Goal: Information Seeking & Learning: Check status

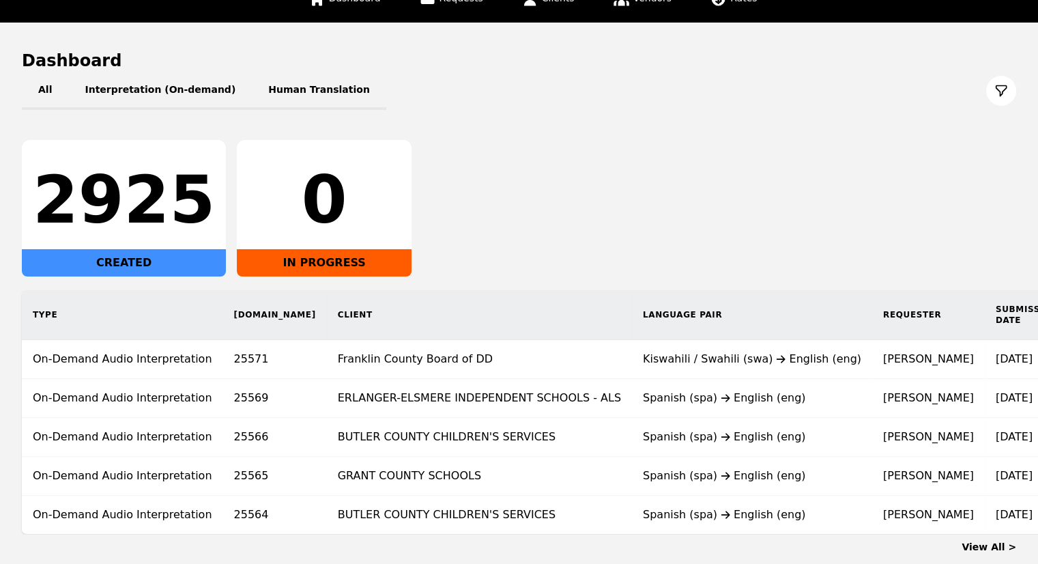
scroll to position [190, 0]
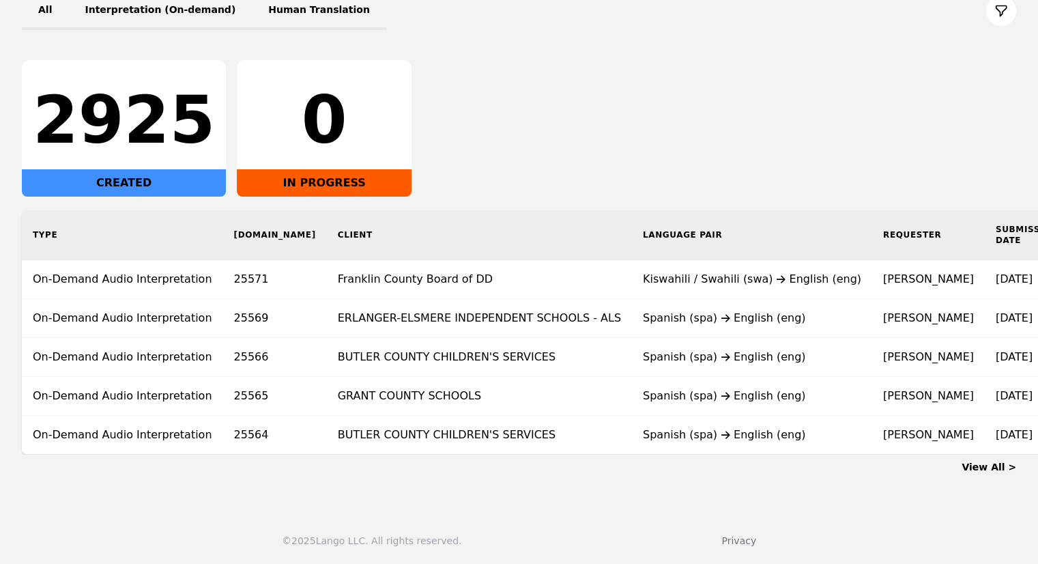
click at [439, 210] on th "Client" at bounding box center [479, 235] width 305 height 50
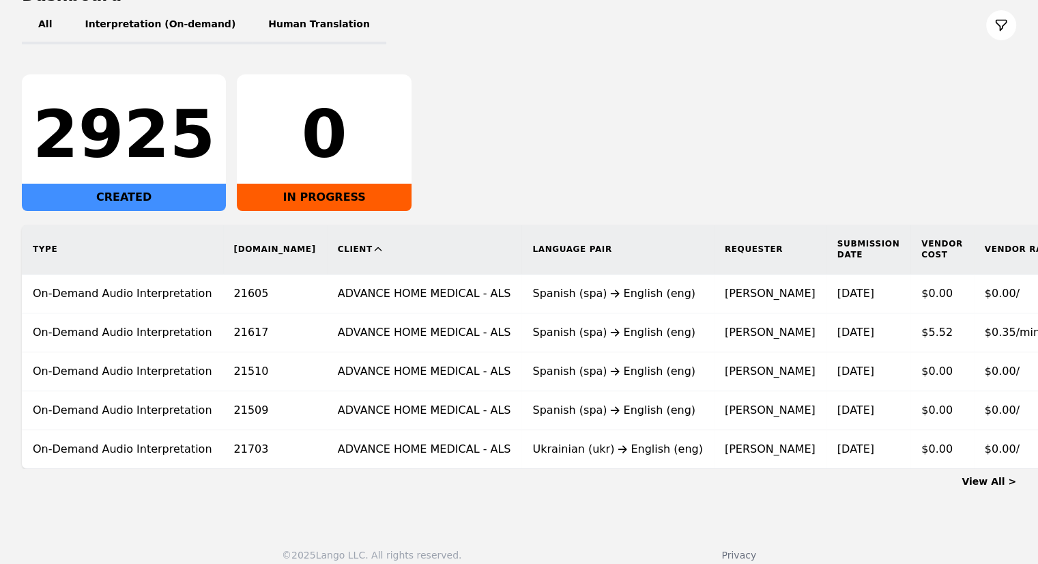
scroll to position [0, 57]
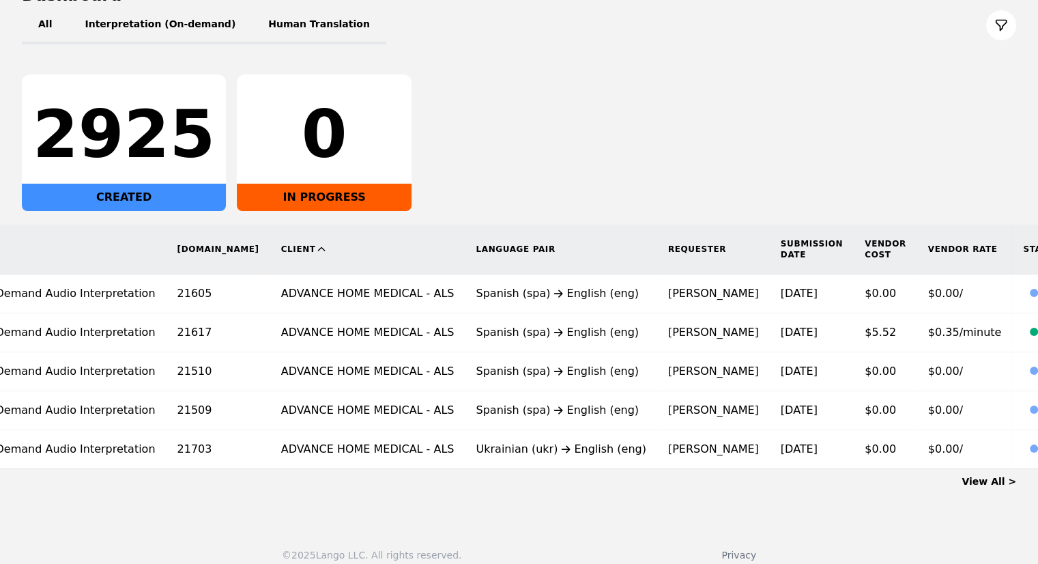
click at [967, 488] on div "View All >" at bounding box center [519, 478] width 994 height 19
click at [992, 503] on main "Dashboard All Interpretation (On-demand) Human Translation 2925 CREATED 0 IN PR…" at bounding box center [519, 236] width 1038 height 558
click at [988, 483] on link "View All >" at bounding box center [989, 481] width 55 height 11
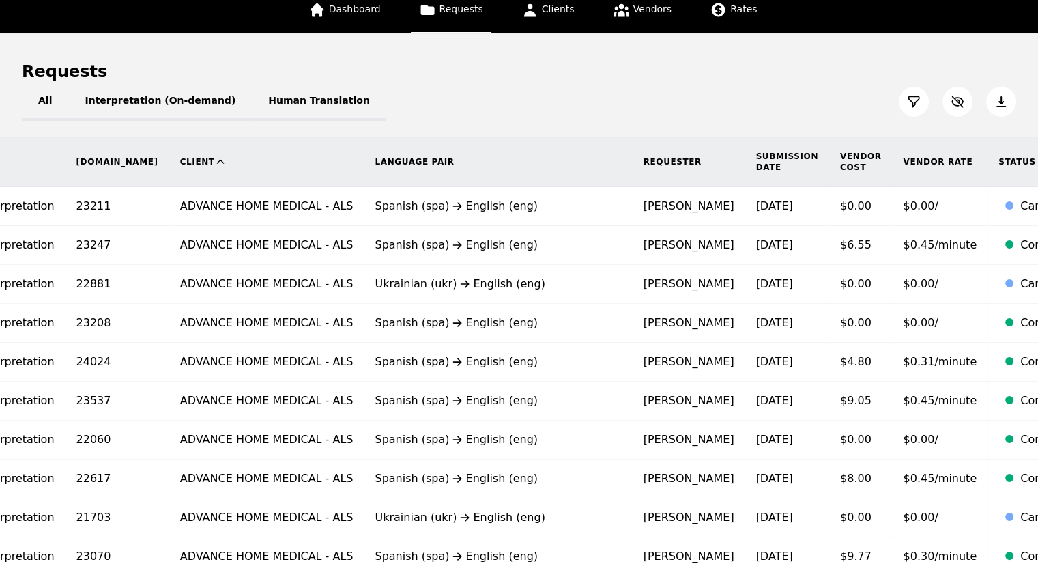
scroll to position [87, 0]
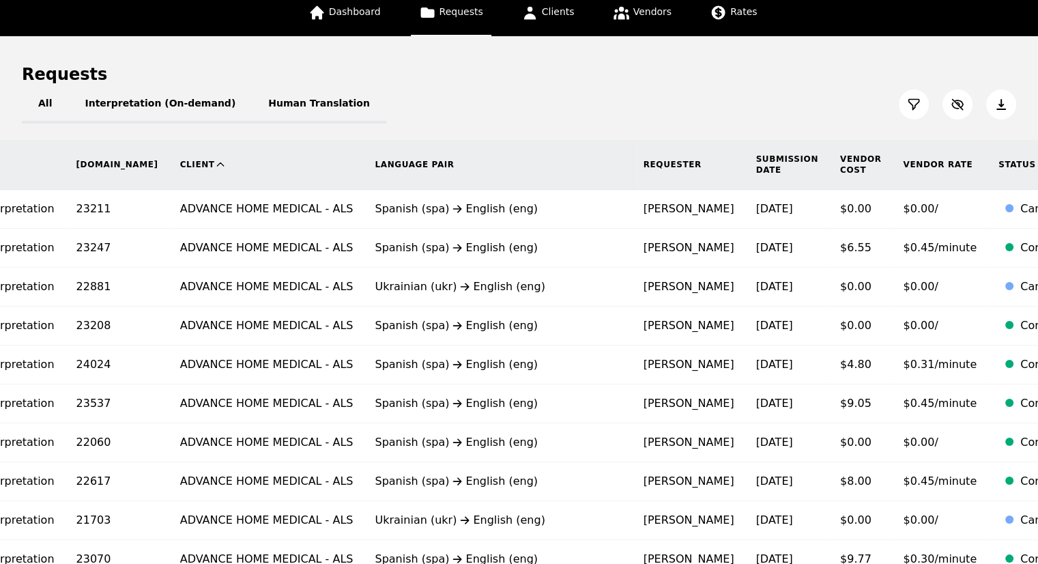
click at [745, 154] on th "Submission Date" at bounding box center [787, 165] width 84 height 50
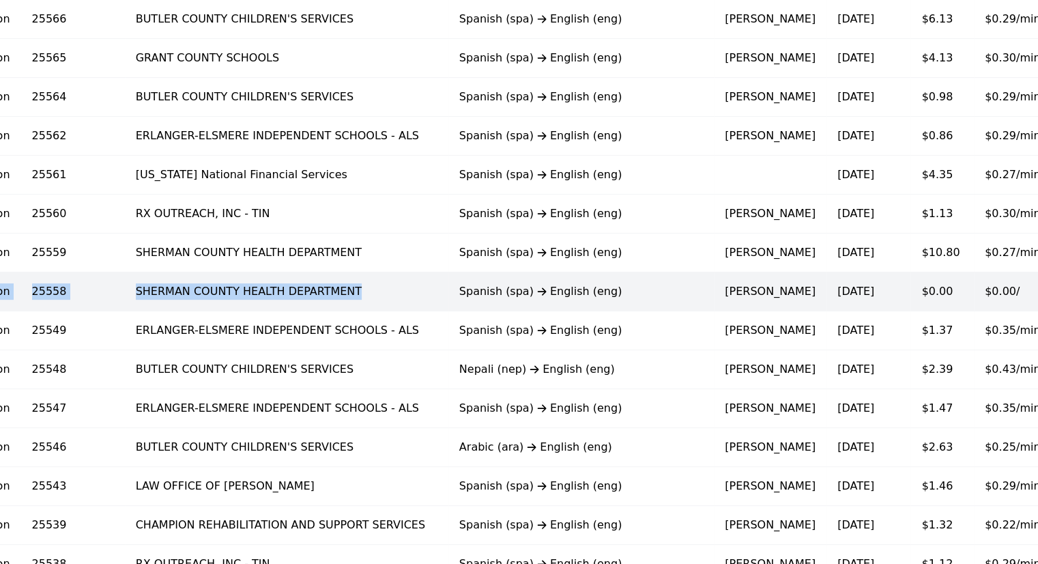
scroll to position [0, 78]
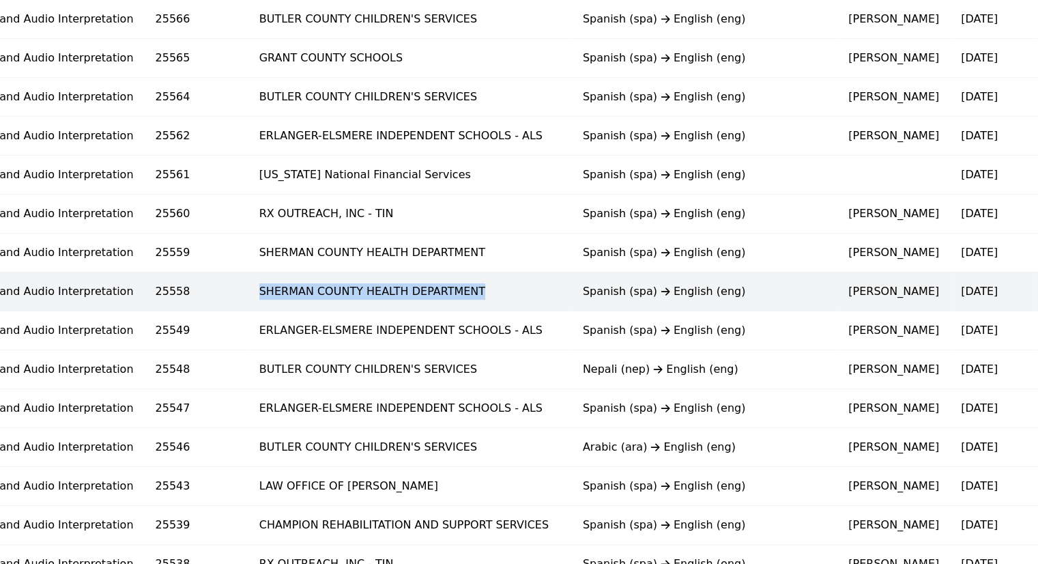
copy td "SHERMAN COUNTY HEALTH DEPARTMENT"
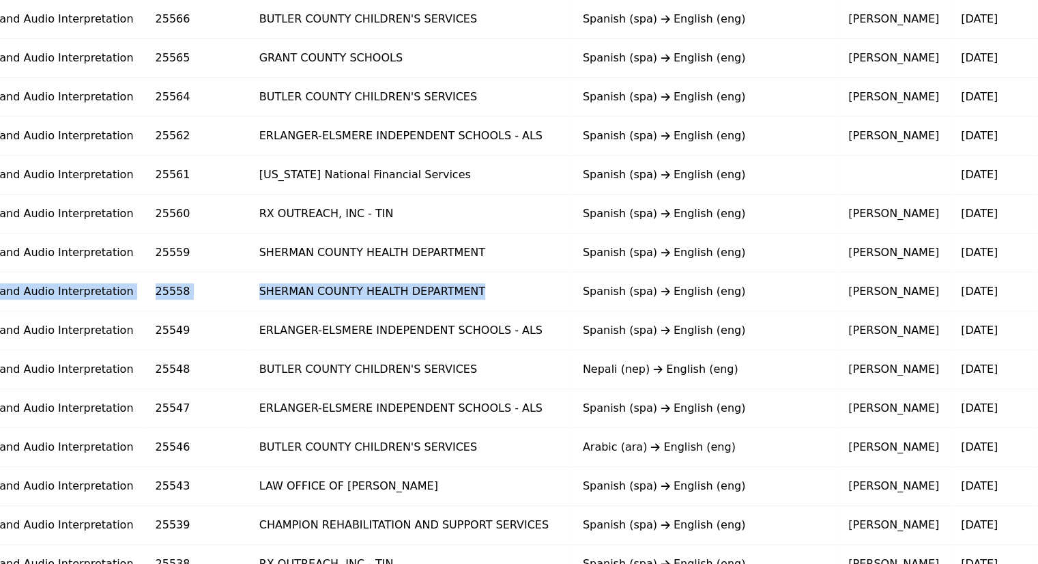
scroll to position [0, 0]
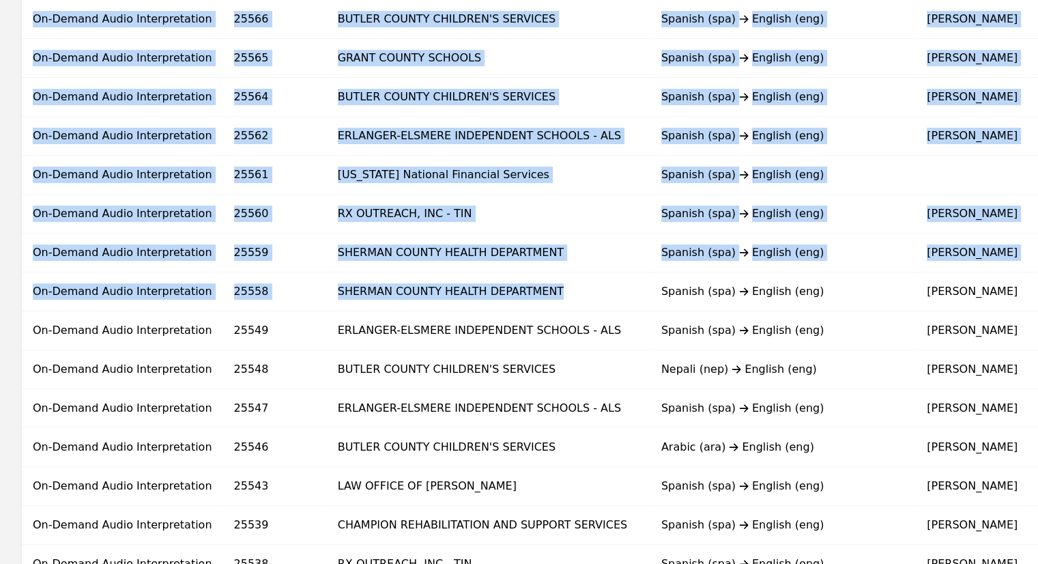
drag, startPoint x: 192, startPoint y: 289, endPoint x: 0, endPoint y: 306, distance: 192.6
click at [0, 306] on div "Type [DOMAIN_NAME] Client Language Pair Requester Submission Date Vendor Cost V…" at bounding box center [736, 383] width 1472 height 1023
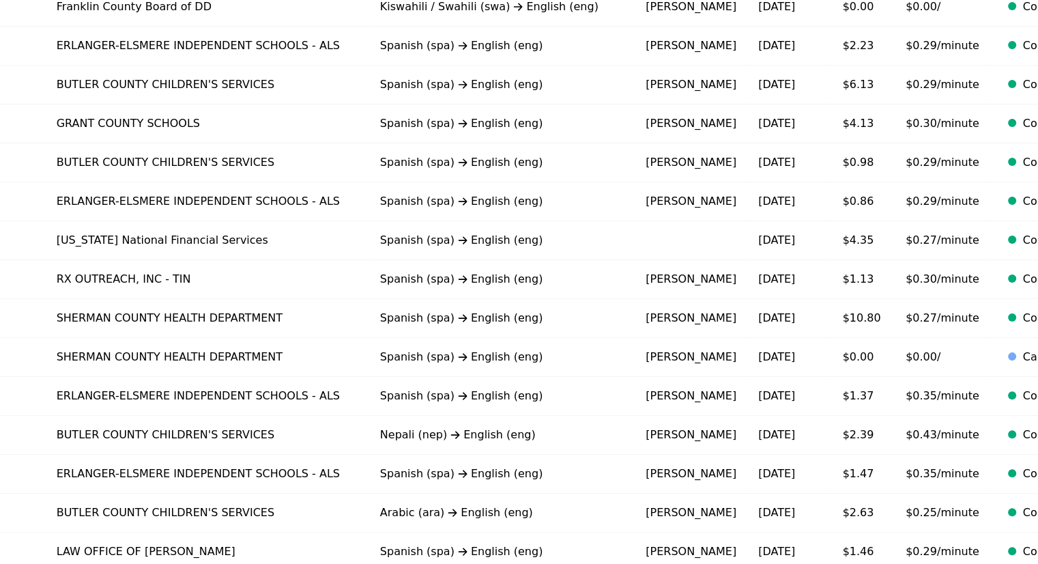
scroll to position [292, 0]
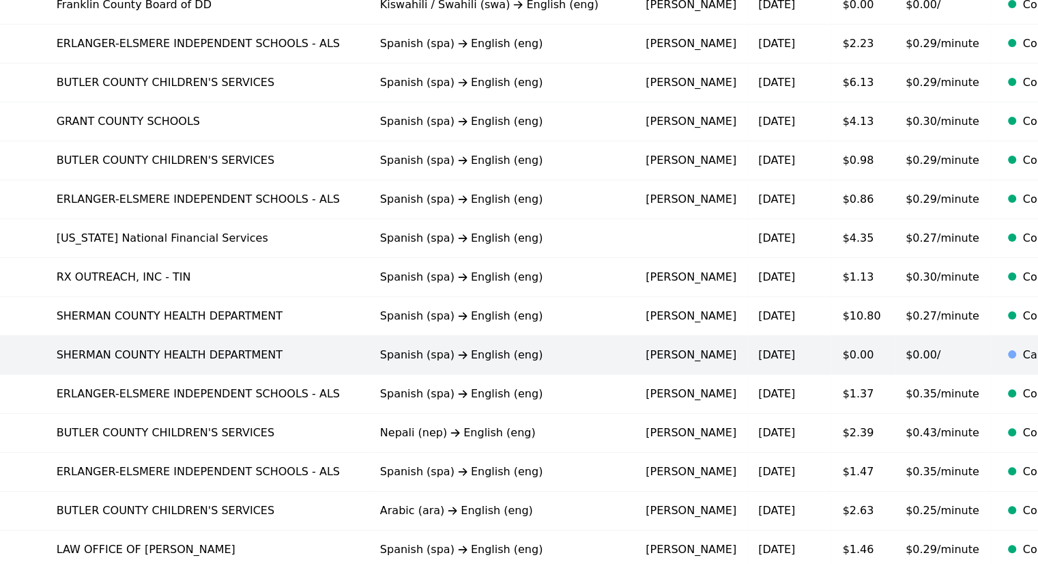
click at [747, 341] on td "[DATE]" at bounding box center [789, 354] width 84 height 39
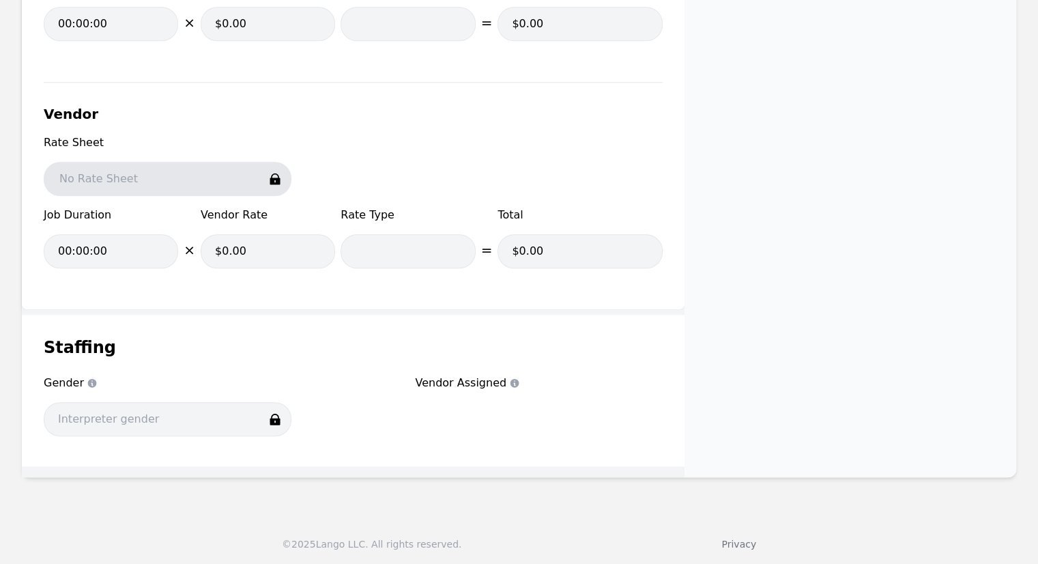
scroll to position [1278, 0]
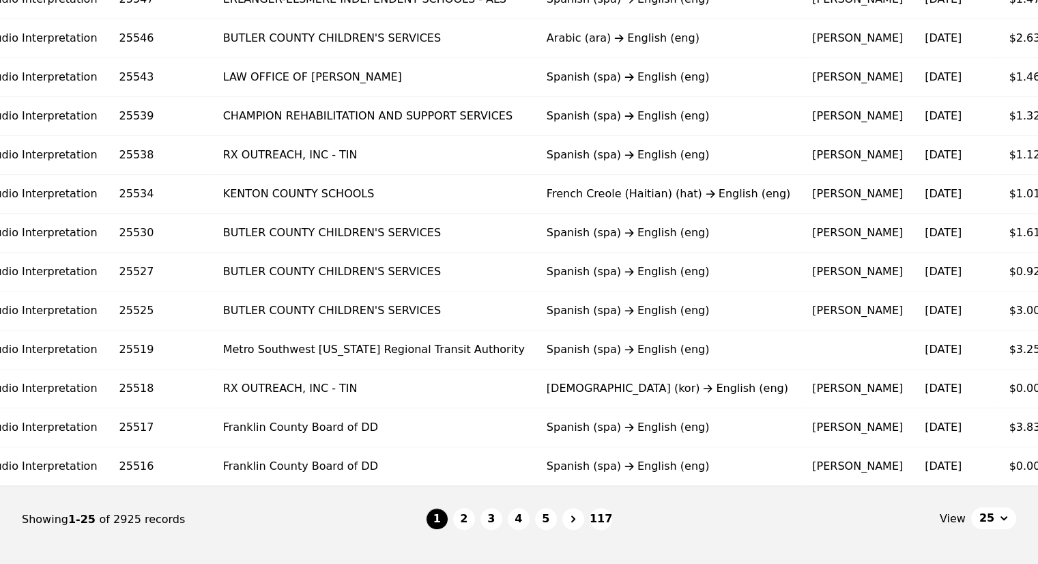
scroll to position [0, 94]
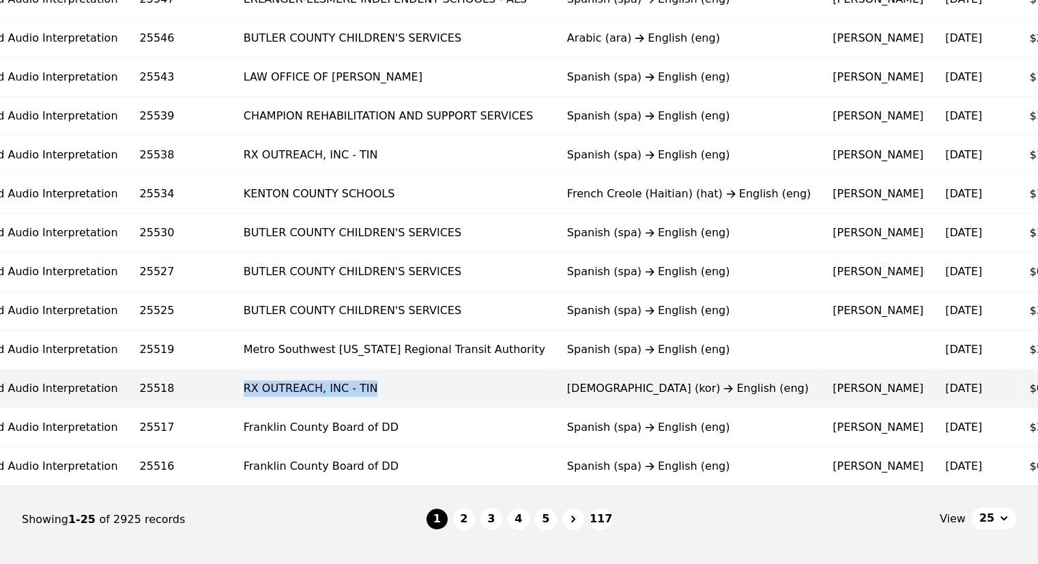
copy td "RX OUTREACH, INC - TIN"
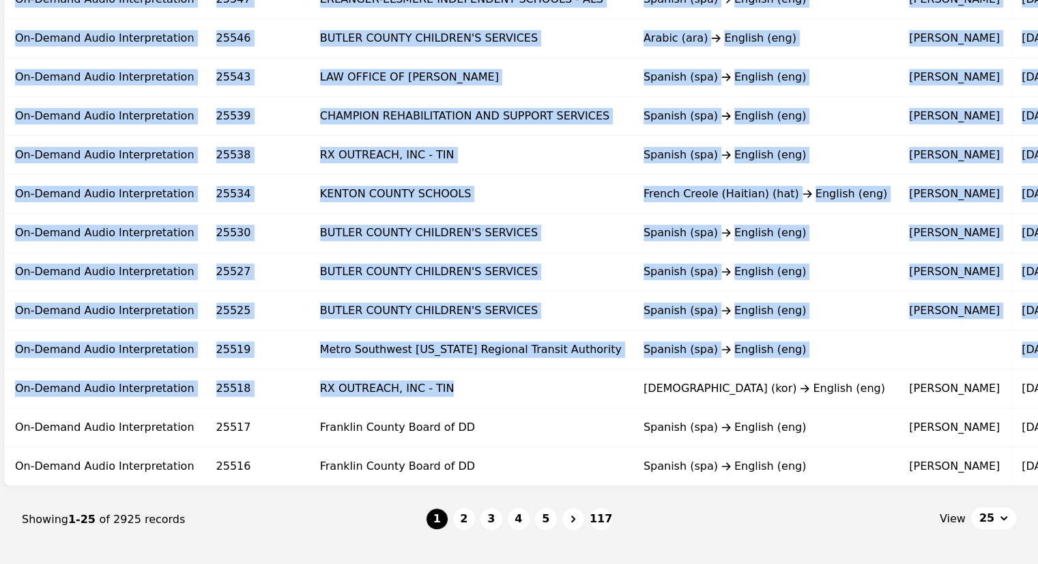
scroll to position [0, 0]
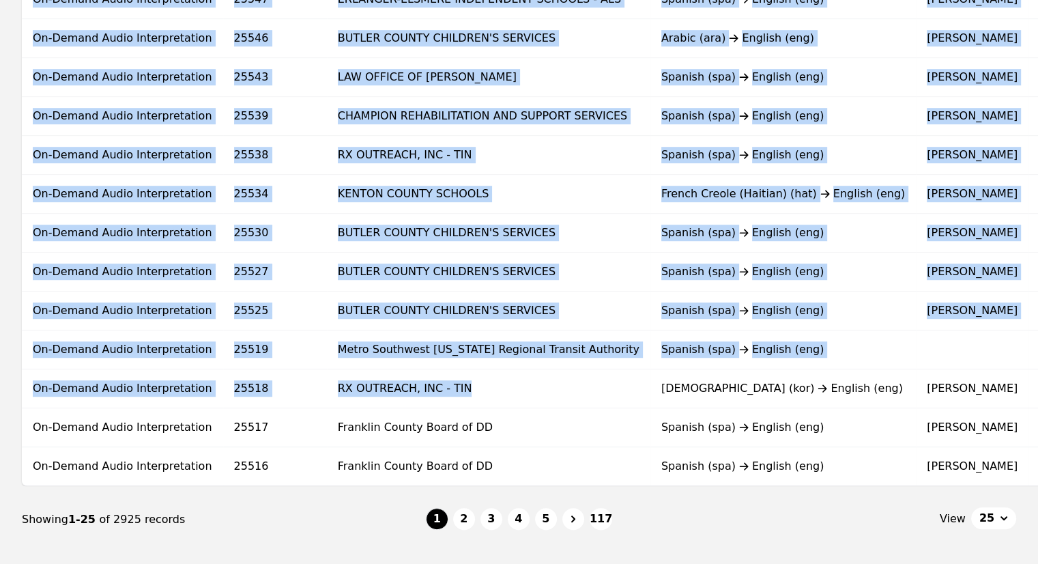
drag, startPoint x: 303, startPoint y: 383, endPoint x: 0, endPoint y: 433, distance: 307.2
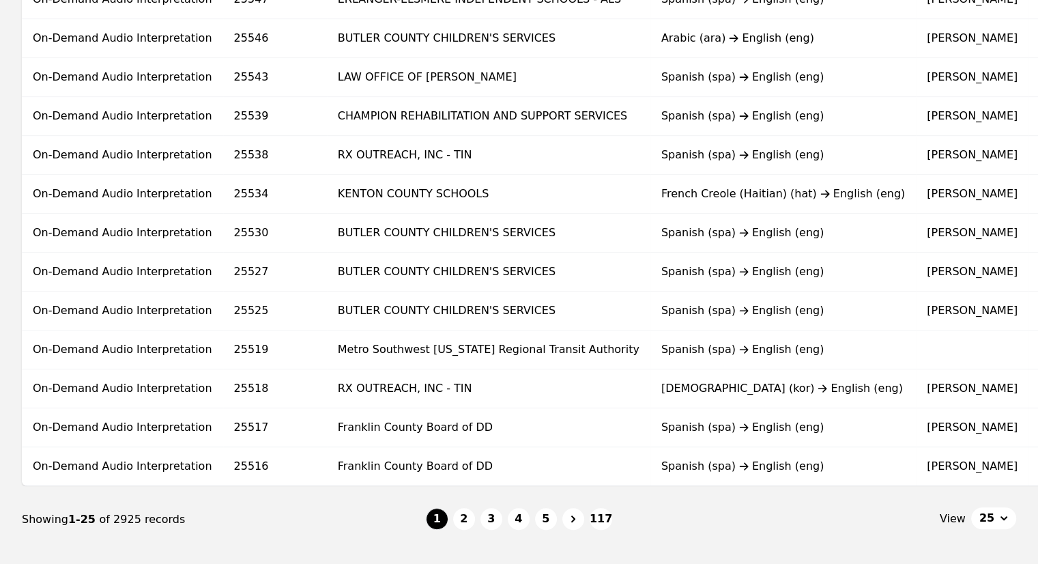
click at [628, 529] on div "View 25" at bounding box center [814, 519] width 404 height 24
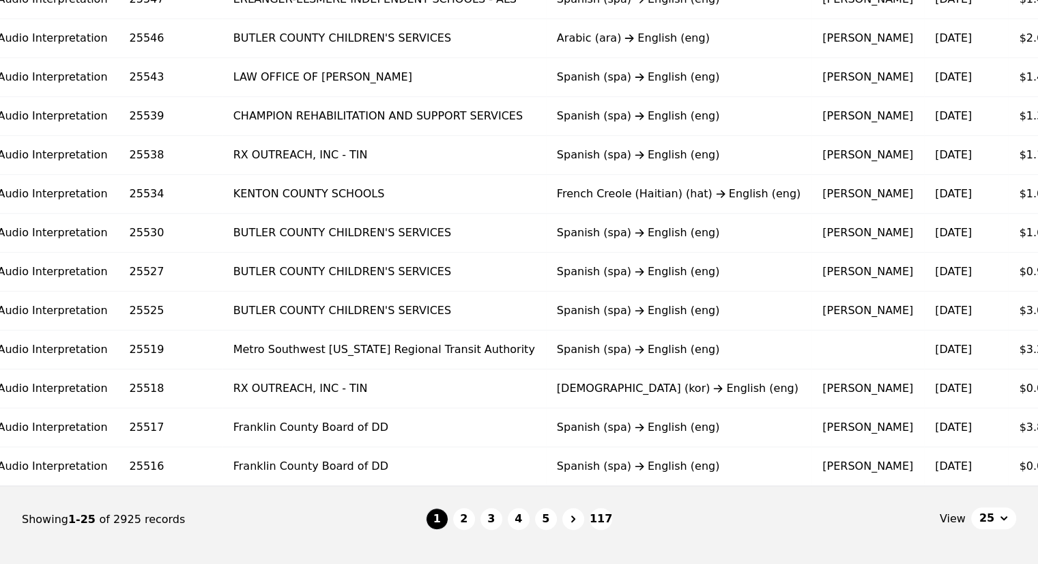
scroll to position [0, 105]
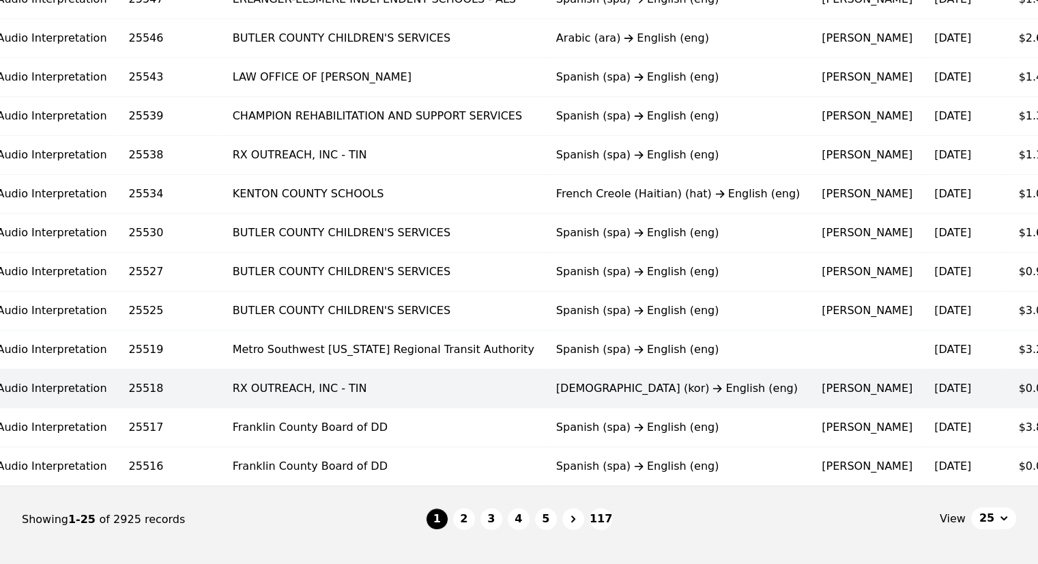
click at [623, 393] on td "Korean (kor) English (eng)" at bounding box center [677, 388] width 265 height 39
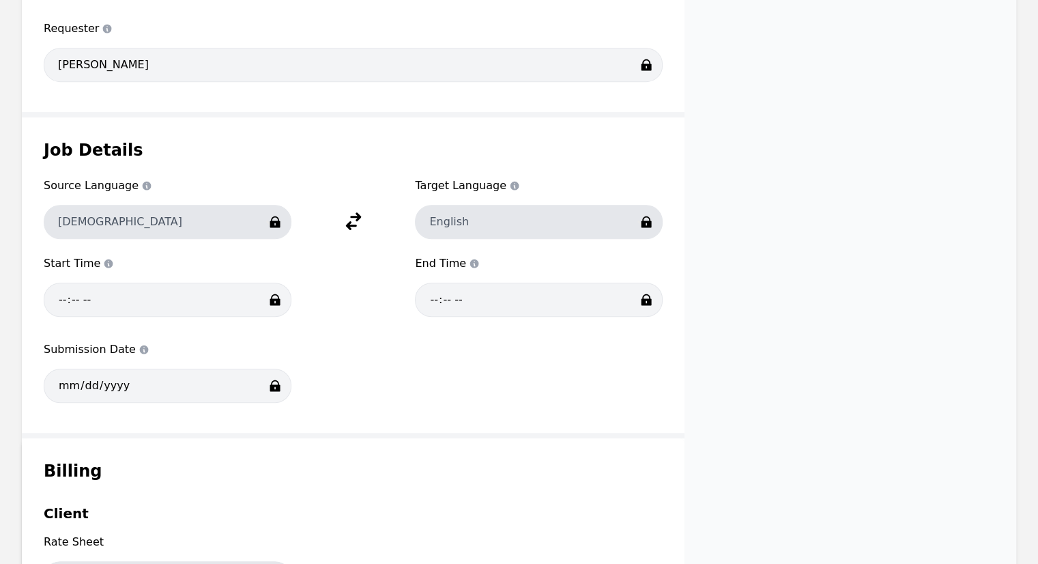
scroll to position [655, 0]
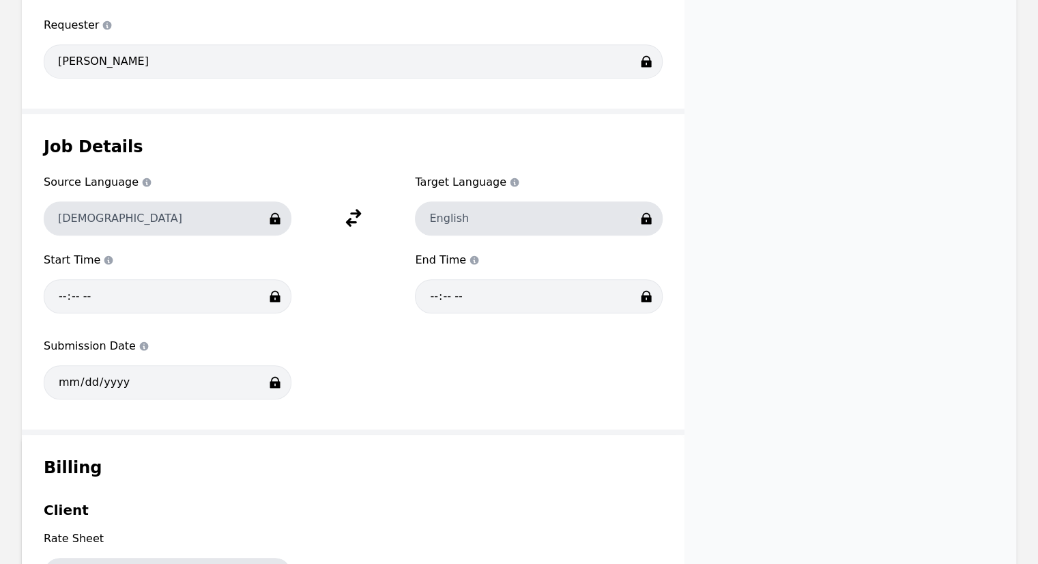
click at [58, 333] on div "Job Details Source Language Source Language Korean Target Language Target Langu…" at bounding box center [353, 271] width 663 height 315
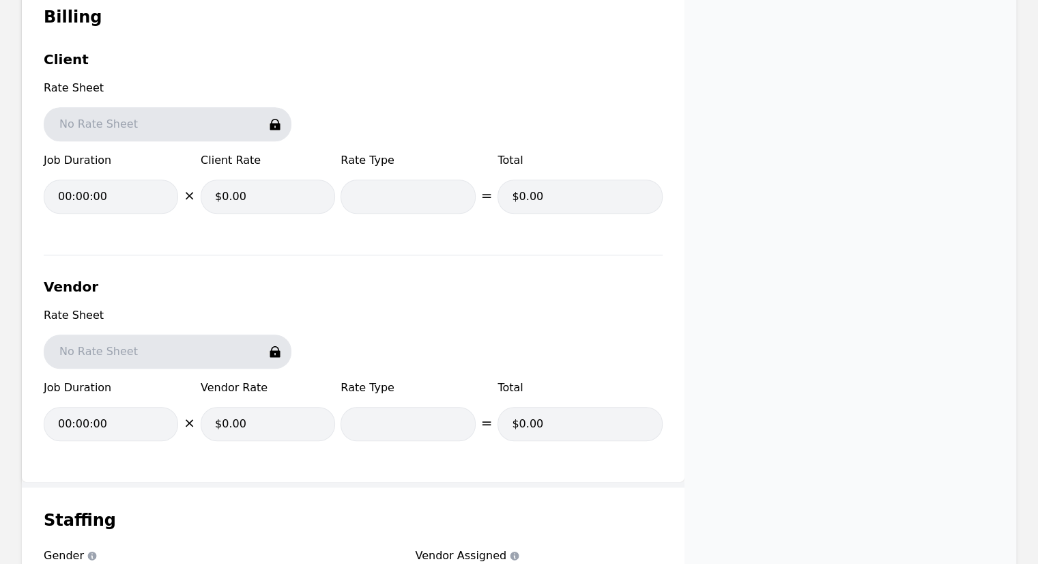
scroll to position [1278, 0]
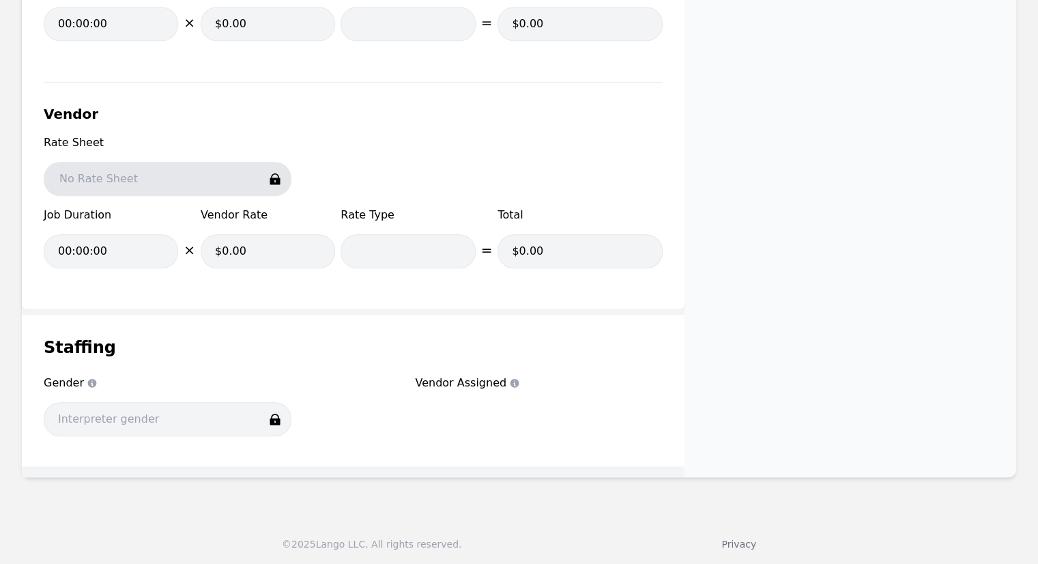
click at [413, 96] on div "Billing Client Rate Sheet No Rate Sheet Job Duration 00:00:00 × Client Rate $0.…" at bounding box center [353, 61] width 663 height 498
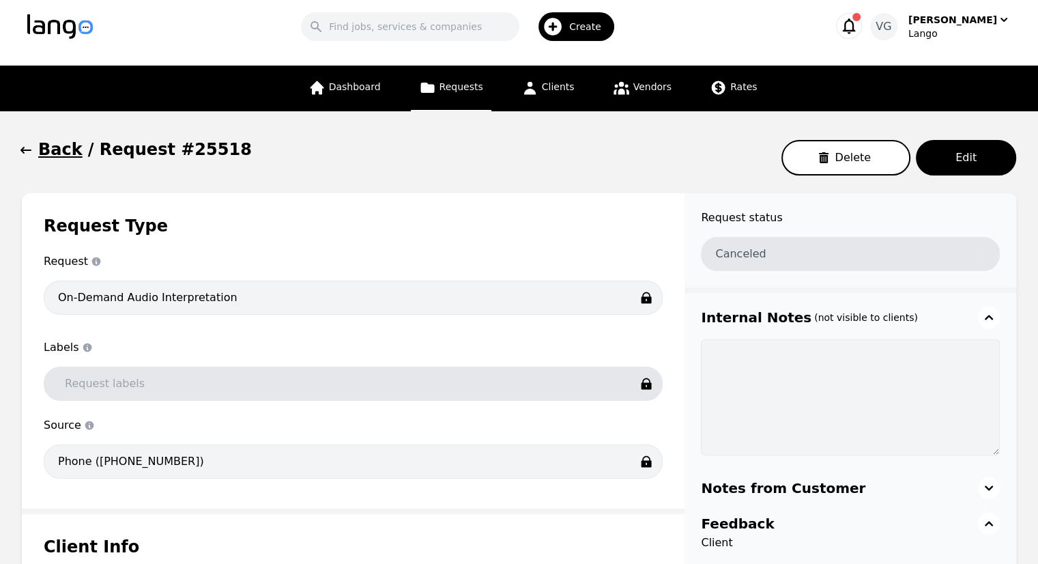
scroll to position [0, 0]
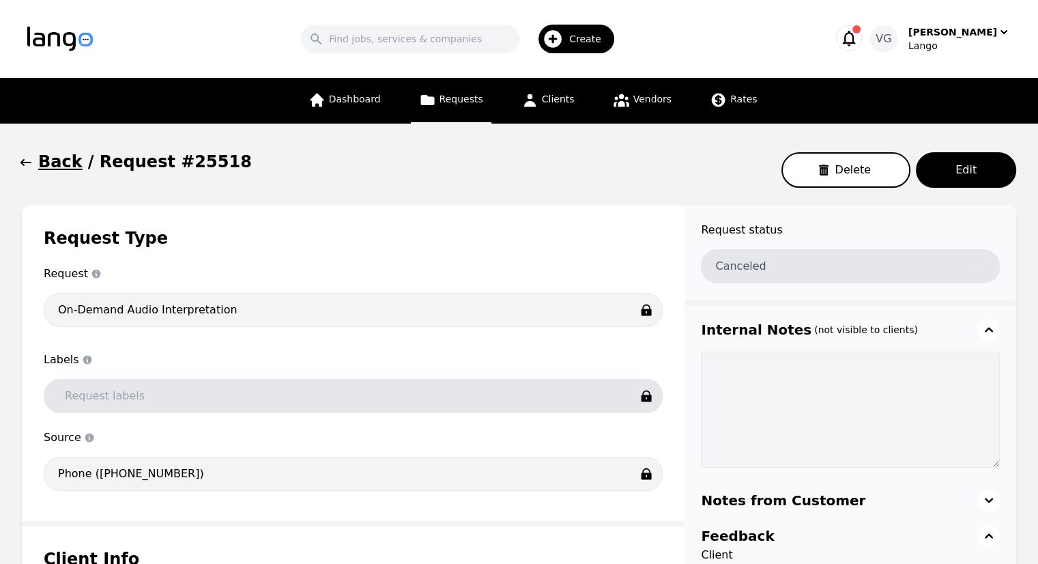
click at [52, 161] on h1 "Back" at bounding box center [60, 162] width 44 height 22
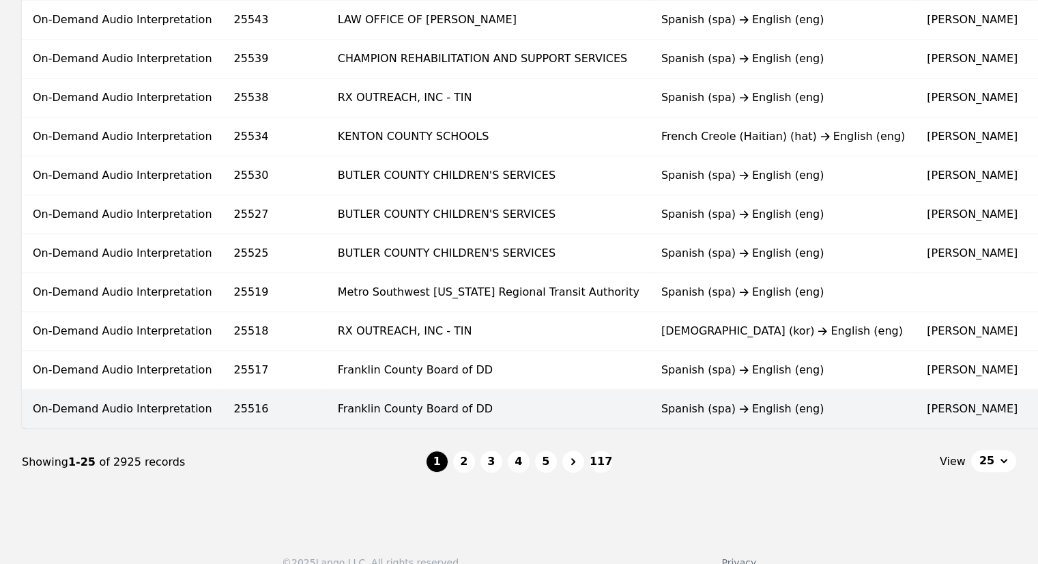
click at [494, 407] on td "Franklin County Board of DD" at bounding box center [488, 408] width 323 height 39
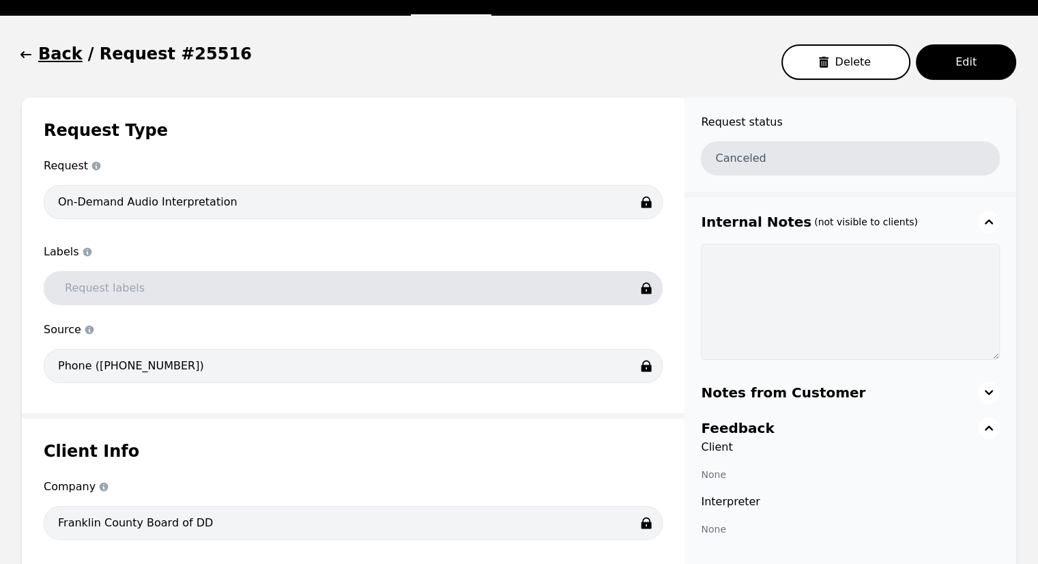
scroll to position [106, 0]
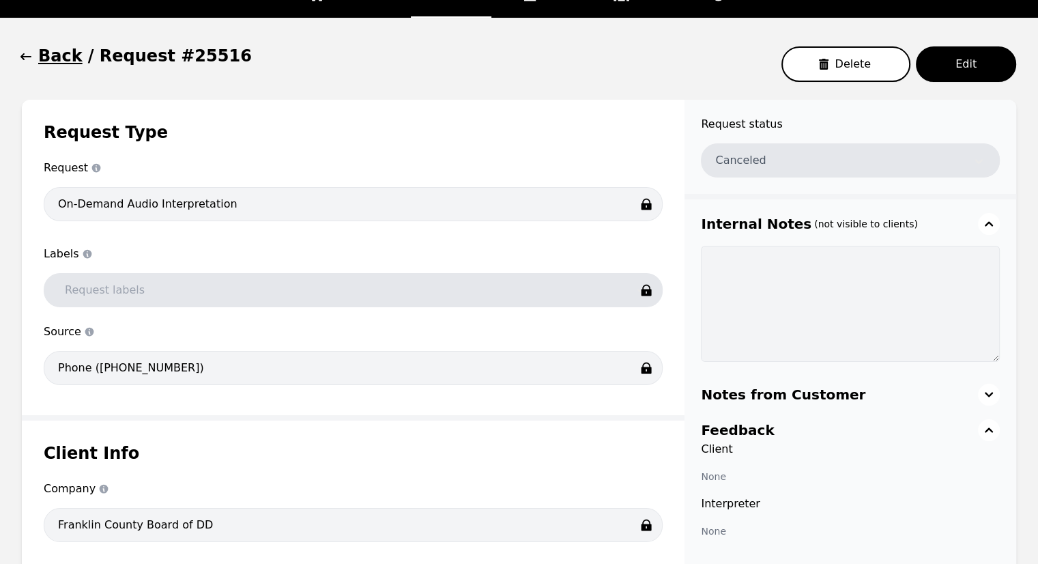
click at [1014, 143] on div "Request status Canceled" at bounding box center [851, 147] width 332 height 94
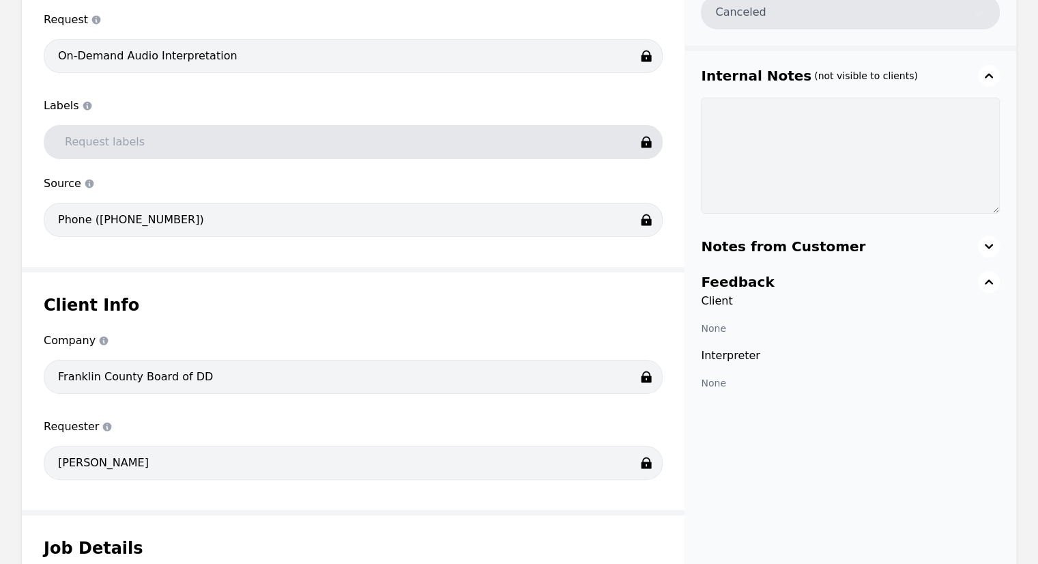
scroll to position [0, 0]
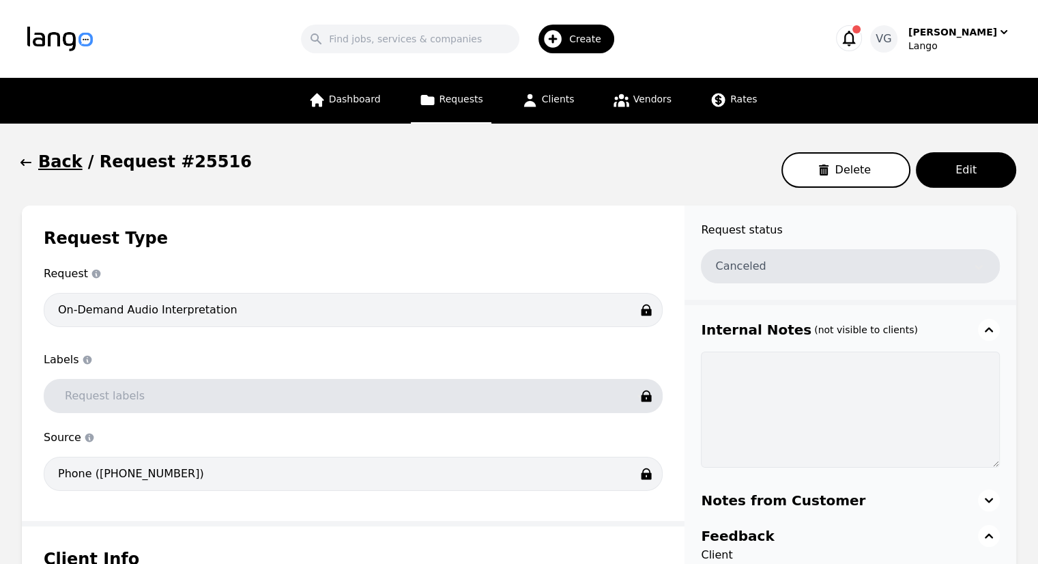
click at [51, 160] on h1 "Back" at bounding box center [60, 162] width 44 height 22
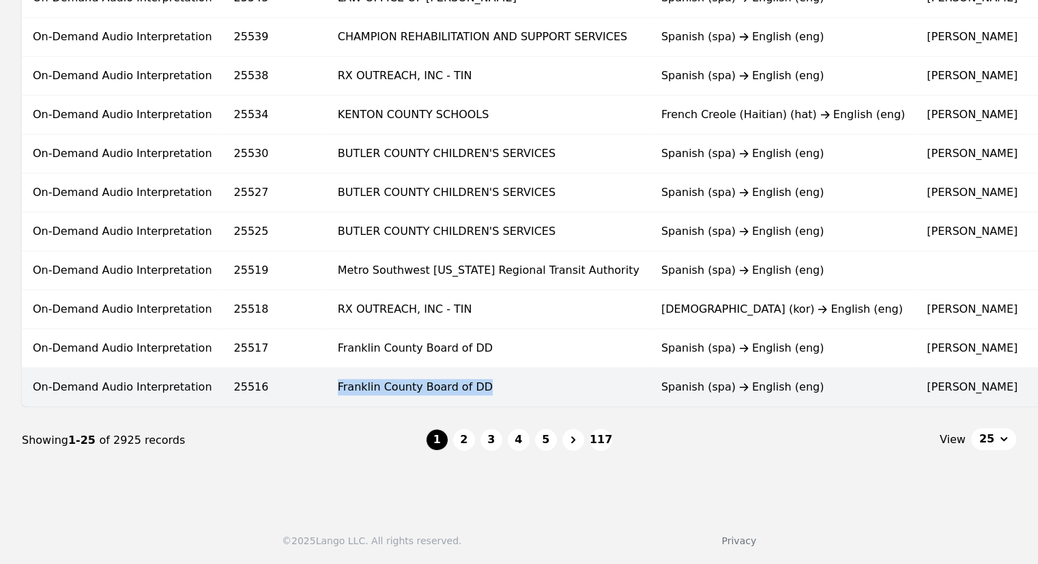
copy td "Franklin County Board of DD"
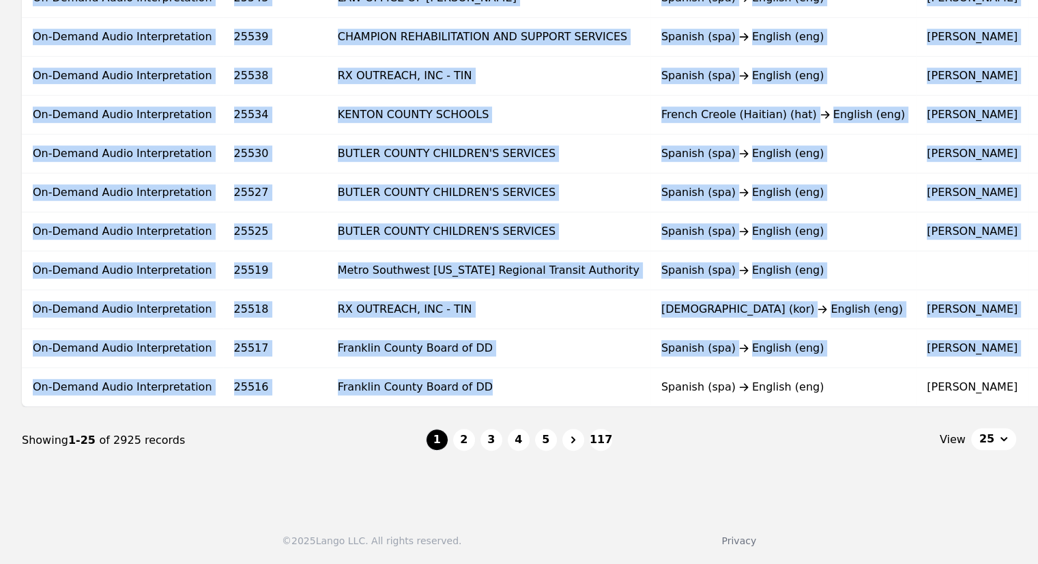
drag, startPoint x: 405, startPoint y: 373, endPoint x: 0, endPoint y: 427, distance: 409.0
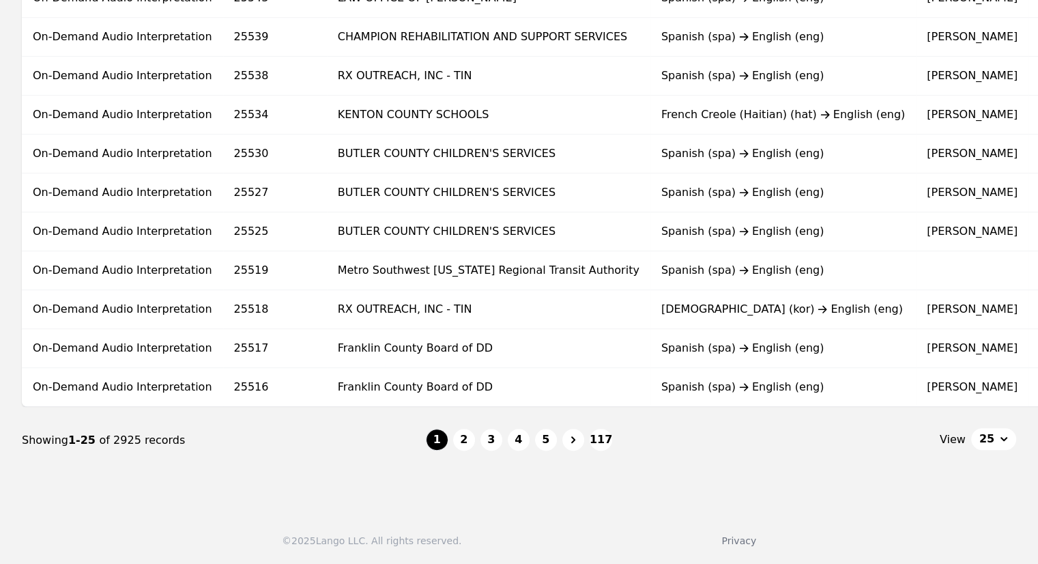
click at [215, 533] on div "© 2025 Lango LLC. All rights reserved. Privacy" at bounding box center [519, 532] width 1038 height 63
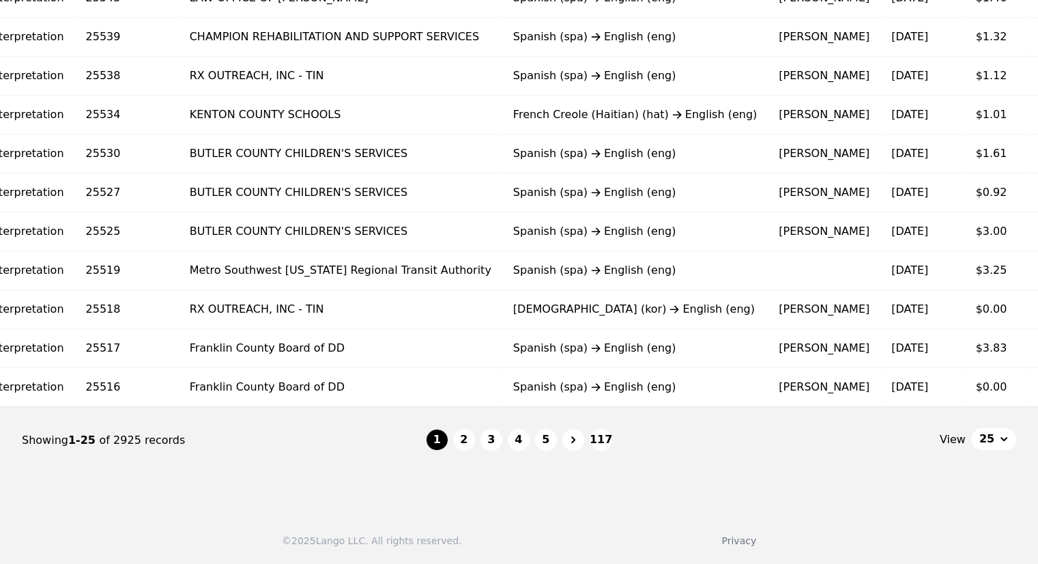
scroll to position [0, 281]
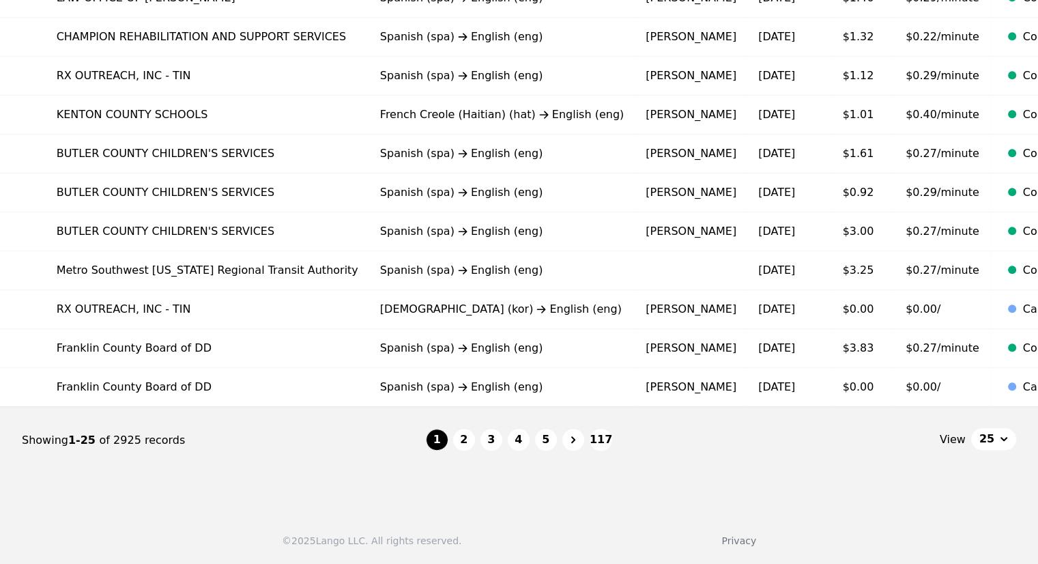
click at [525, 547] on div "© 2025 Lango LLC. All rights reserved. Privacy" at bounding box center [519, 532] width 1038 height 63
click at [464, 437] on button "2" at bounding box center [464, 440] width 22 height 22
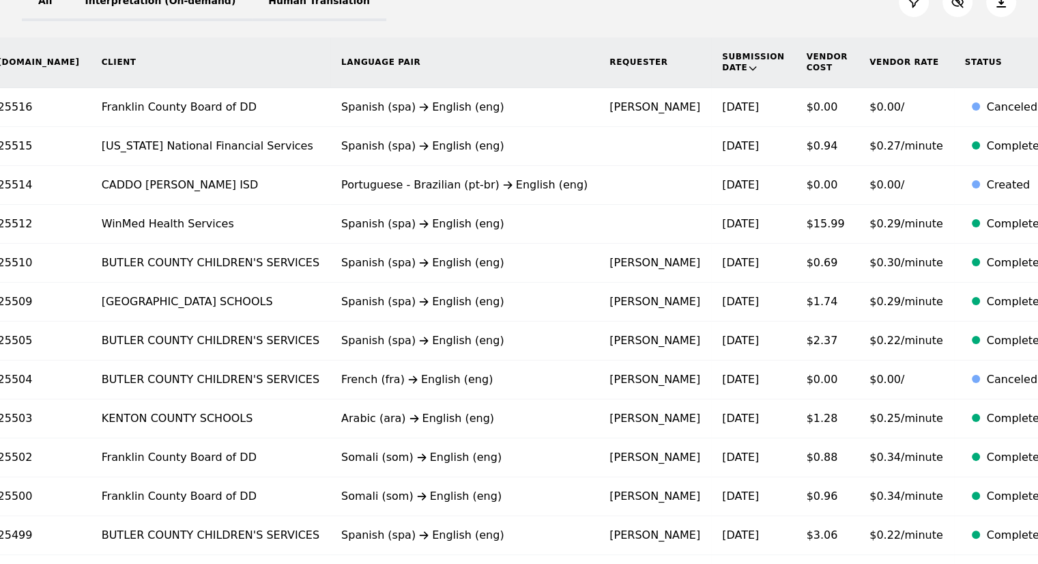
scroll to position [188, 0]
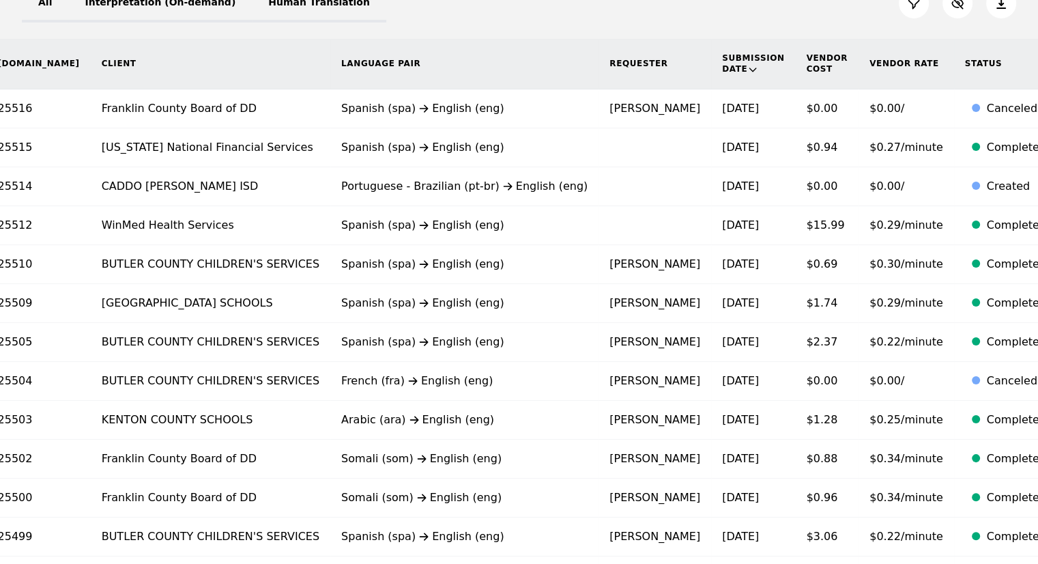
click at [587, 8] on div "All Interpretation (On-demand) Human Translation" at bounding box center [519, 3] width 994 height 38
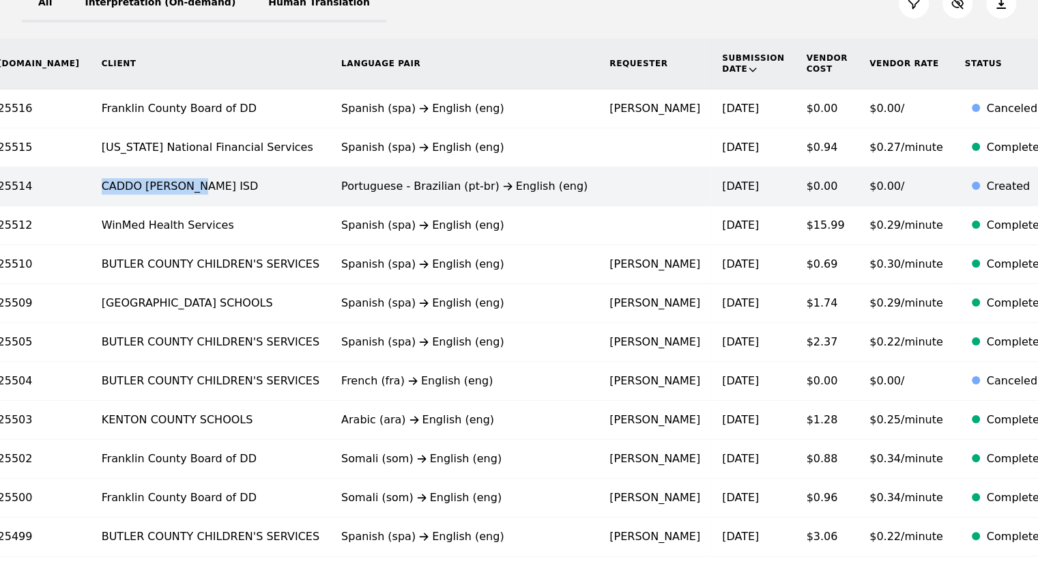
copy td "CADDO [PERSON_NAME] ISD"
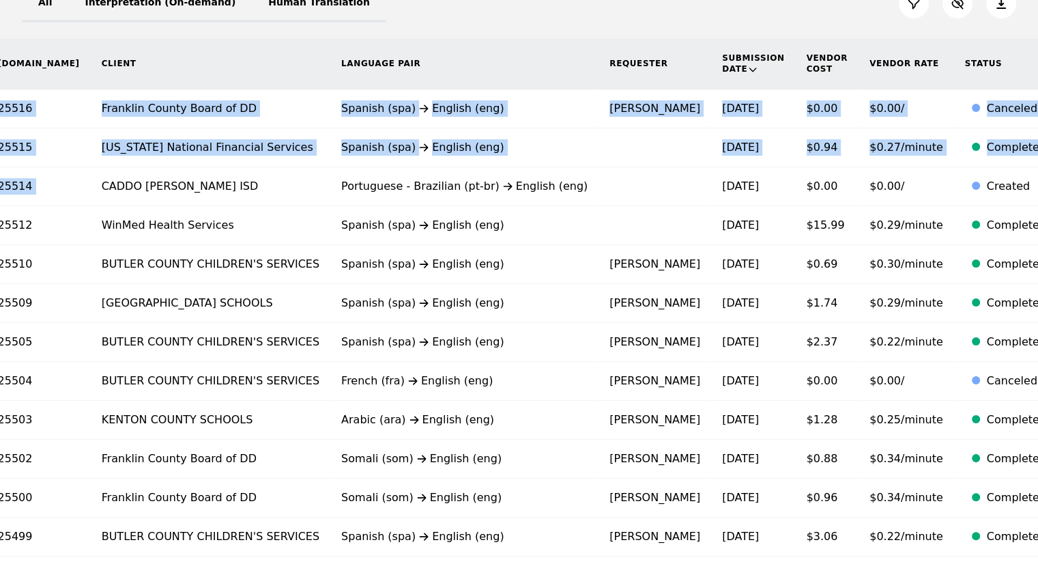
drag, startPoint x: 30, startPoint y: 184, endPoint x: 109, endPoint y: 60, distance: 146.9
click at [109, 60] on table "Type [DOMAIN_NAME] Client Language Pair Requester Submission Date Vendor Cost V…" at bounding box center [459, 550] width 1347 height 1022
click at [109, 60] on th "Client" at bounding box center [211, 64] width 240 height 50
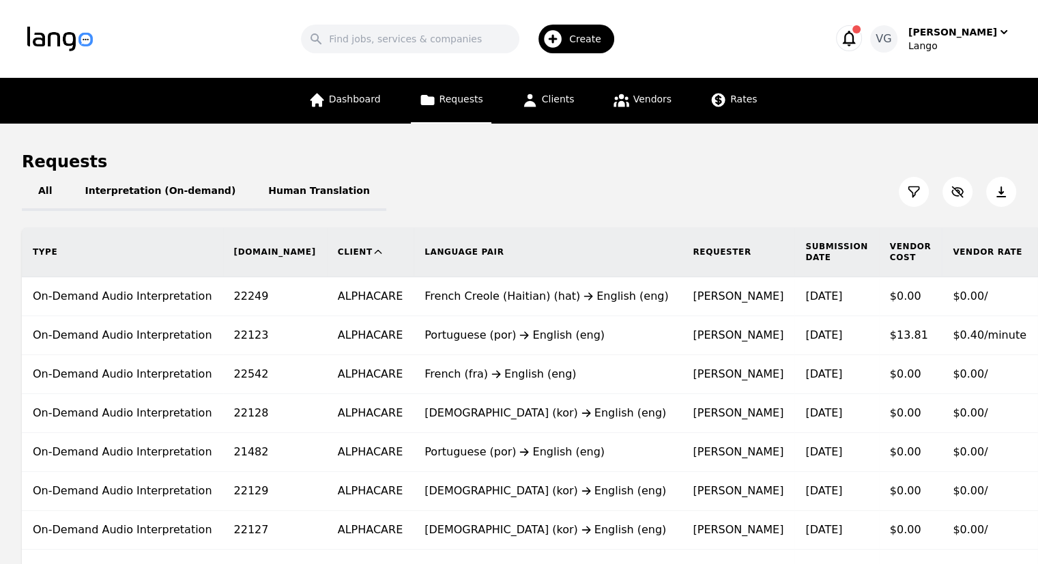
click at [102, 156] on div "Requests" at bounding box center [519, 162] width 994 height 22
click at [327, 243] on th "Client" at bounding box center [370, 252] width 87 height 50
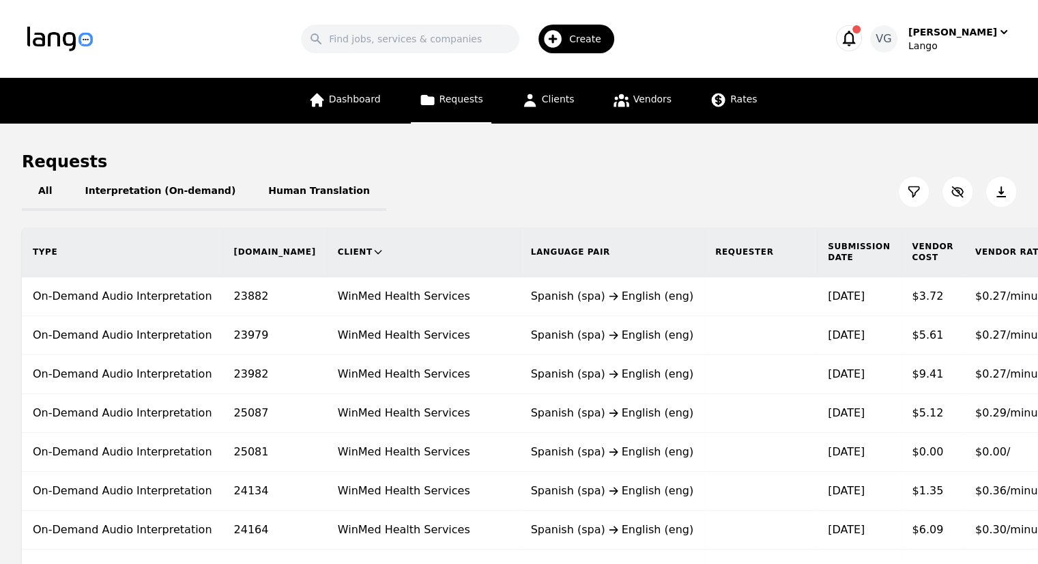
click at [327, 253] on th "Client" at bounding box center [423, 252] width 193 height 50
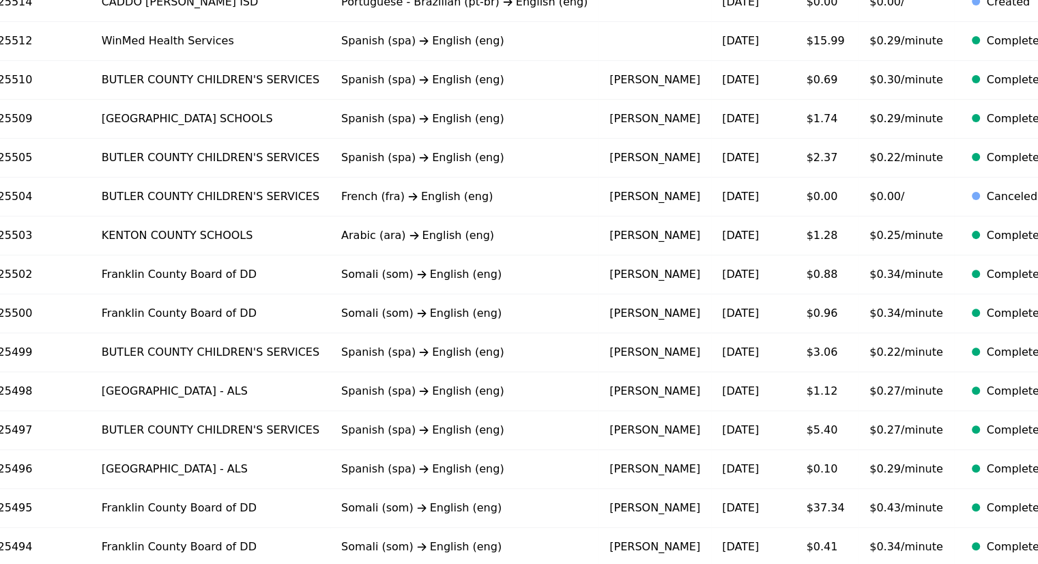
scroll to position [409, 0]
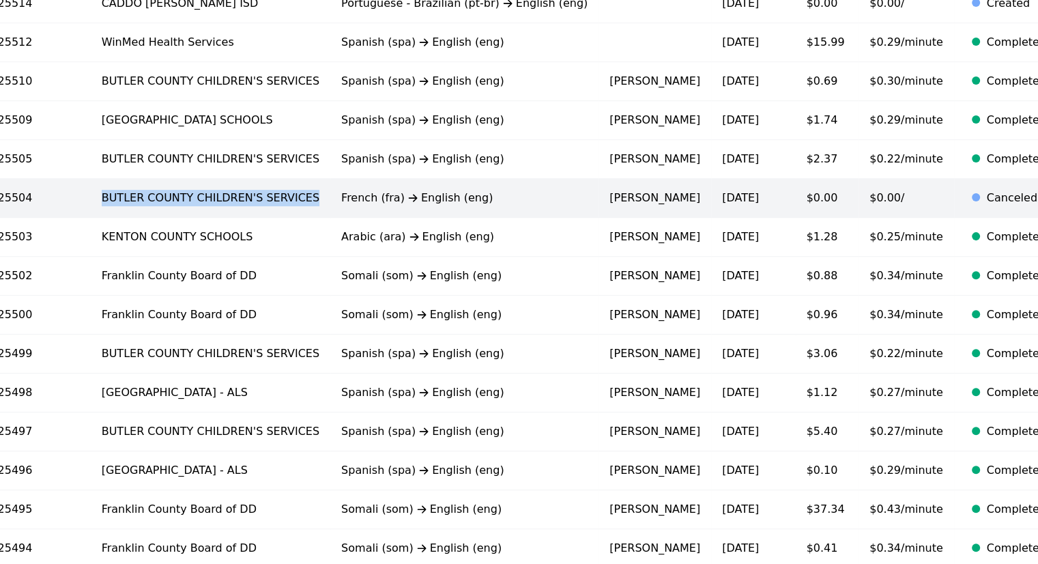
copy td "BUTLER COUNTY CHILDREN'S SERVICES"
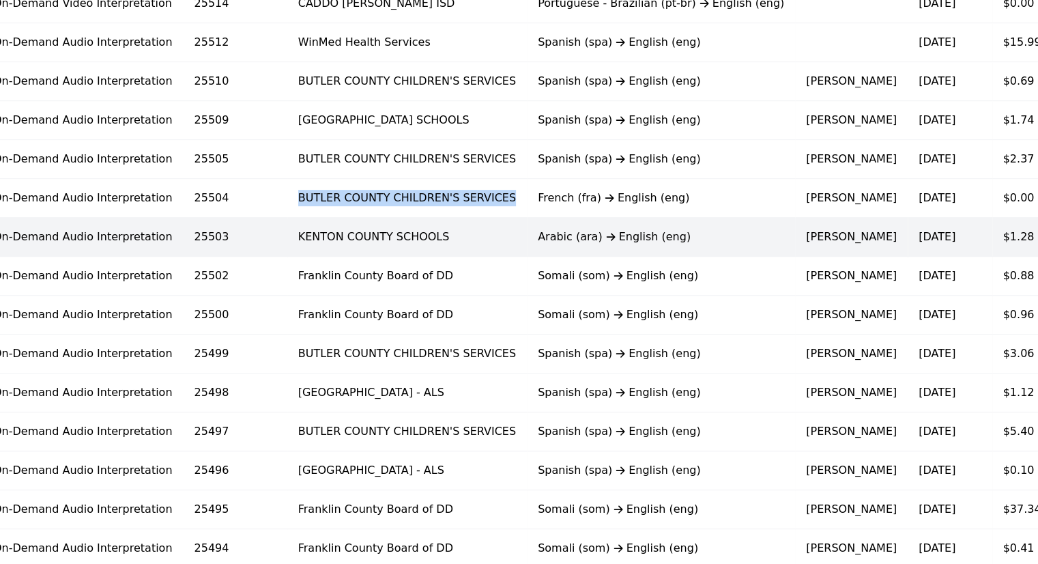
drag, startPoint x: 231, startPoint y: 197, endPoint x: 0, endPoint y: 225, distance: 232.4
click at [0, 225] on tbody "On-Demand Audio Interpretation 25517 Franklin County Board of DD Spanish (spa) …" at bounding box center [655, 354] width 1347 height 973
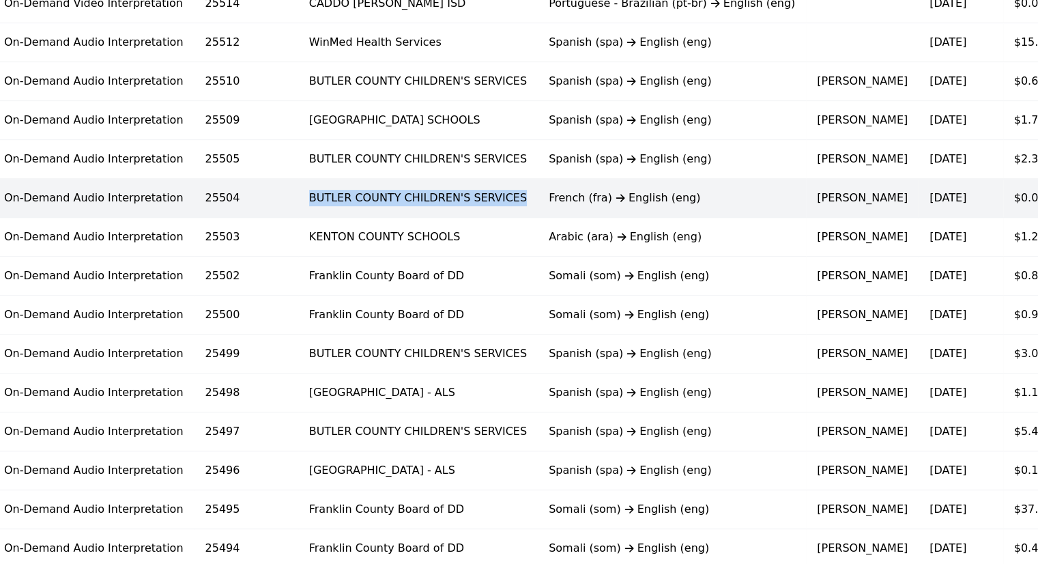
copy td "BUTLER COUNTY CHILDREN'S SERVICES"
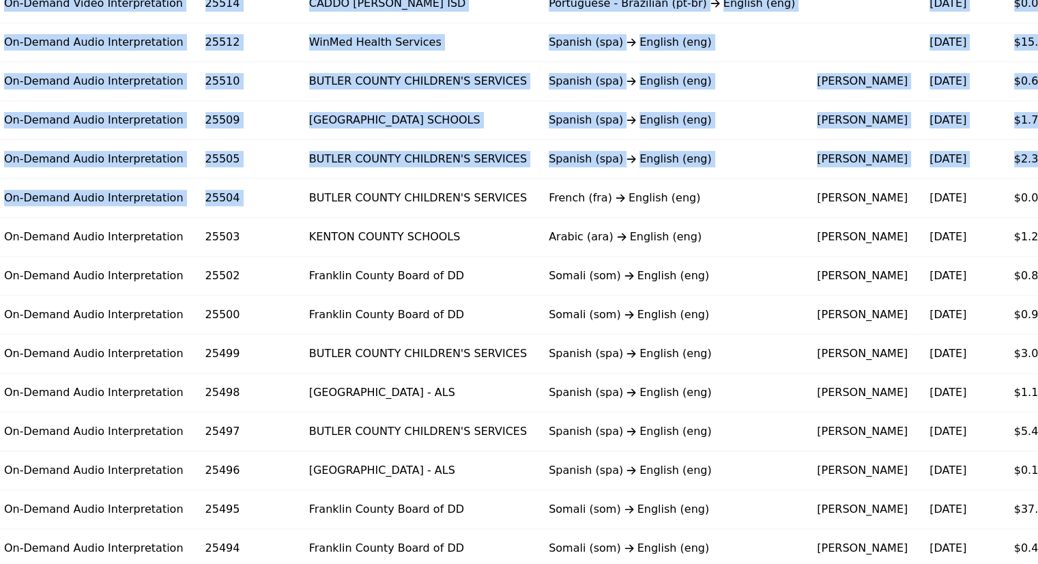
scroll to position [0, 0]
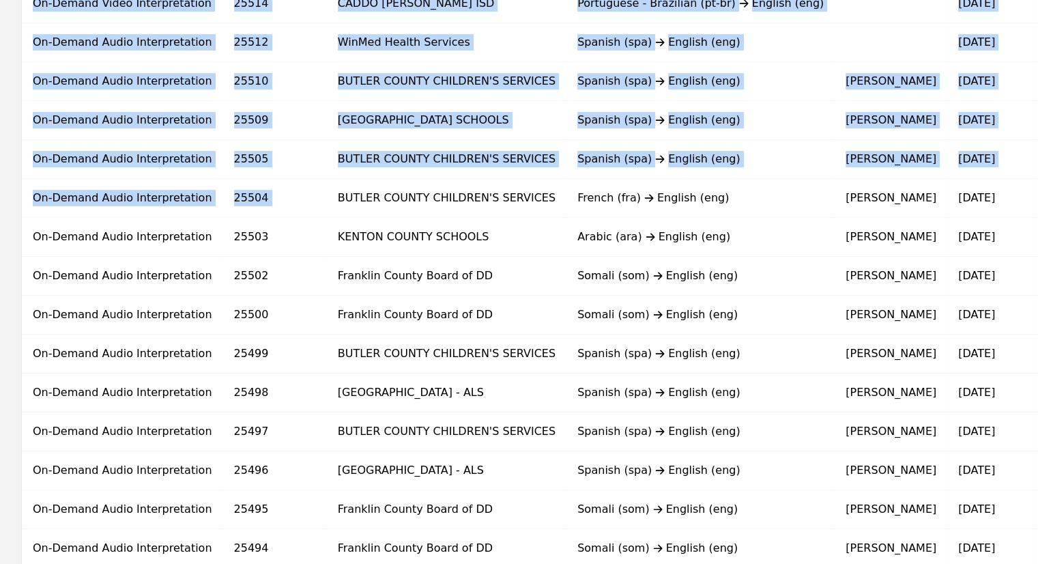
drag, startPoint x: 237, startPoint y: 194, endPoint x: 0, endPoint y: 141, distance: 242.6
click at [0, 141] on div "Type [DOMAIN_NAME] Client Language Pair Requester Submission Date Vendor Cost V…" at bounding box center [695, 329] width 1391 height 1022
click at [0, 173] on div "Type [DOMAIN_NAME] Client Language Pair Requester Submission Date Vendor Cost V…" at bounding box center [695, 329] width 1391 height 1022
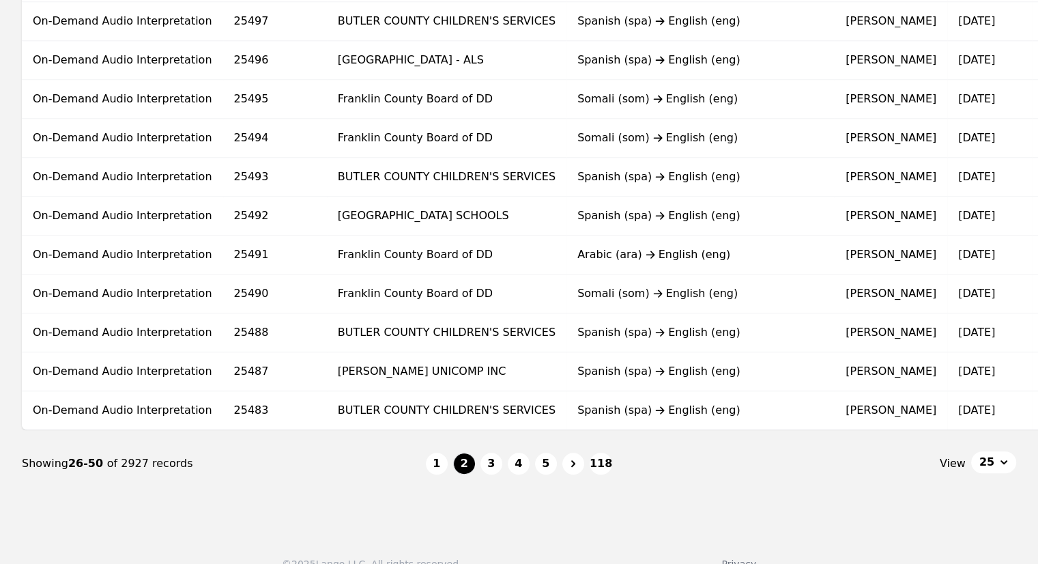
scroll to position [848, 0]
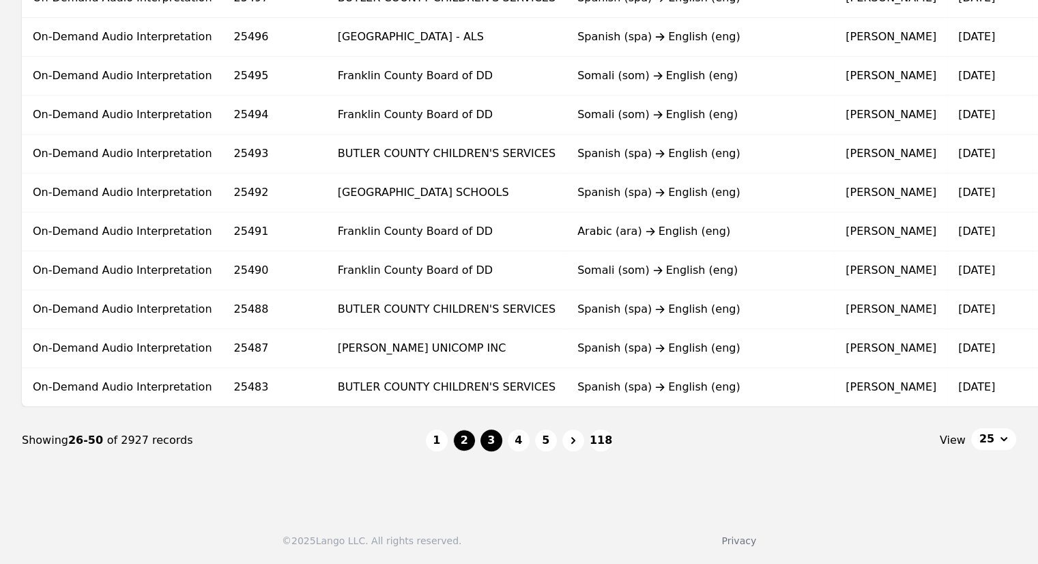
click at [497, 435] on button "3" at bounding box center [491, 440] width 22 height 22
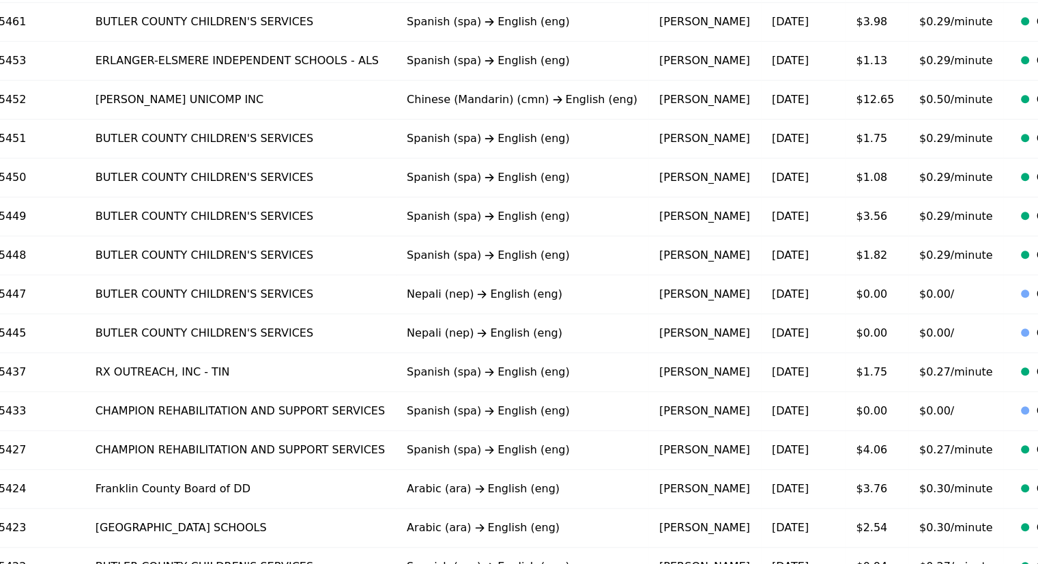
scroll to position [666, 0]
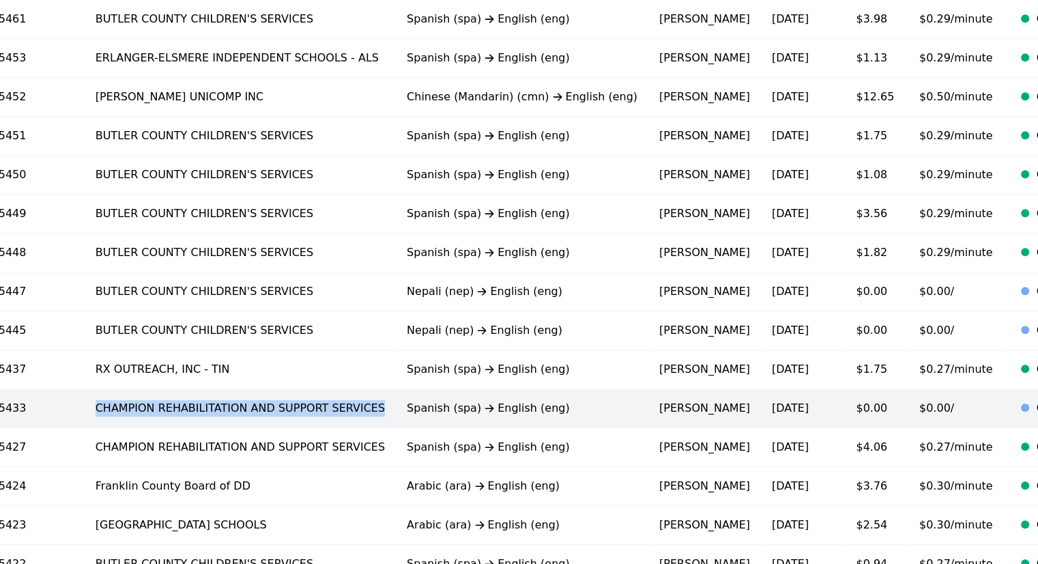
copy td "CHAMPION REHABILITATION AND SUPPORT SERVICES"
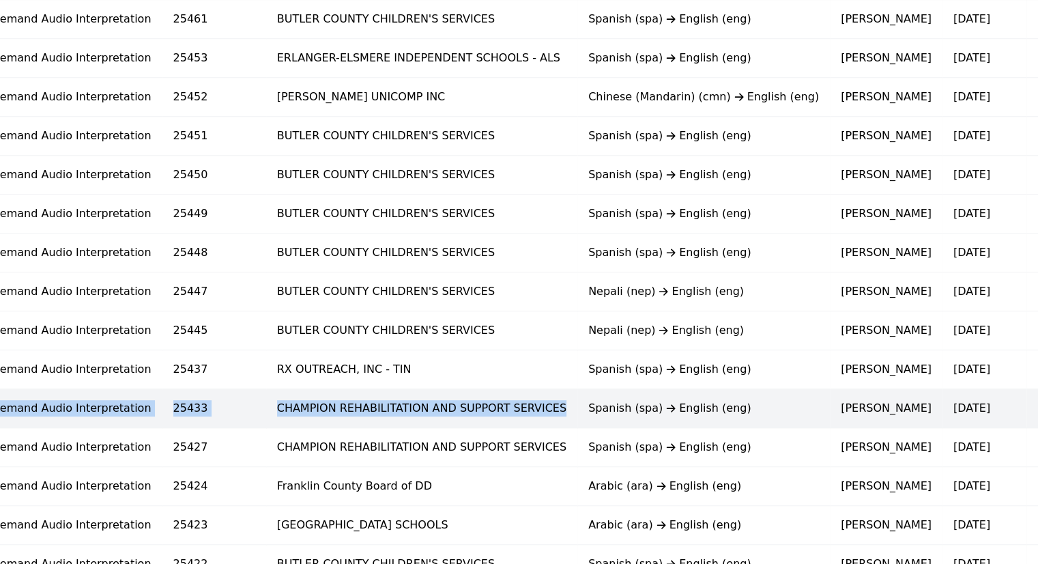
scroll to position [0, 0]
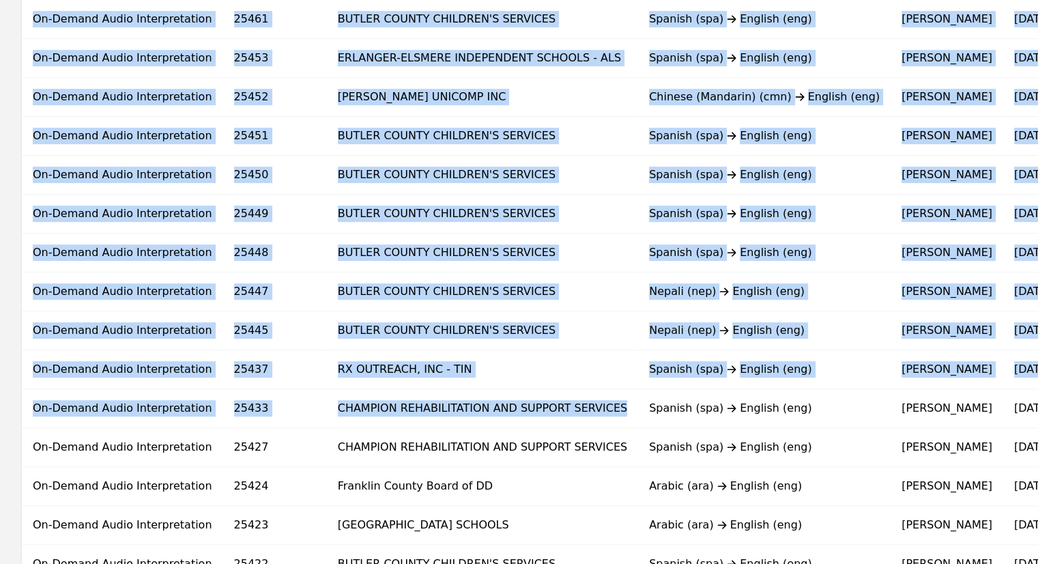
drag, startPoint x: 293, startPoint y: 407, endPoint x: 0, endPoint y: 392, distance: 293.9
click at [0, 392] on div "Type [DOMAIN_NAME] Client Language Pair Requester Submission Date Vendor Cost V…" at bounding box center [723, 72] width 1447 height 1022
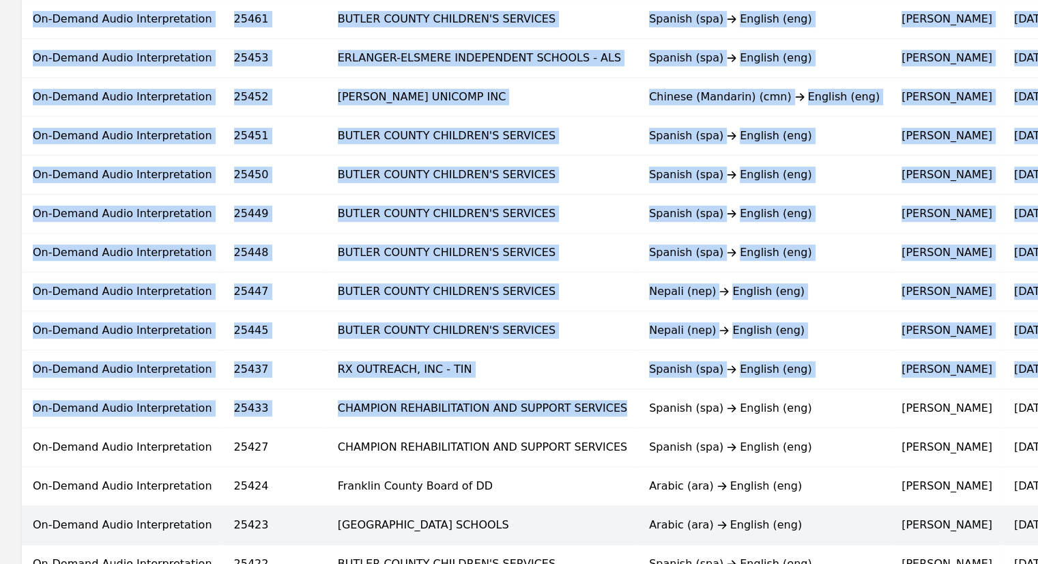
click at [467, 524] on td "[GEOGRAPHIC_DATA] SCHOOLS" at bounding box center [482, 525] width 311 height 39
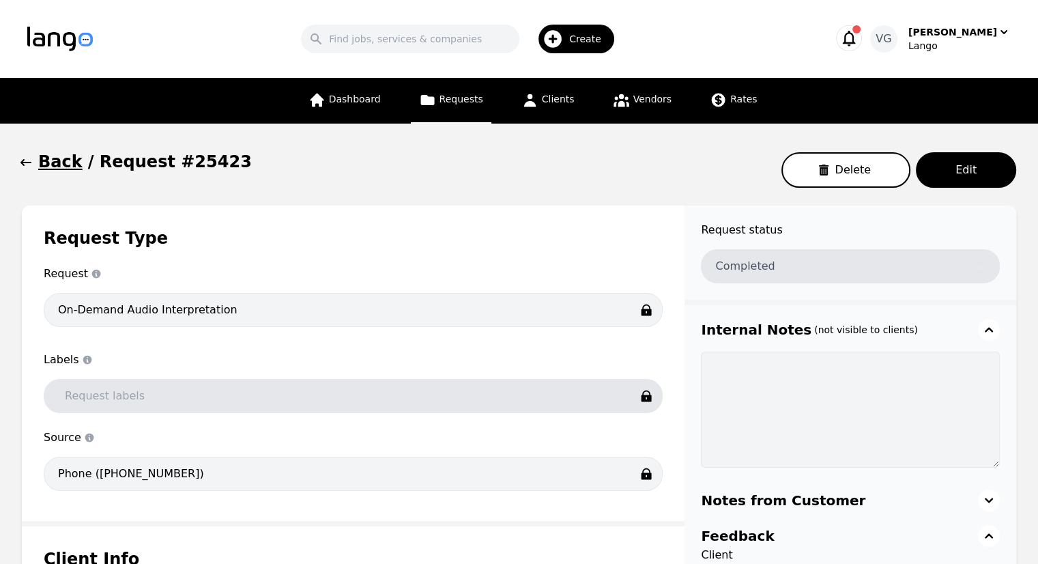
click at [280, 44] on div "Search Create" at bounding box center [462, 39] width 694 height 40
click at [38, 162] on h1 "Back" at bounding box center [60, 162] width 44 height 22
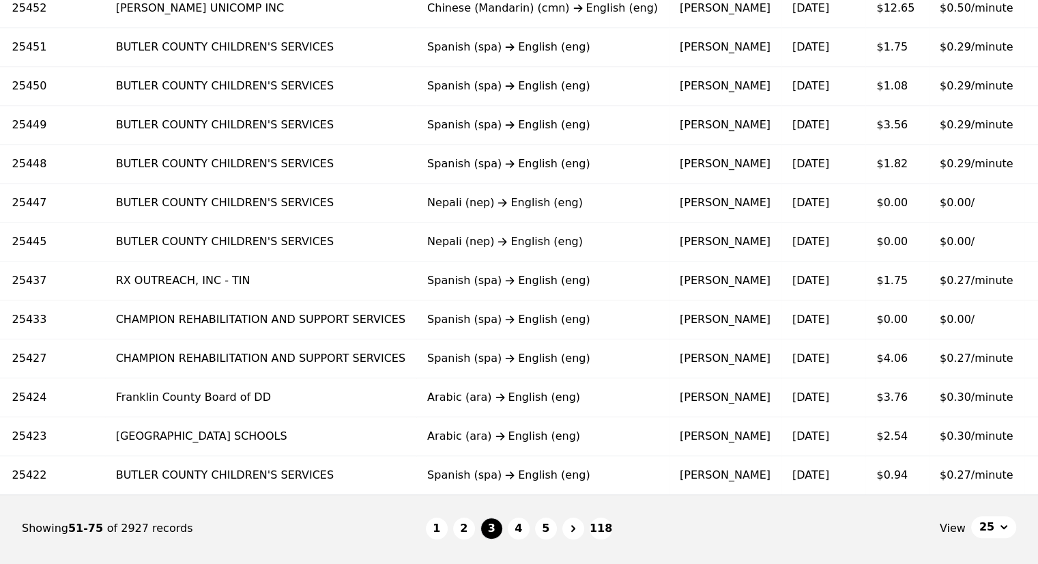
scroll to position [0, 224]
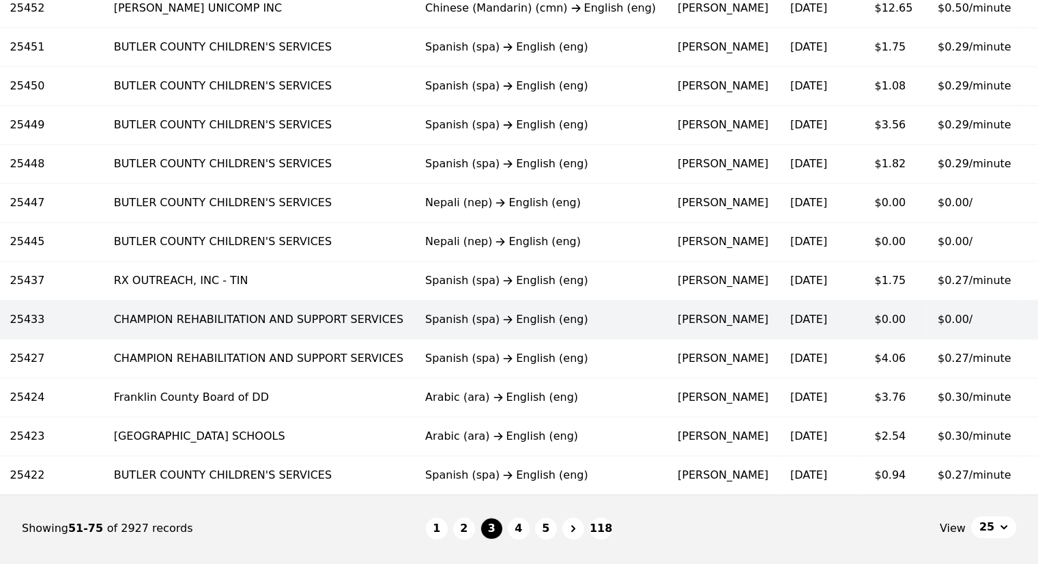
click at [863, 322] on td "$0.00" at bounding box center [894, 319] width 63 height 39
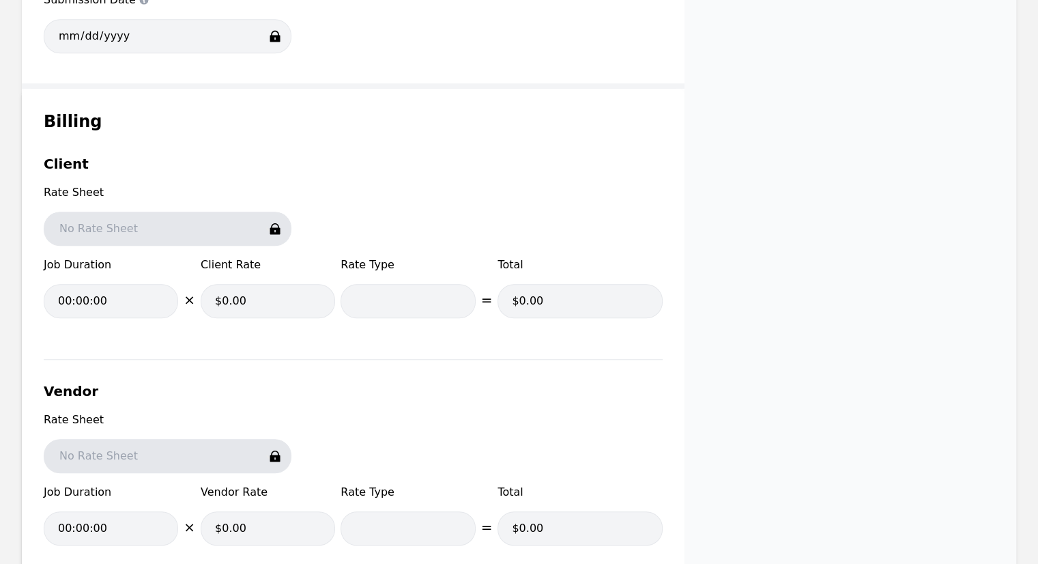
scroll to position [945, 0]
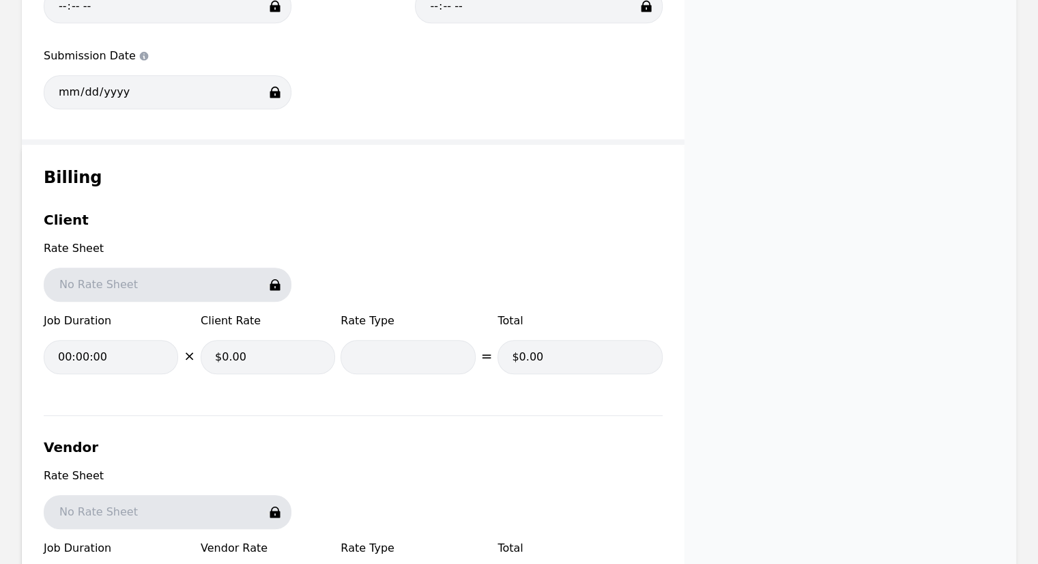
click at [471, 106] on div "Submission Date Submission Date [DATE]" at bounding box center [353, 83] width 619 height 70
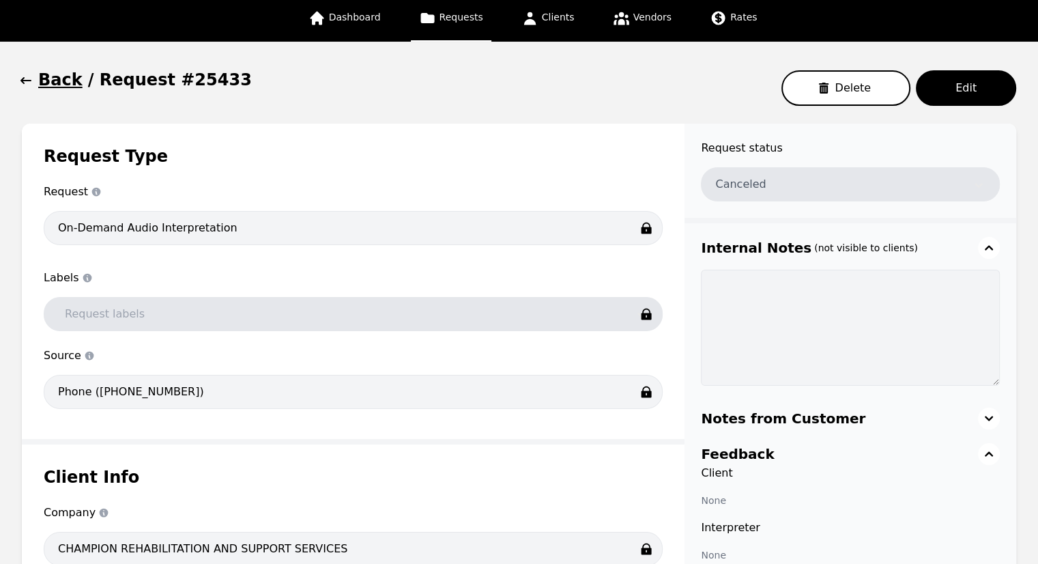
scroll to position [0, 0]
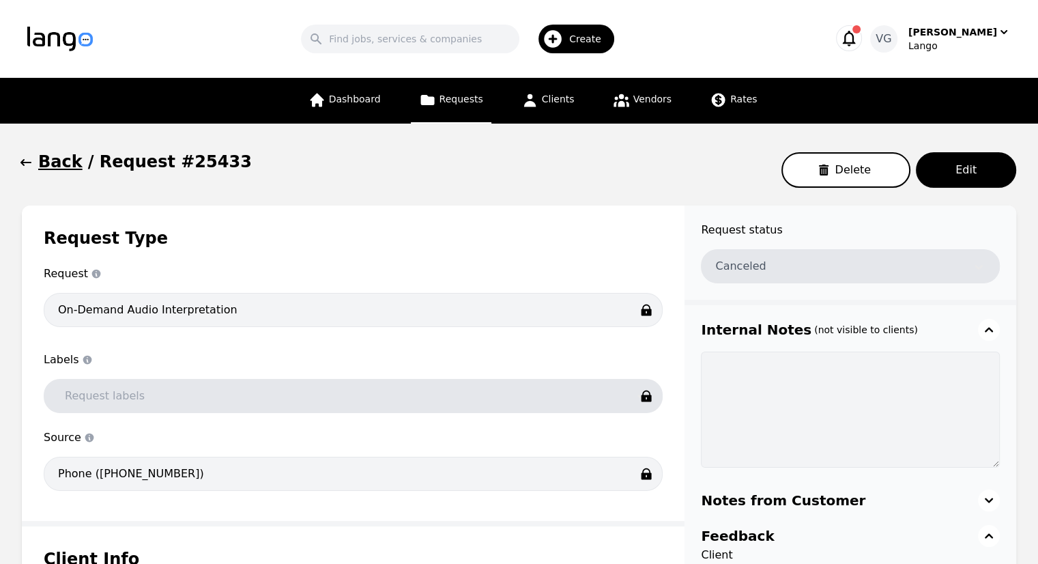
click at [51, 158] on h1 "Back" at bounding box center [60, 162] width 44 height 22
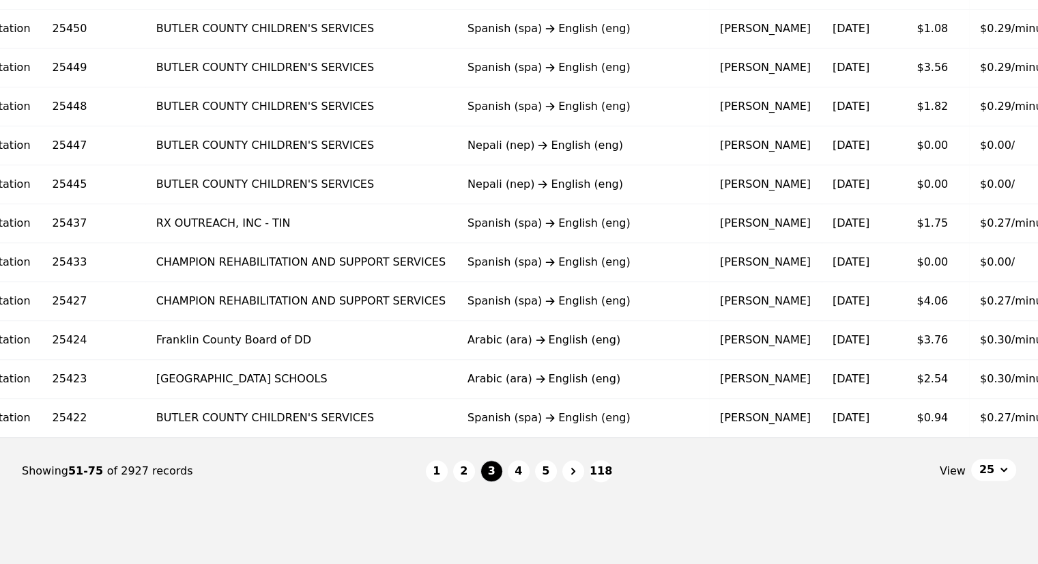
scroll to position [0, 224]
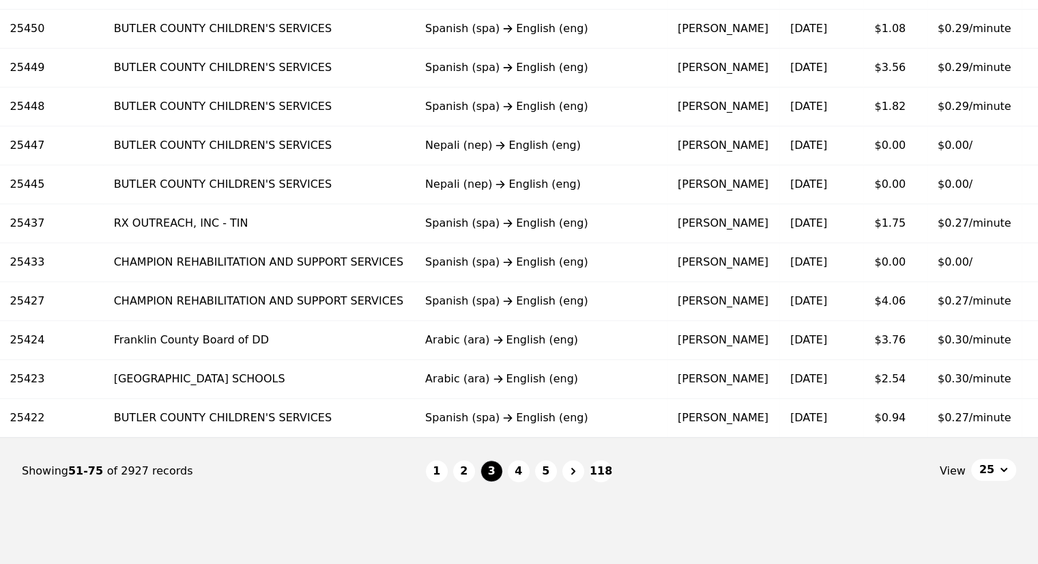
click at [524, 481] on button "4" at bounding box center [519, 471] width 22 height 22
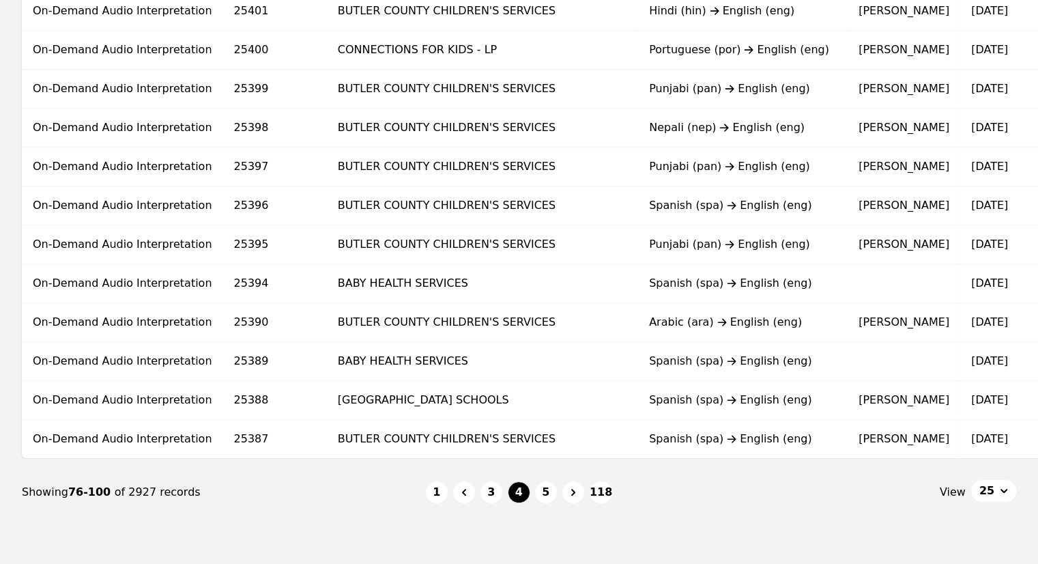
scroll to position [0, 205]
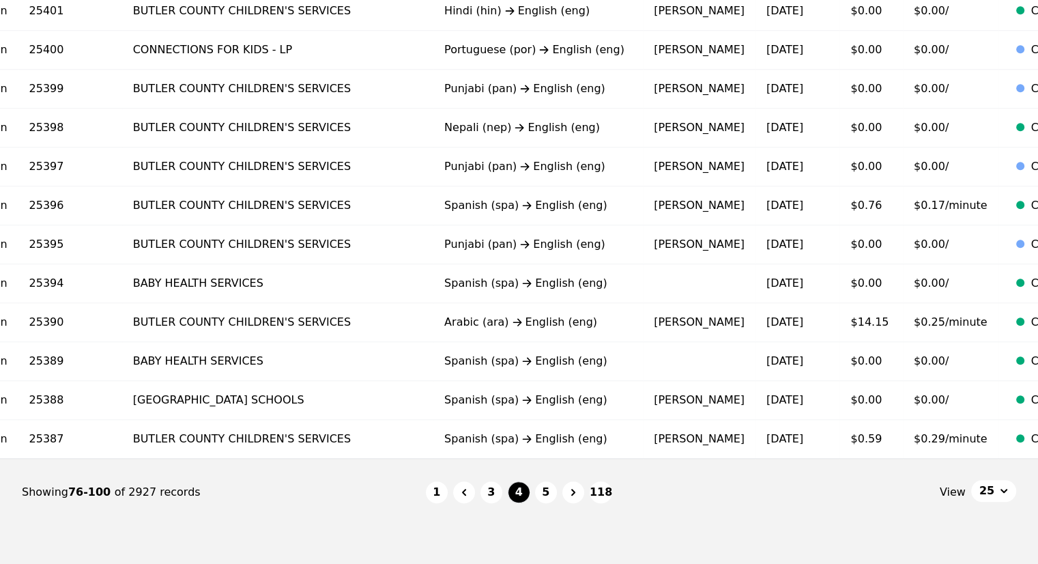
drag, startPoint x: 1036, startPoint y: 482, endPoint x: 1038, endPoint y: 423, distance: 58.7
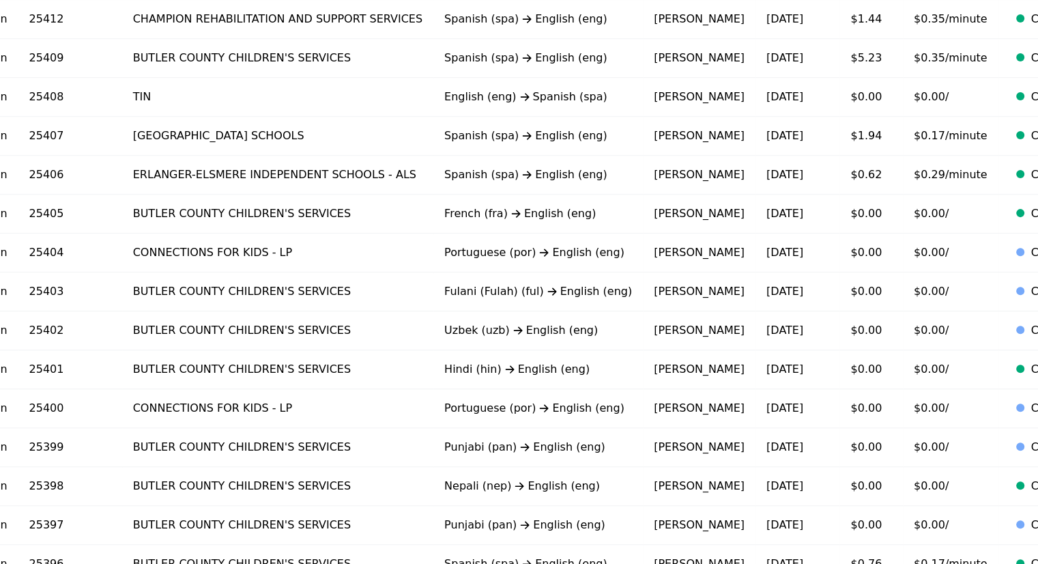
scroll to position [438, 0]
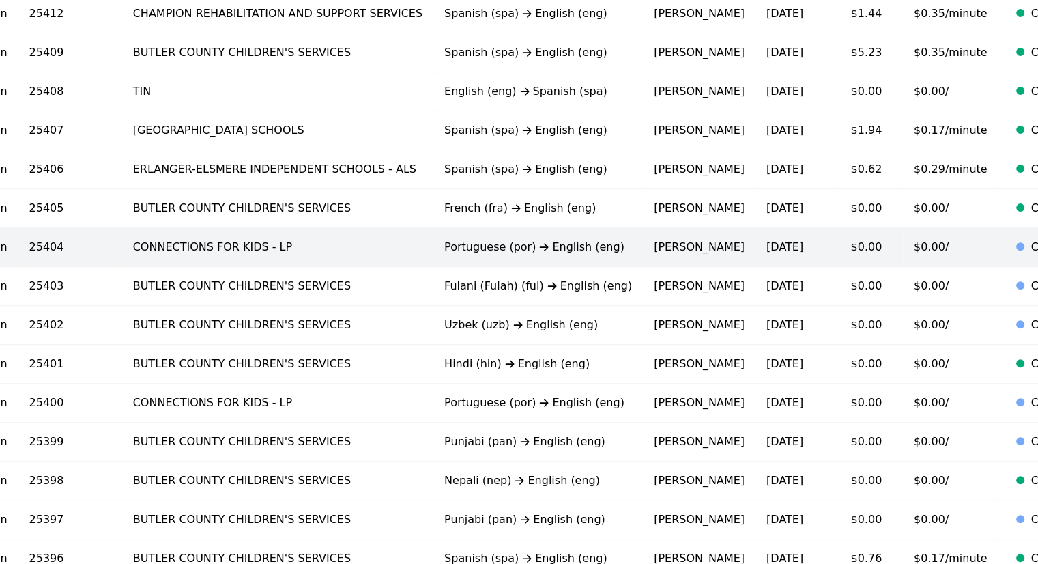
click at [903, 253] on td "$0.00/" at bounding box center [951, 247] width 96 height 39
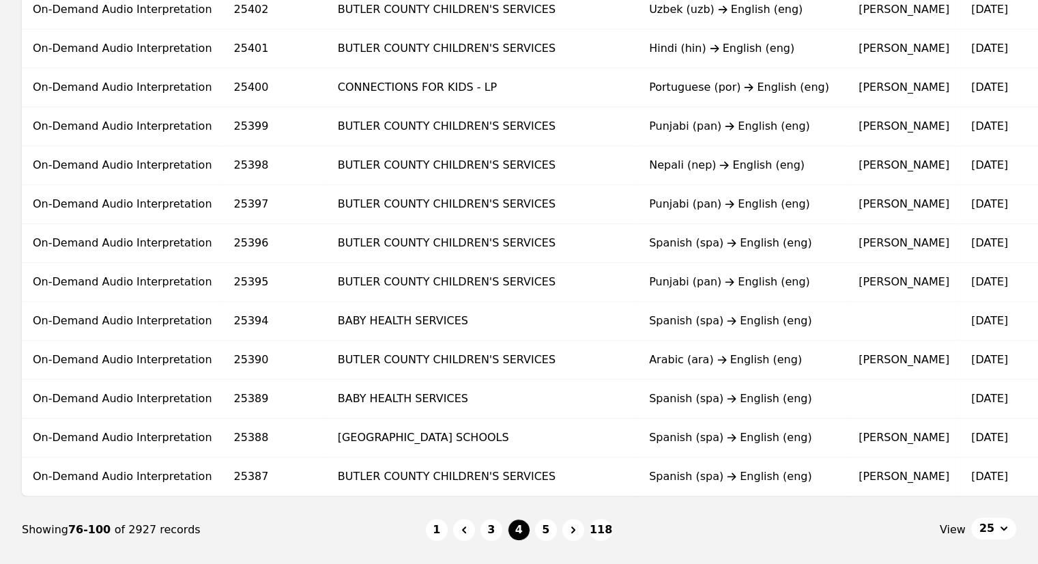
scroll to position [809, 0]
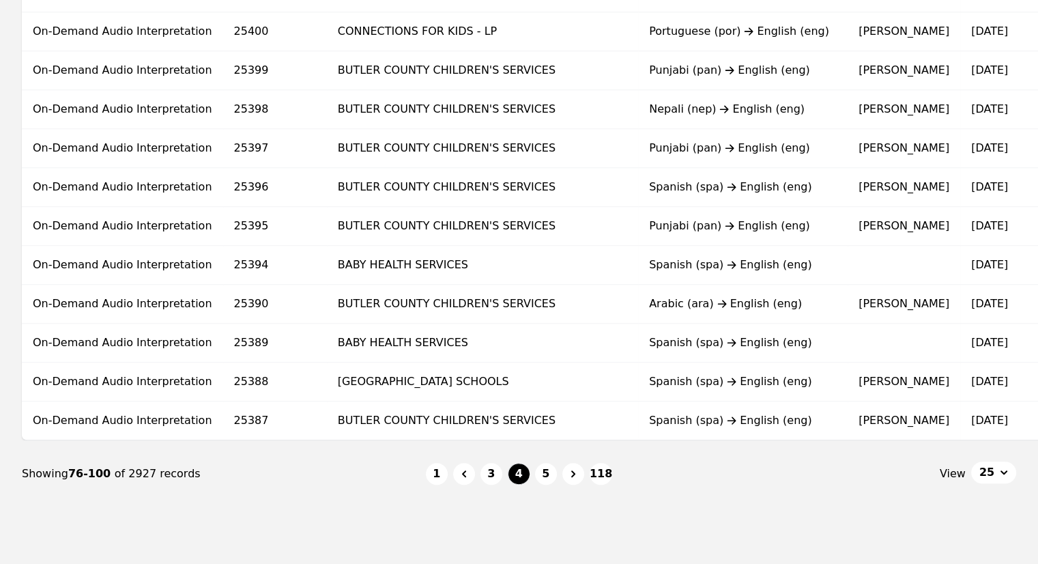
click at [551, 463] on nav "Showing 76-100 of 2927 records 1 3 4 5 118 View 25" at bounding box center [519, 473] width 994 height 67
click at [548, 471] on button "5" at bounding box center [546, 474] width 22 height 22
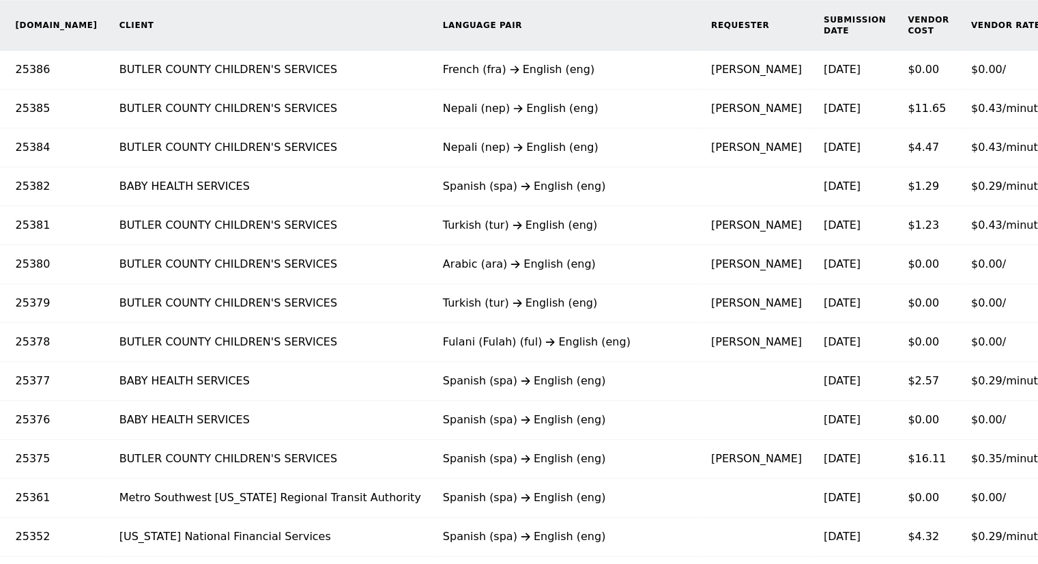
scroll to position [229, 0]
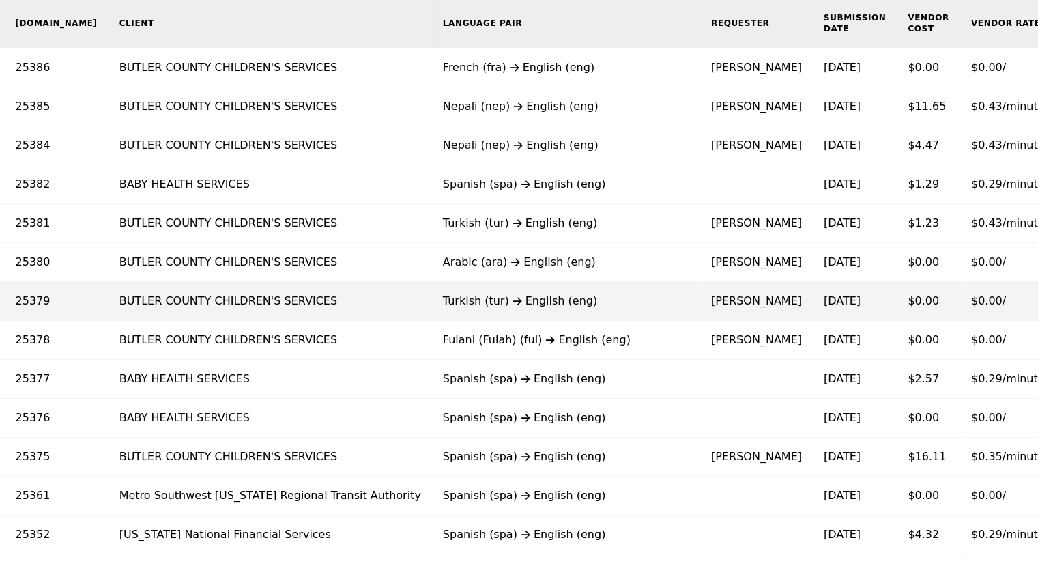
click at [489, 295] on div "Turkish (tur) English (eng)" at bounding box center [566, 301] width 246 height 16
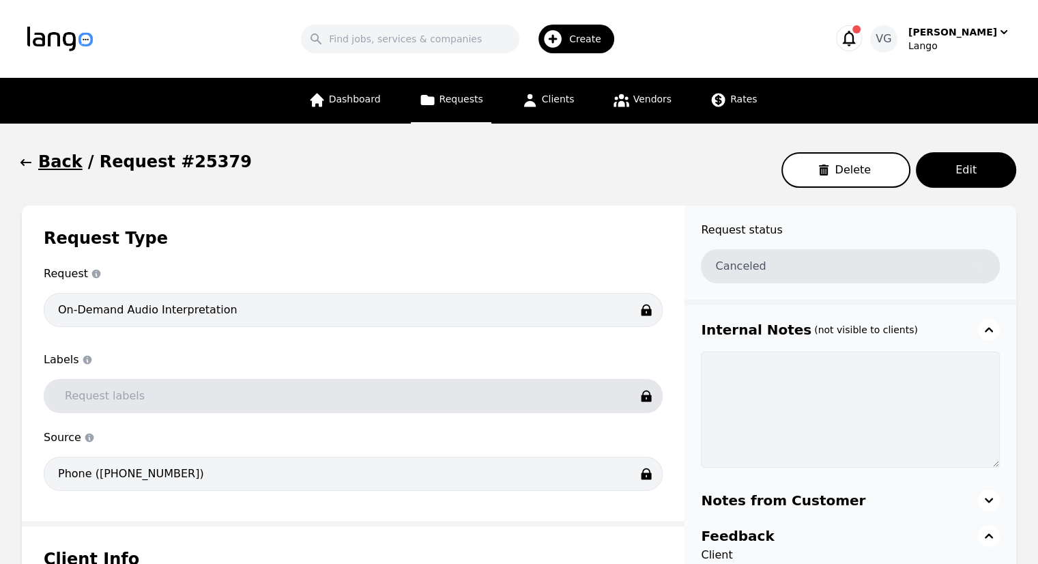
click at [43, 163] on h1 "Back" at bounding box center [60, 162] width 44 height 22
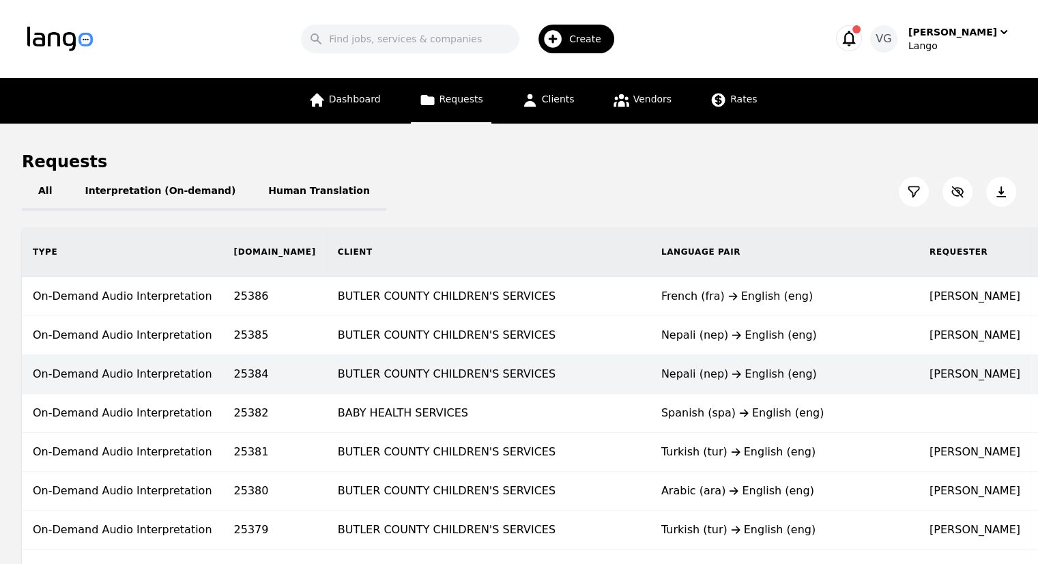
click at [102, 379] on td "On-Demand Audio Interpretation" at bounding box center [122, 374] width 201 height 39
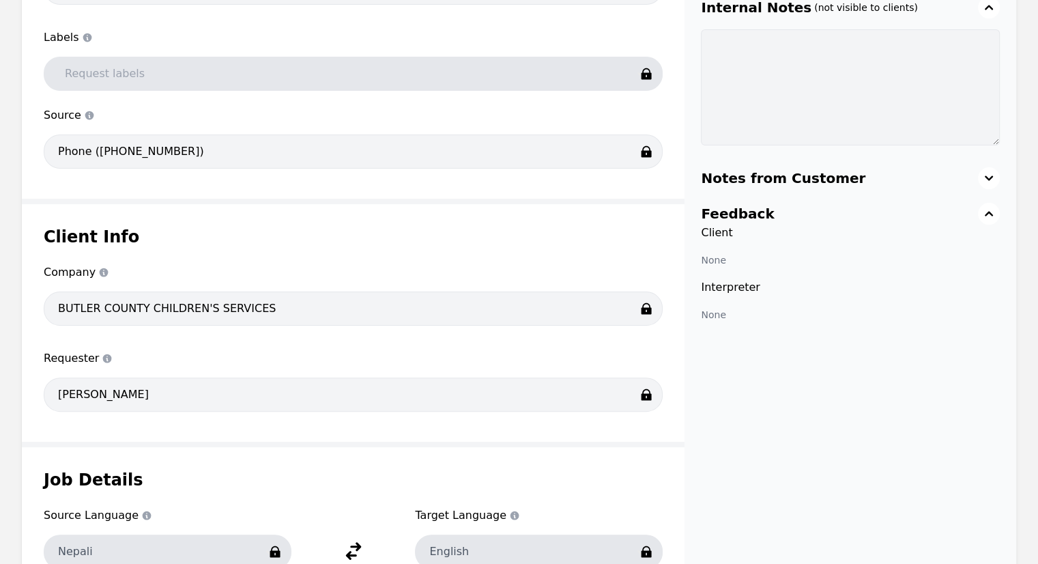
scroll to position [254, 0]
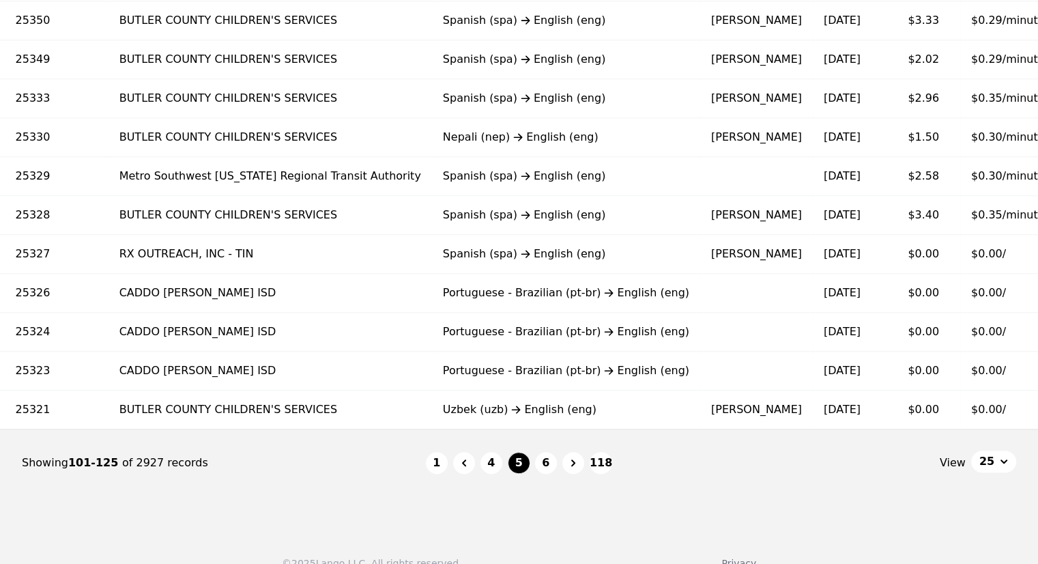
scroll to position [823, 0]
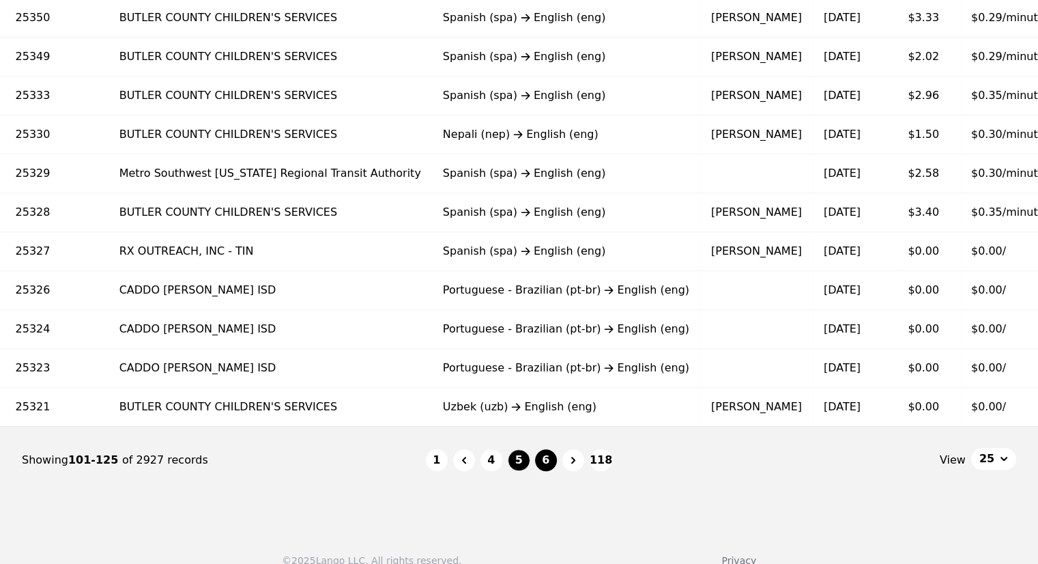
click at [543, 463] on button "6" at bounding box center [546, 460] width 22 height 22
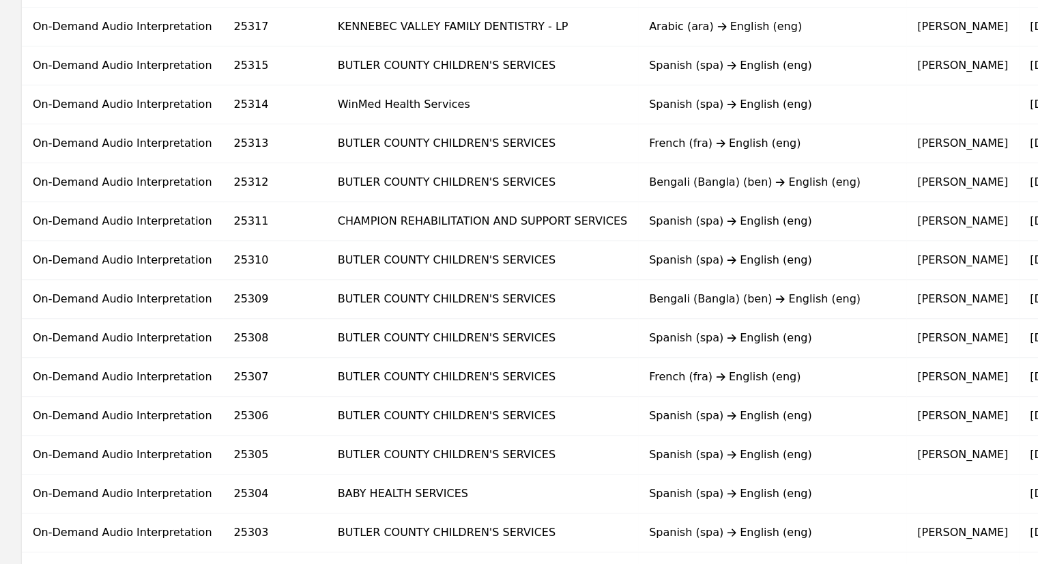
scroll to position [848, 0]
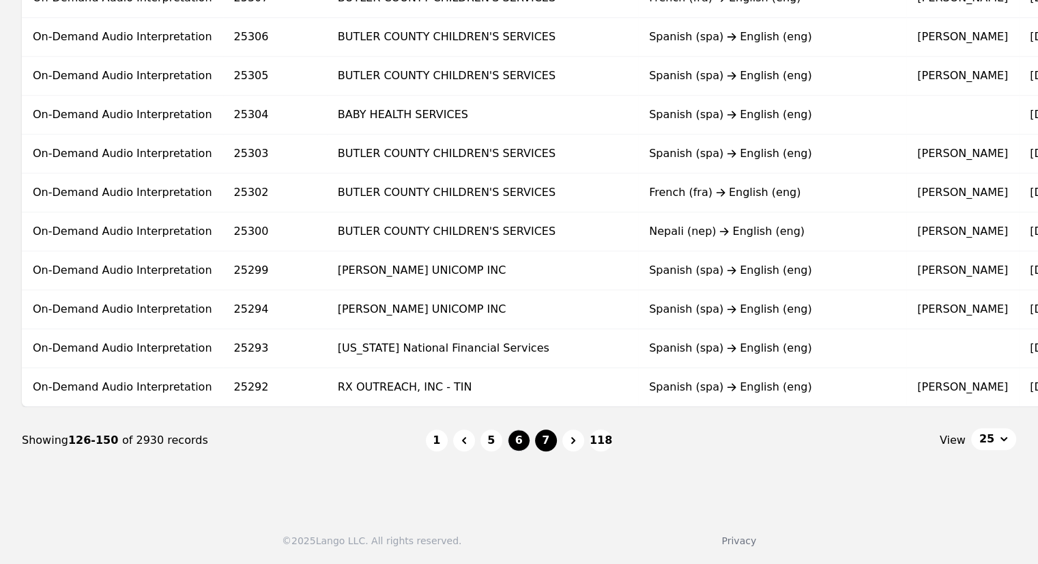
click at [550, 434] on button "7" at bounding box center [546, 440] width 22 height 22
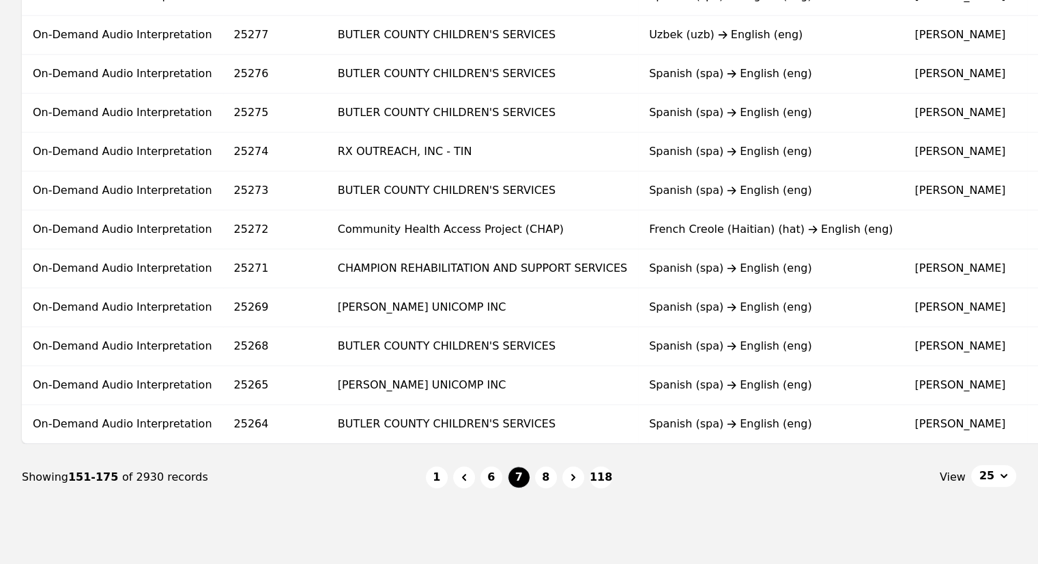
scroll to position [848, 0]
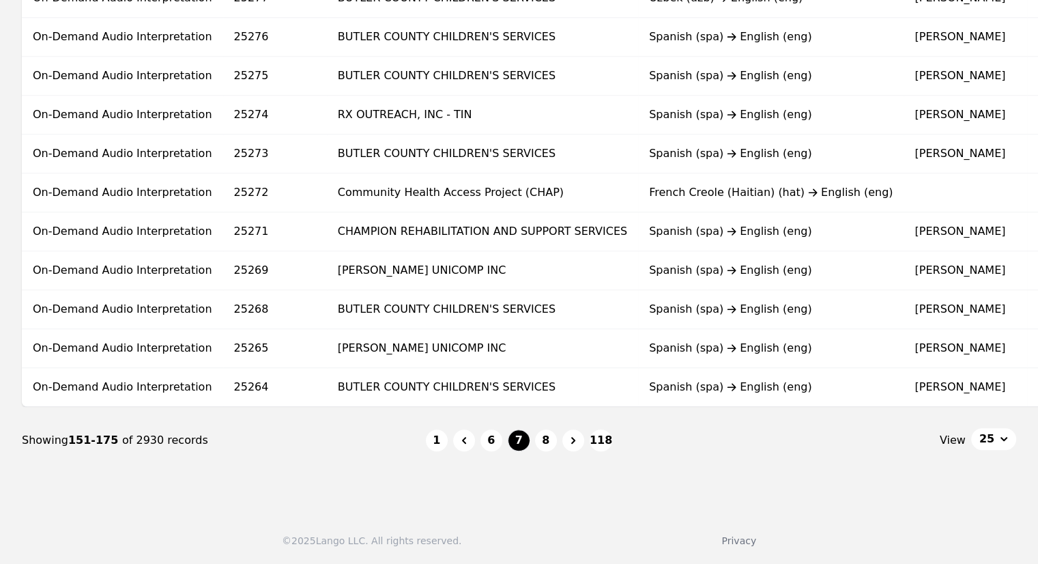
click at [536, 433] on li "8" at bounding box center [546, 440] width 22 height 22
click at [542, 434] on button "8" at bounding box center [546, 440] width 22 height 22
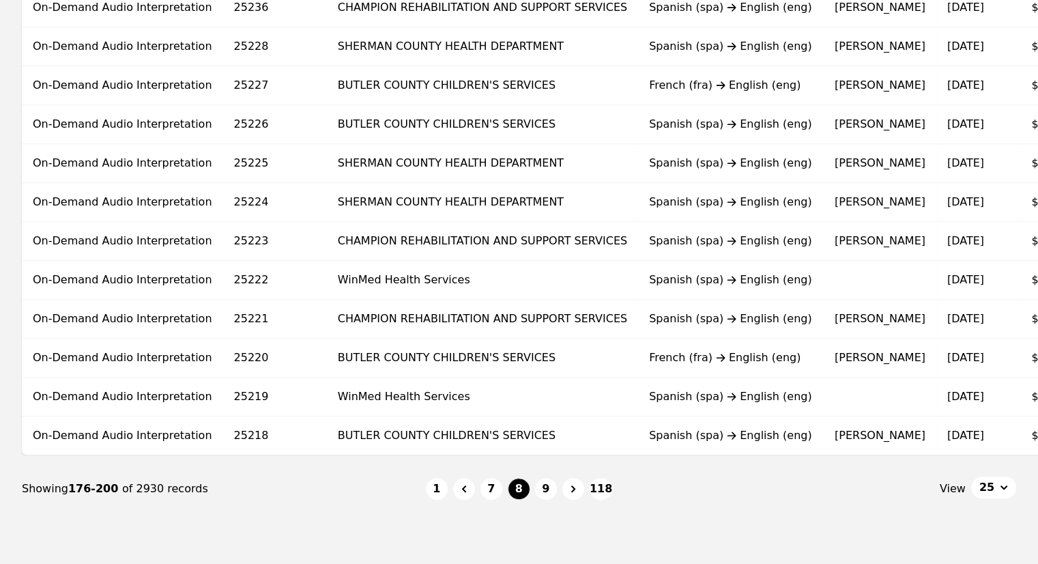
scroll to position [848, 0]
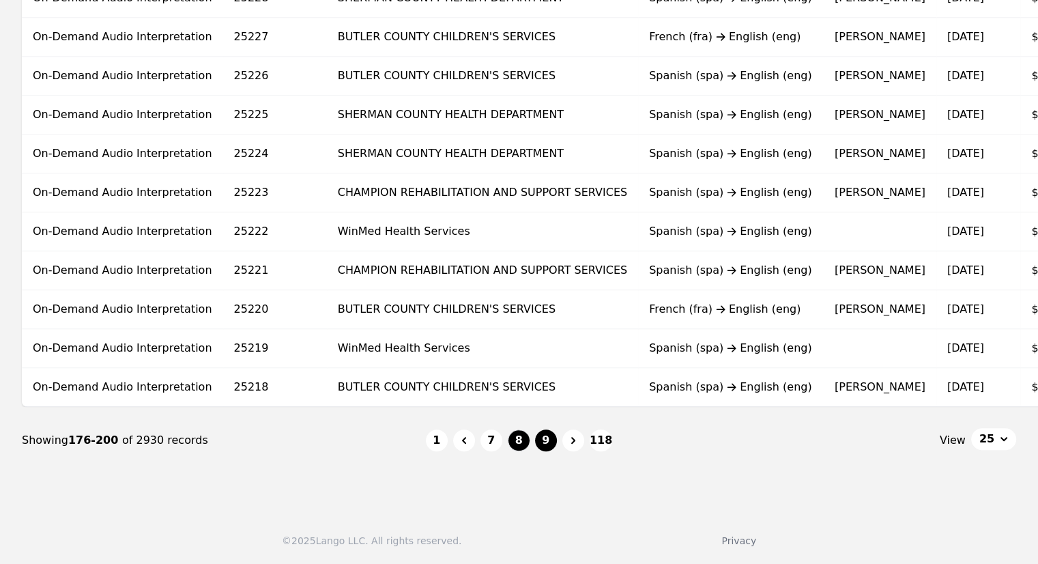
click at [546, 434] on button "9" at bounding box center [546, 440] width 22 height 22
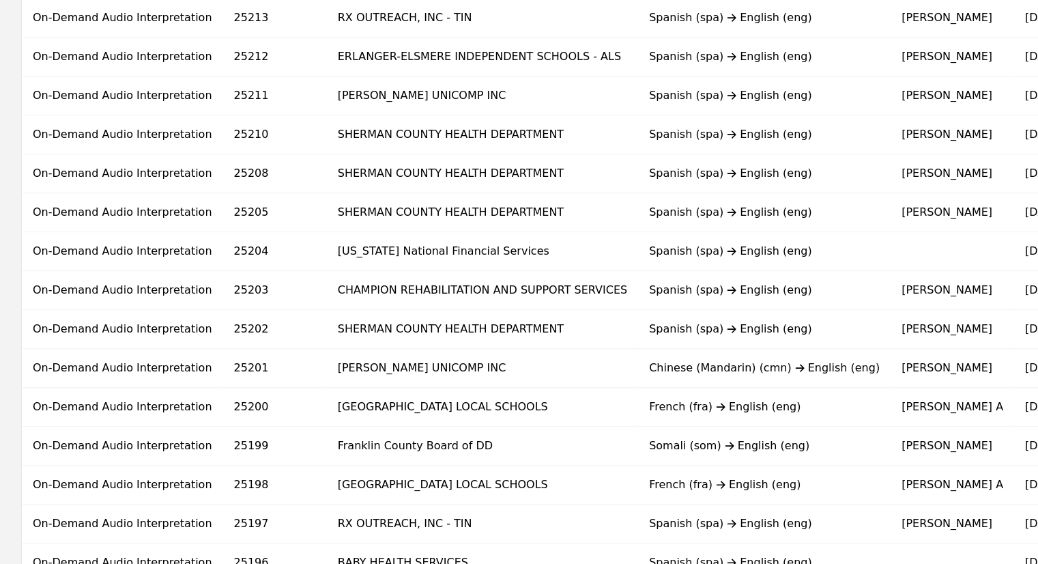
scroll to position [792, 0]
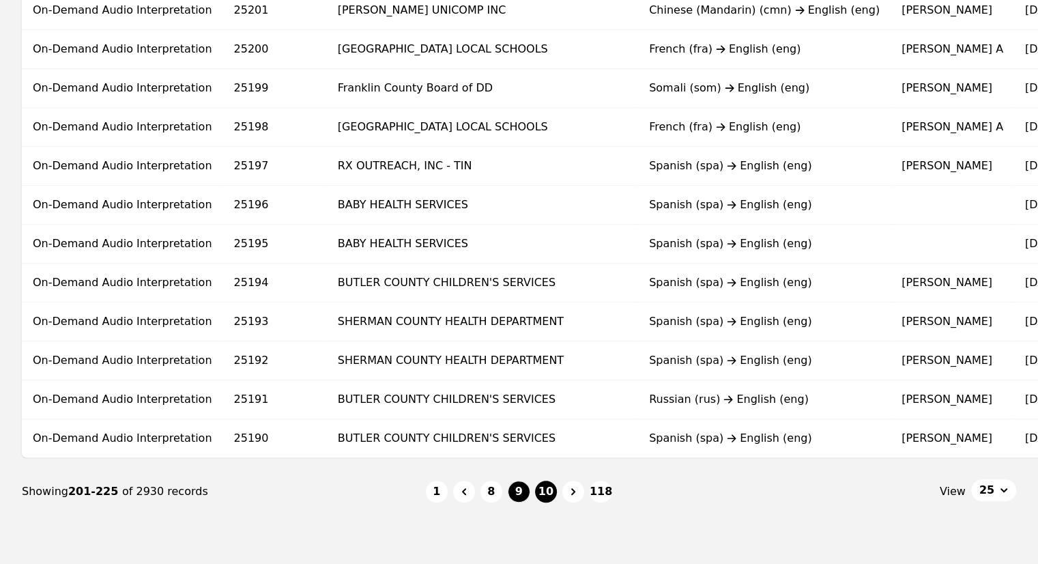
click at [553, 500] on button "10" at bounding box center [546, 491] width 22 height 22
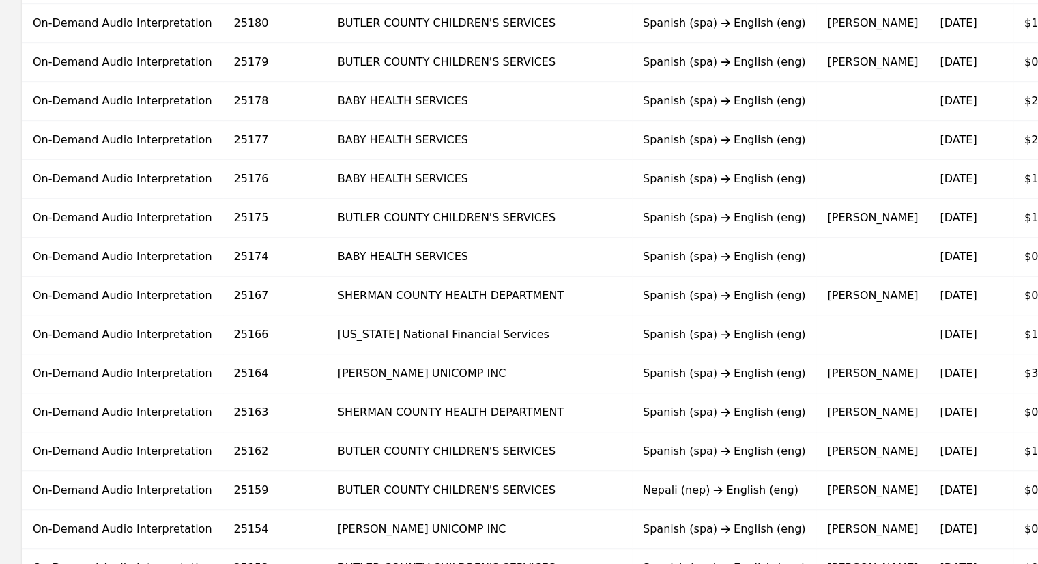
scroll to position [848, 0]
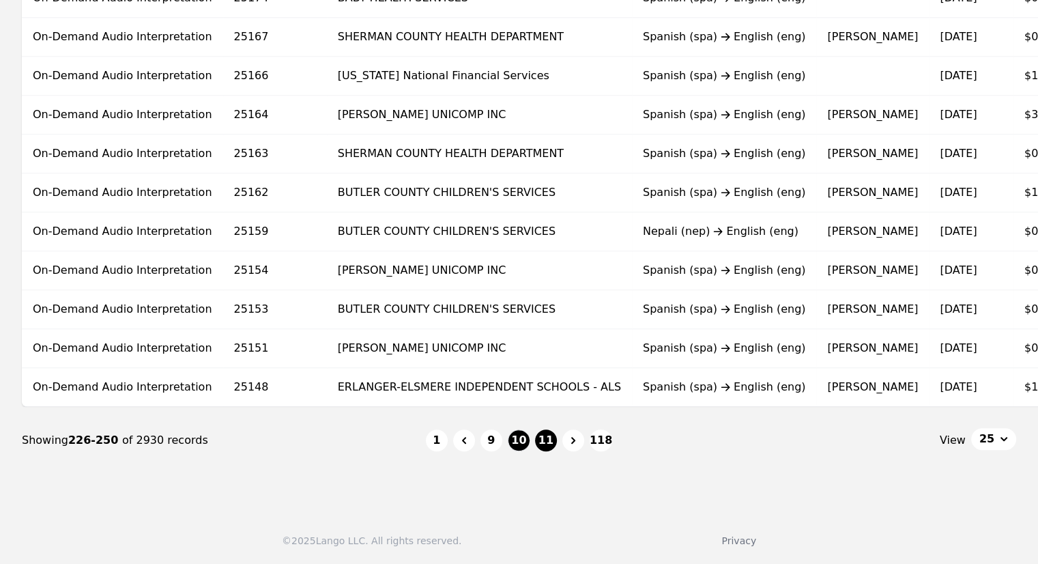
click at [549, 442] on button "11" at bounding box center [546, 440] width 22 height 22
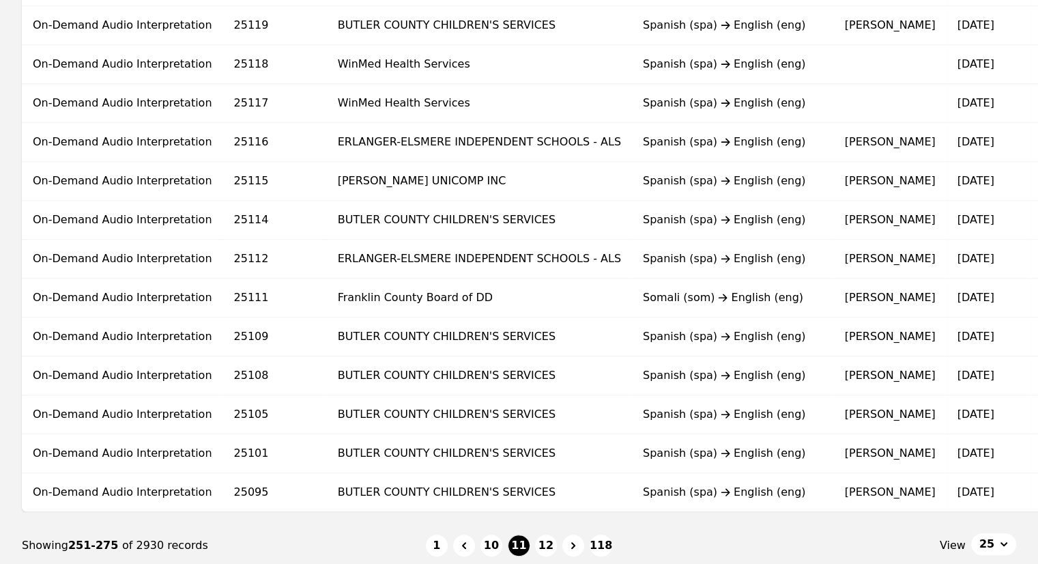
scroll to position [848, 0]
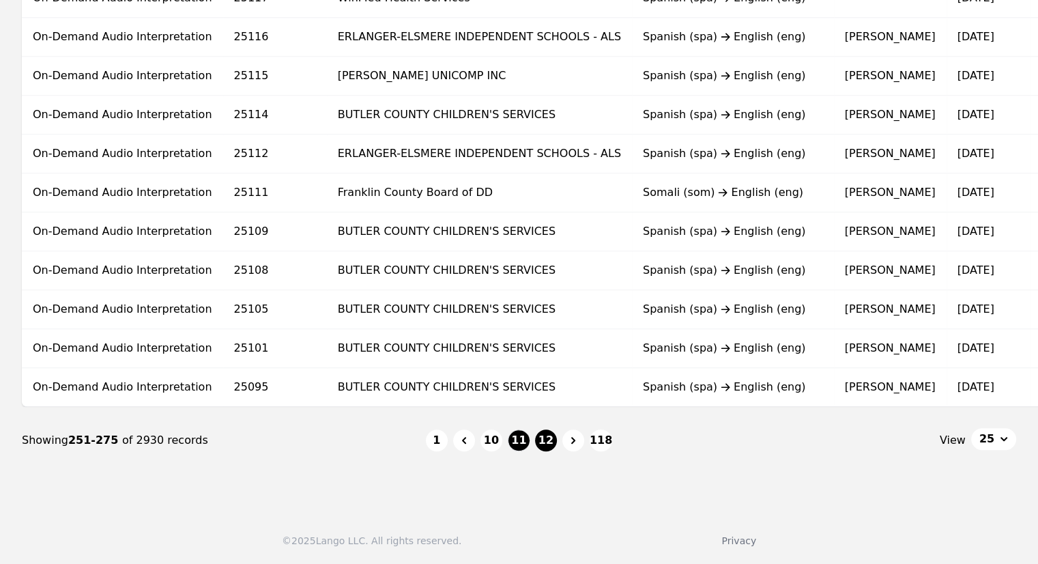
click at [546, 441] on button "12" at bounding box center [546, 440] width 22 height 22
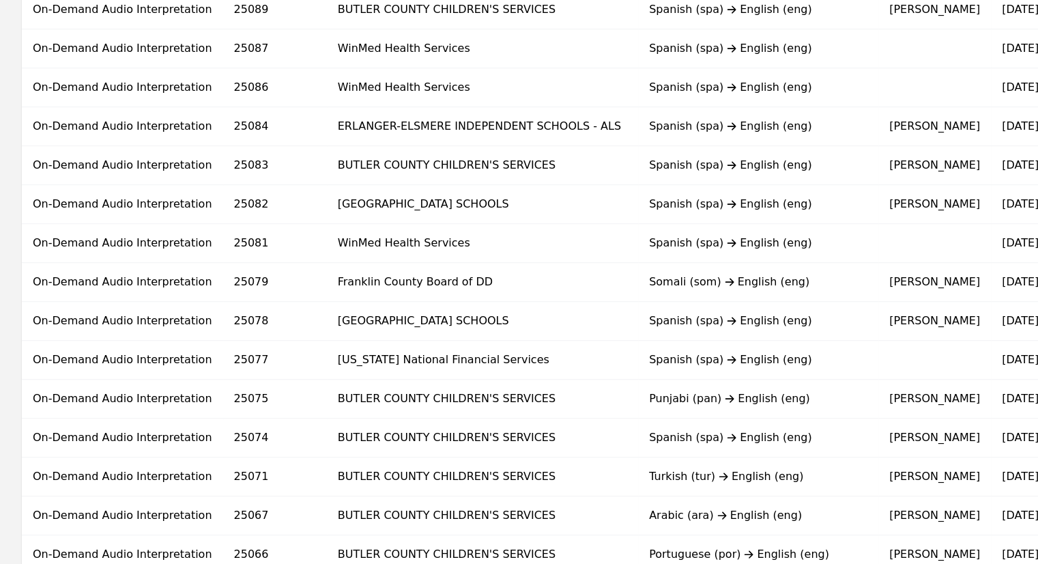
scroll to position [848, 0]
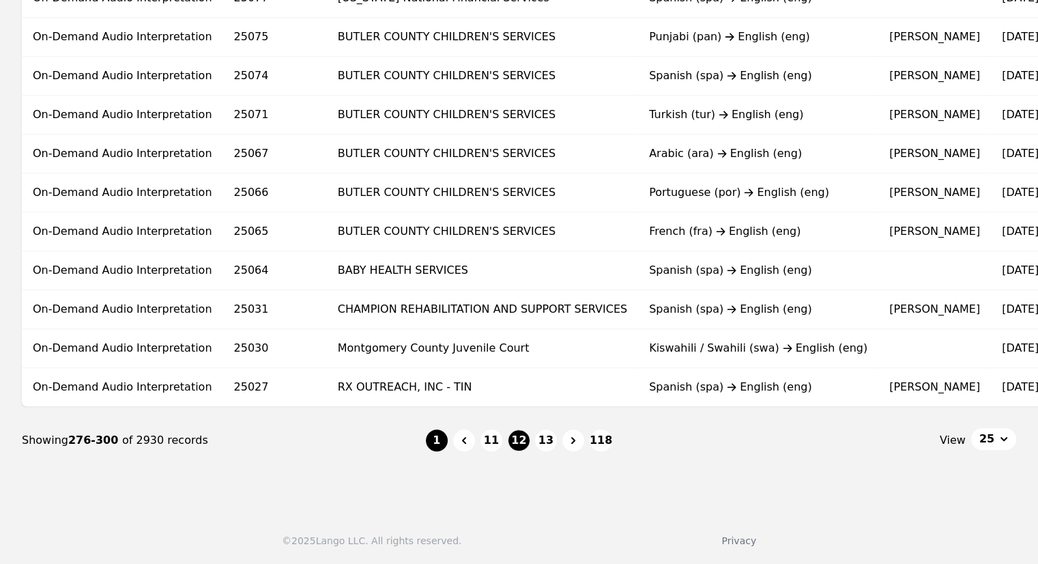
click at [439, 440] on button "1" at bounding box center [437, 440] width 22 height 22
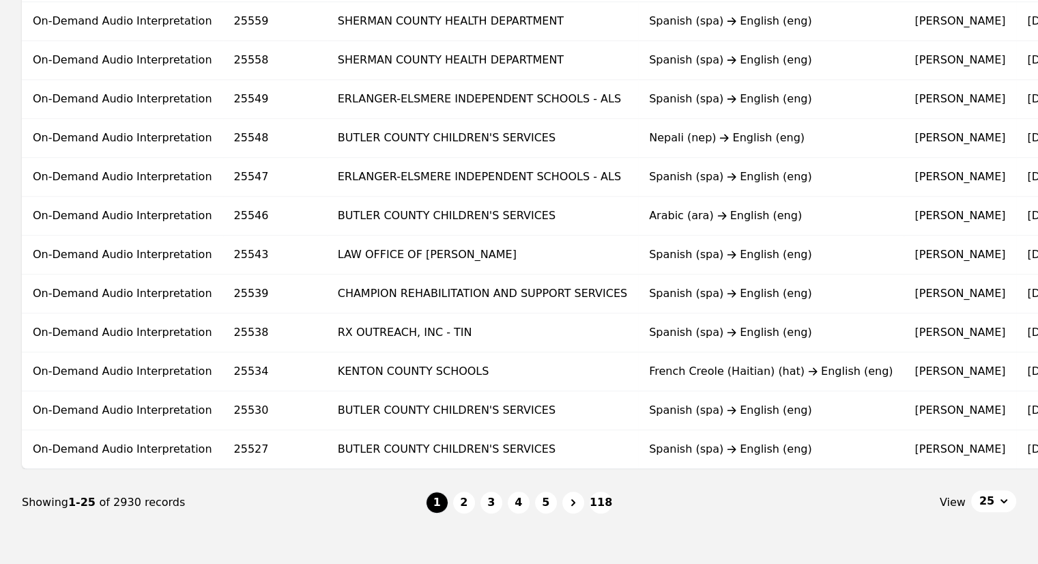
scroll to position [813, 0]
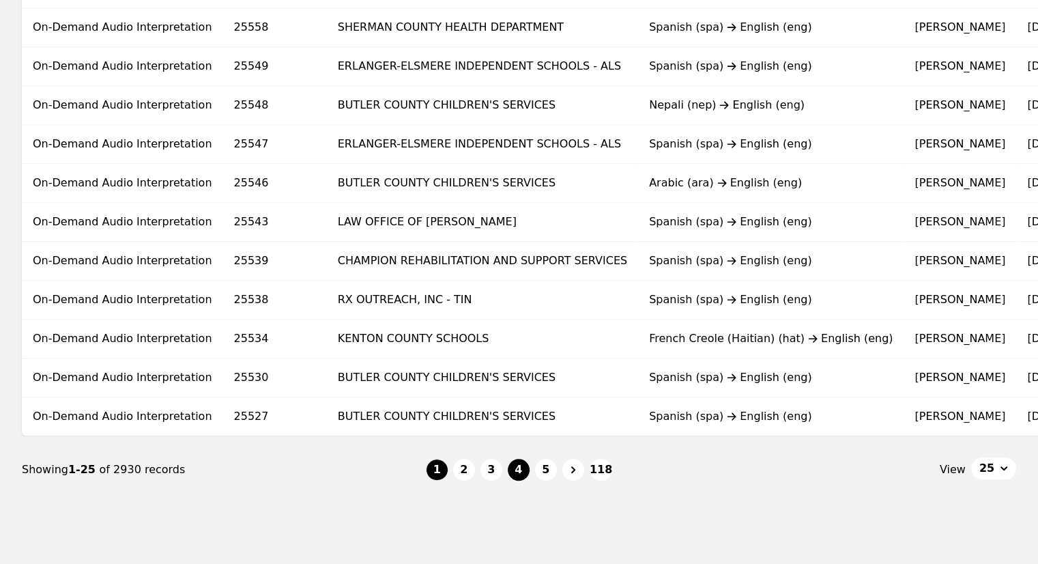
click at [517, 470] on button "4" at bounding box center [519, 470] width 22 height 22
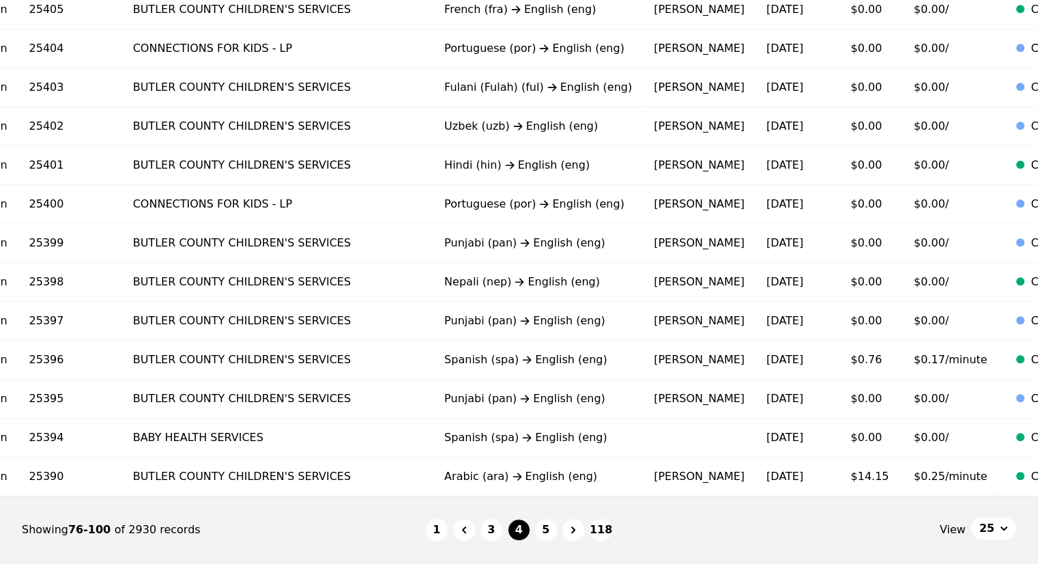
scroll to position [763, 0]
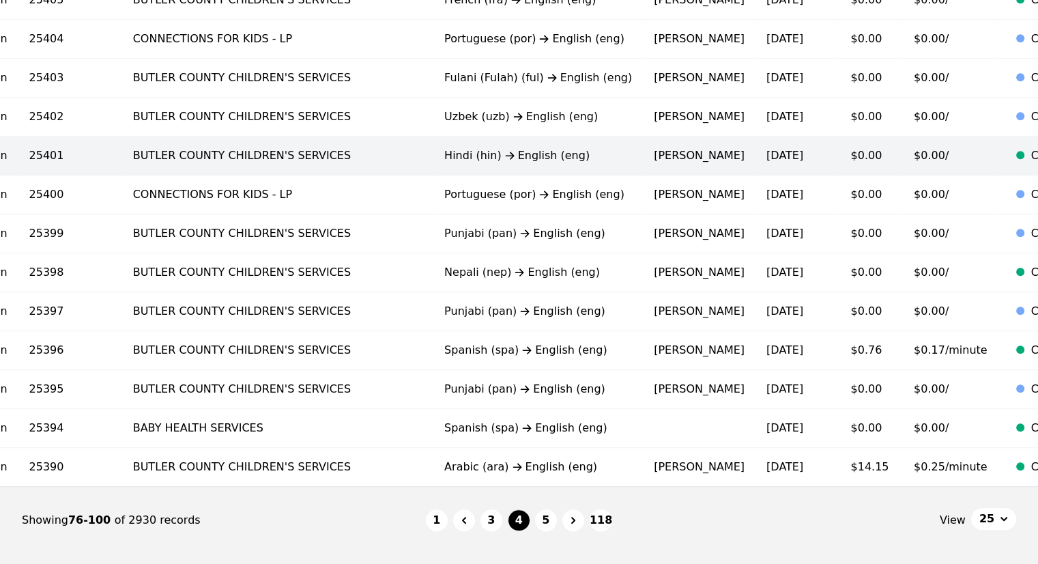
click at [839, 145] on td "$0.00" at bounding box center [870, 155] width 63 height 39
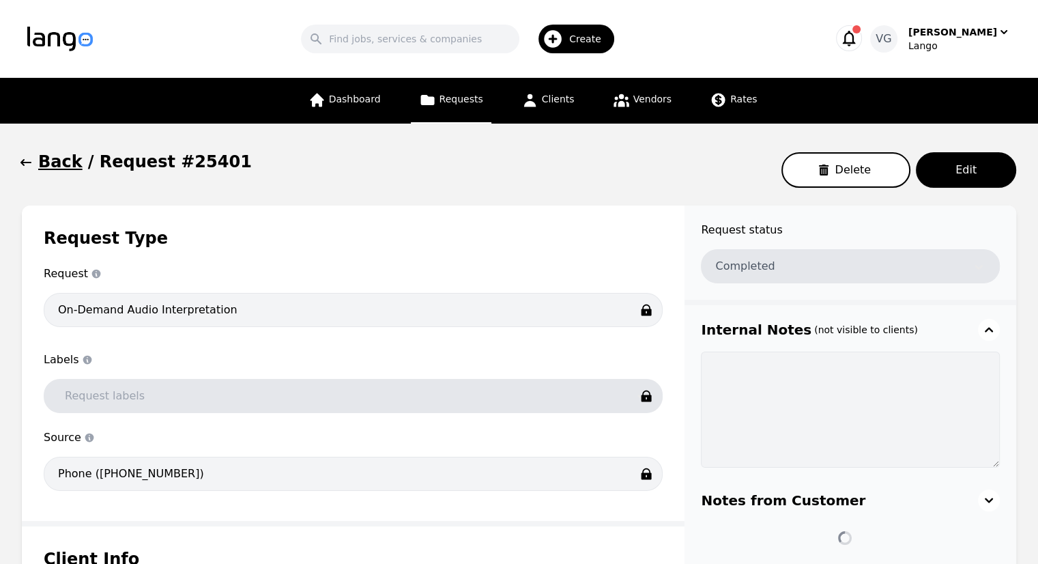
type input "00:03:06"
type input "$0.00"
type input "00:03:06"
type input "$0.00"
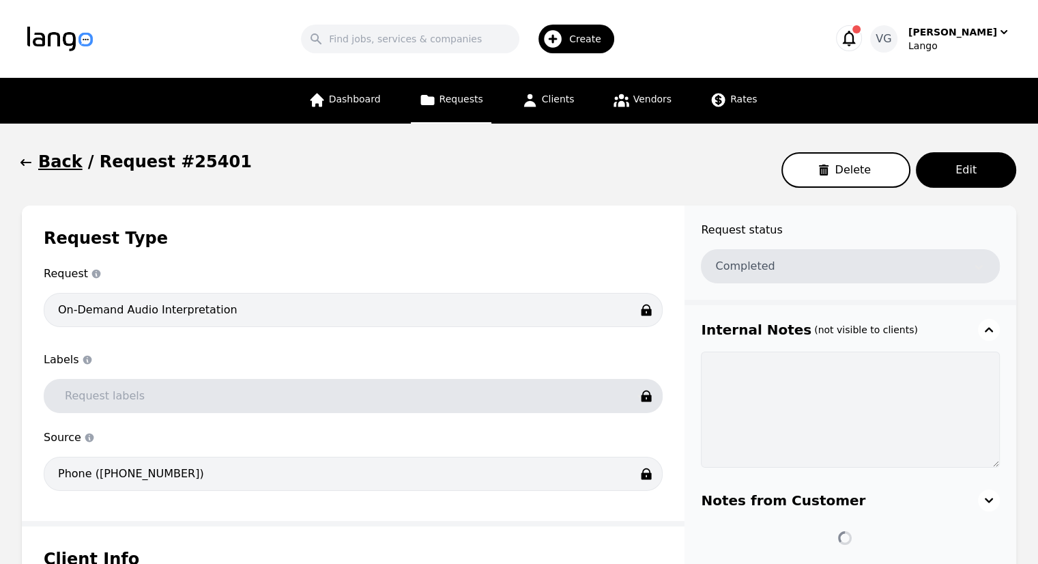
type input "$0.00"
click at [47, 177] on div "Back / Request #25401 Delete Edit" at bounding box center [519, 170] width 994 height 38
click at [48, 169] on h1 "Back" at bounding box center [60, 162] width 44 height 22
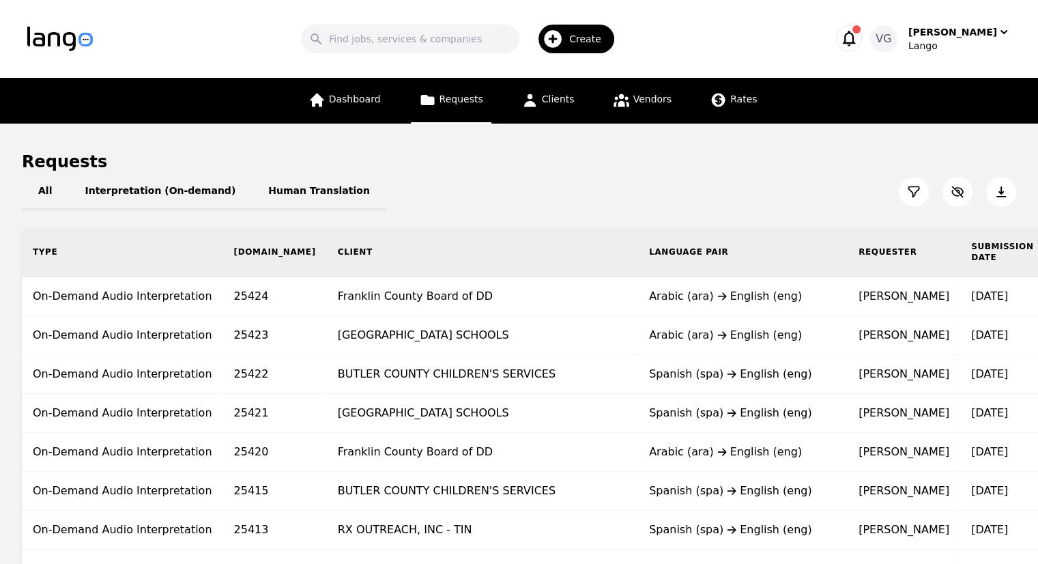
click at [743, 189] on div "All Interpretation (On-demand) Human Translation" at bounding box center [519, 192] width 994 height 38
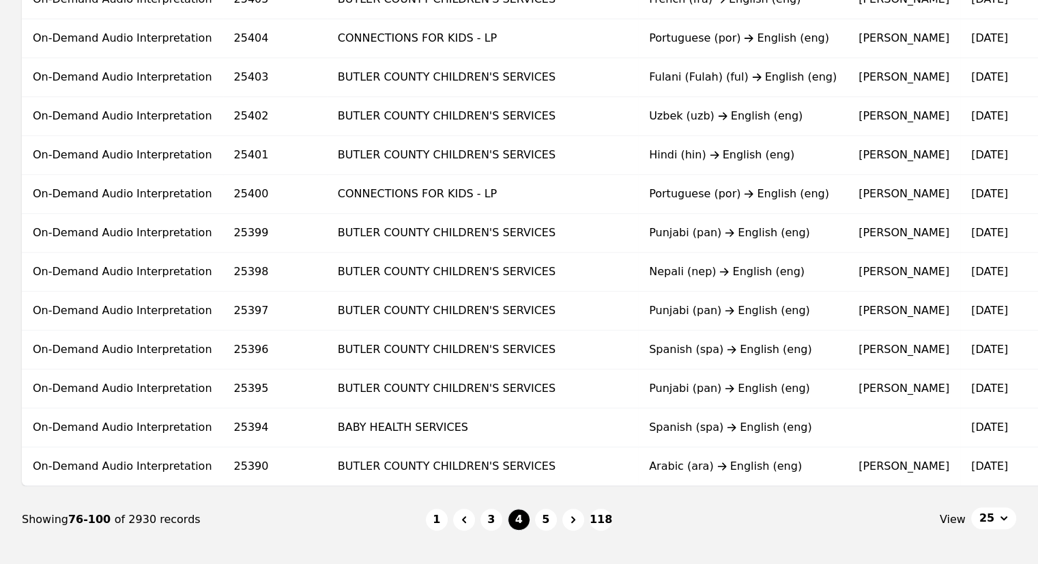
scroll to position [0, 205]
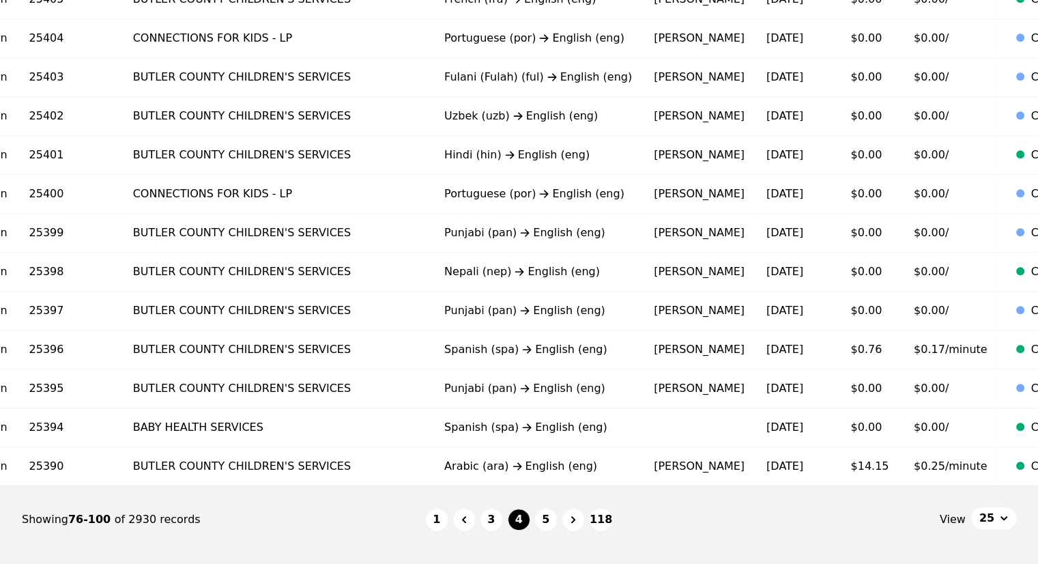
click at [343, 549] on nav "Showing 76-100 of 2930 records 1 3 4 5 118 View 25" at bounding box center [519, 519] width 994 height 67
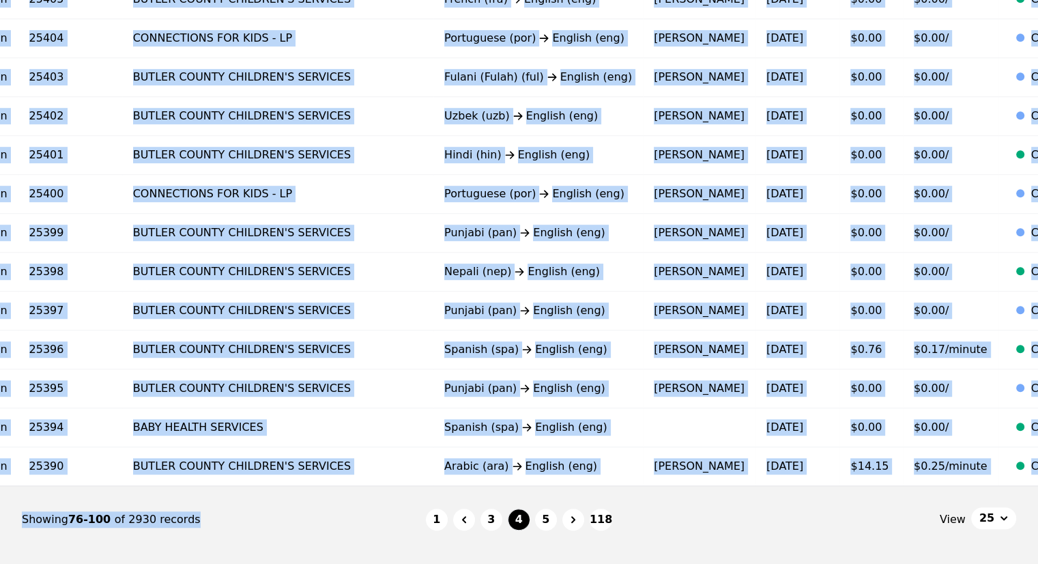
drag, startPoint x: 347, startPoint y: 495, endPoint x: 367, endPoint y: 489, distance: 21.2
click at [375, 517] on div "Showing 76-100 of 2930 records" at bounding box center [224, 519] width 404 height 16
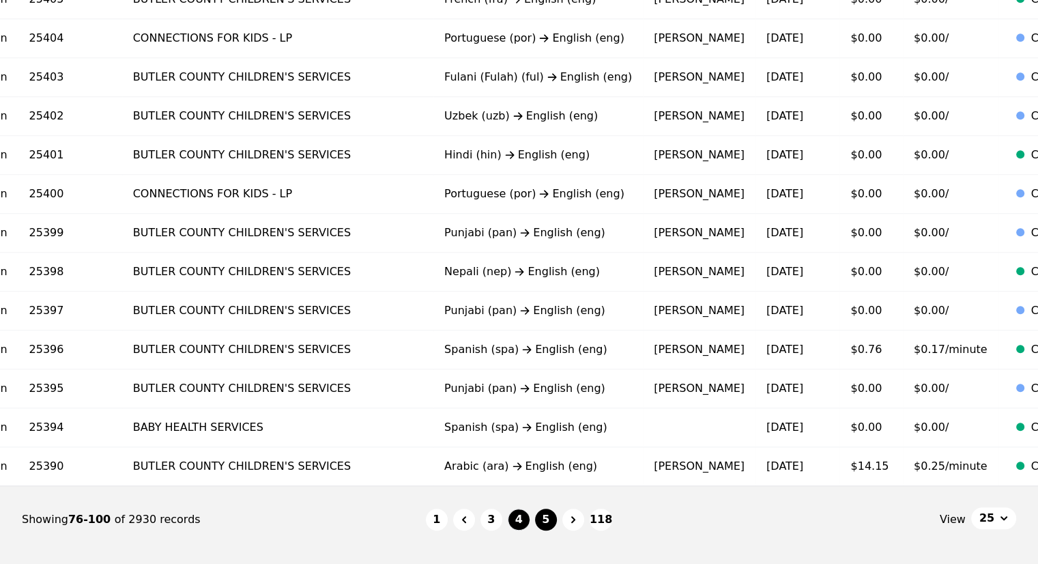
click at [549, 530] on button "5" at bounding box center [546, 519] width 22 height 22
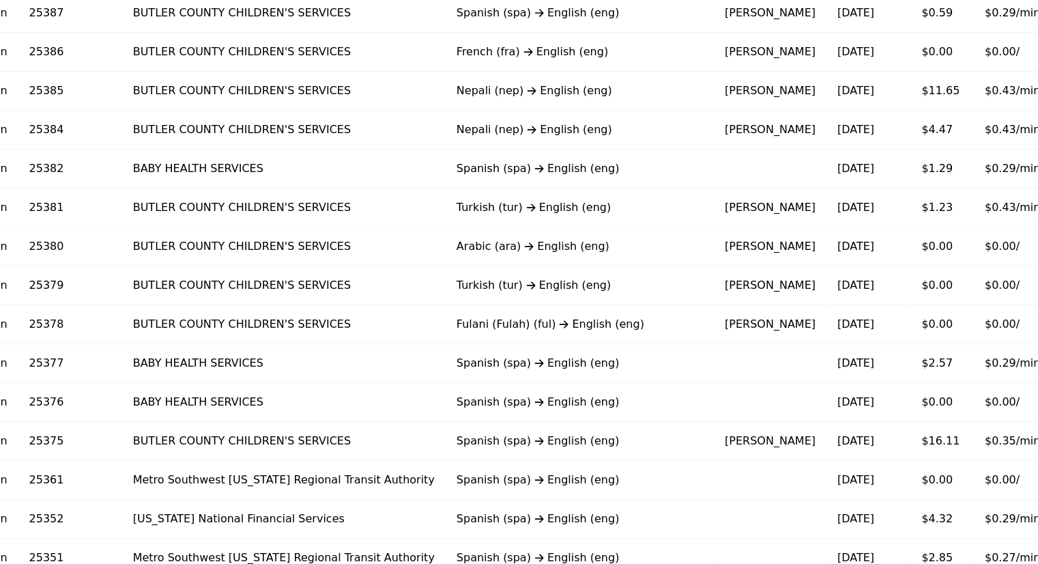
scroll to position [385, 0]
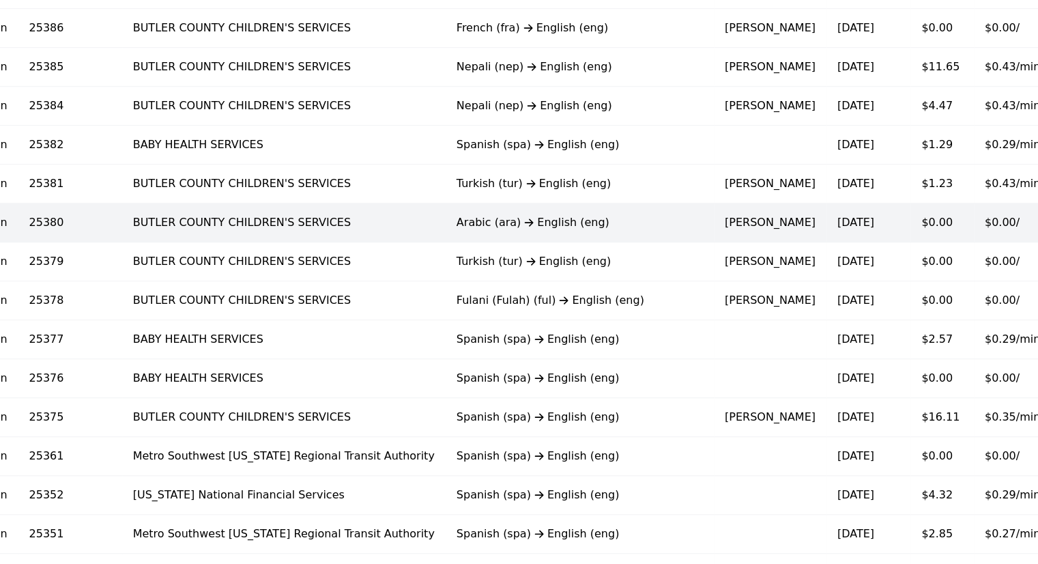
click at [985, 216] on span "$0.00/" at bounding box center [1002, 222] width 35 height 13
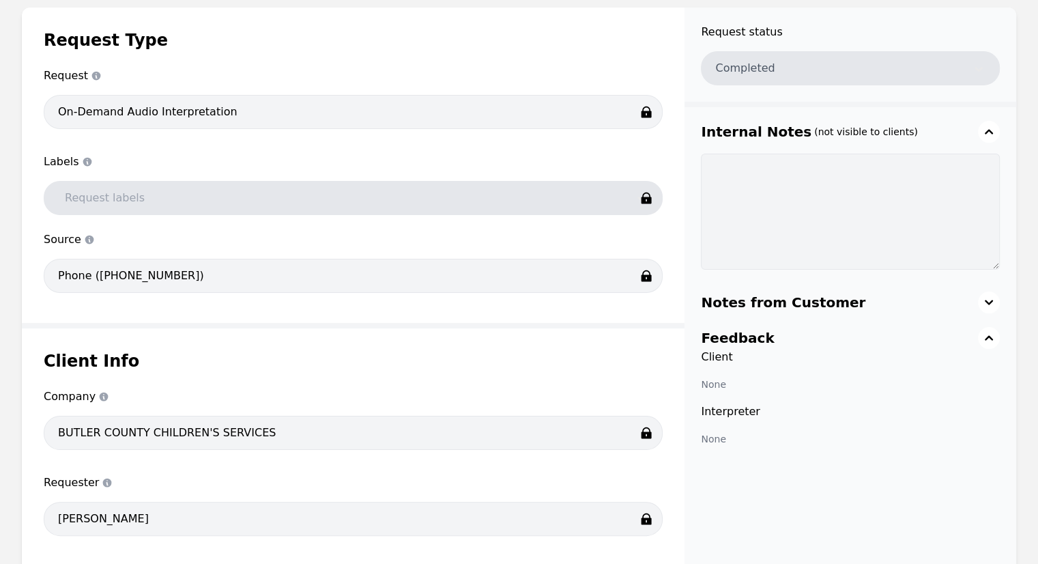
scroll to position [90, 0]
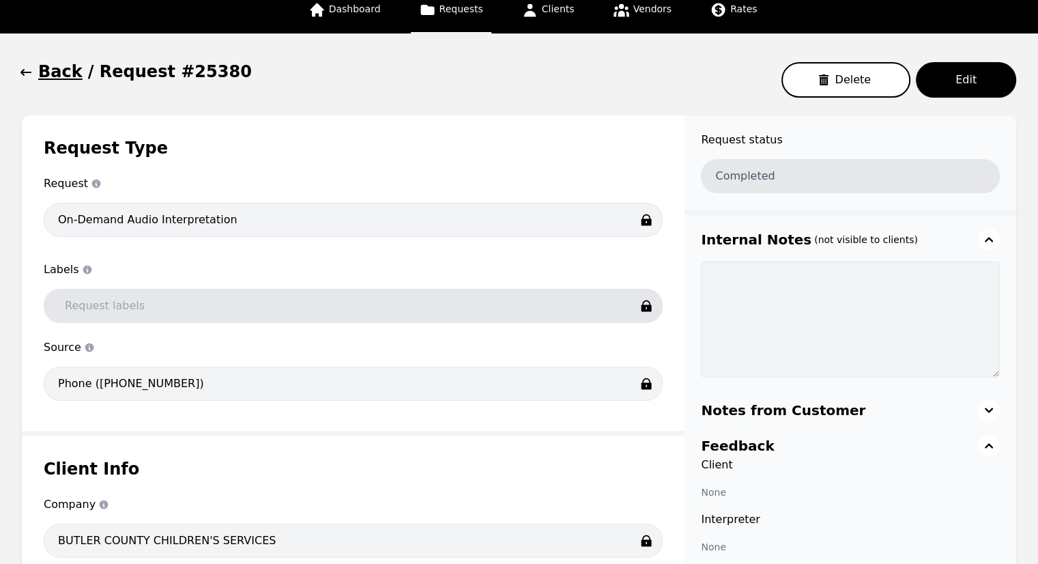
click at [38, 72] on h1 "Back" at bounding box center [60, 72] width 44 height 22
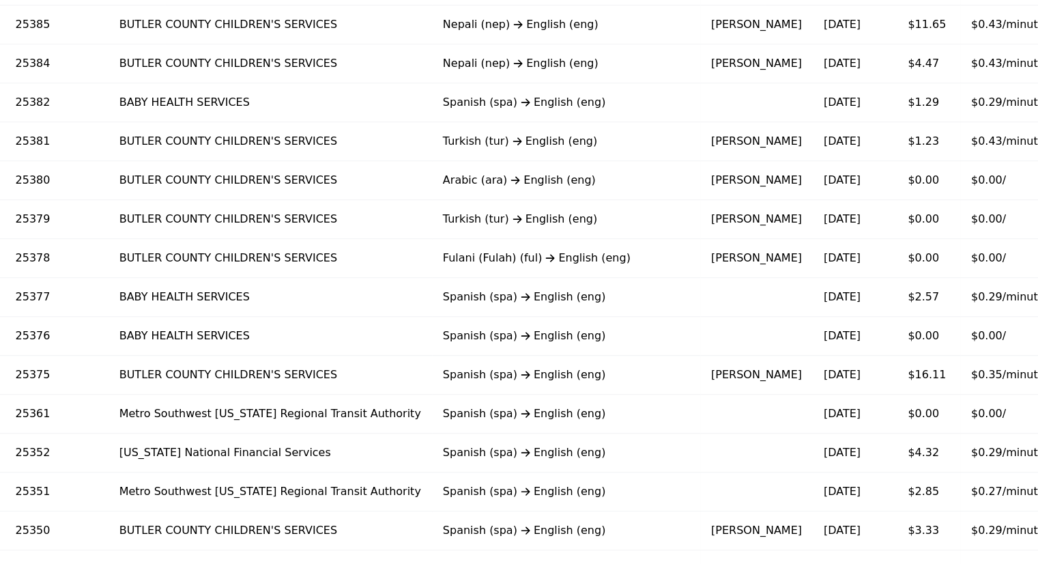
scroll to position [848, 0]
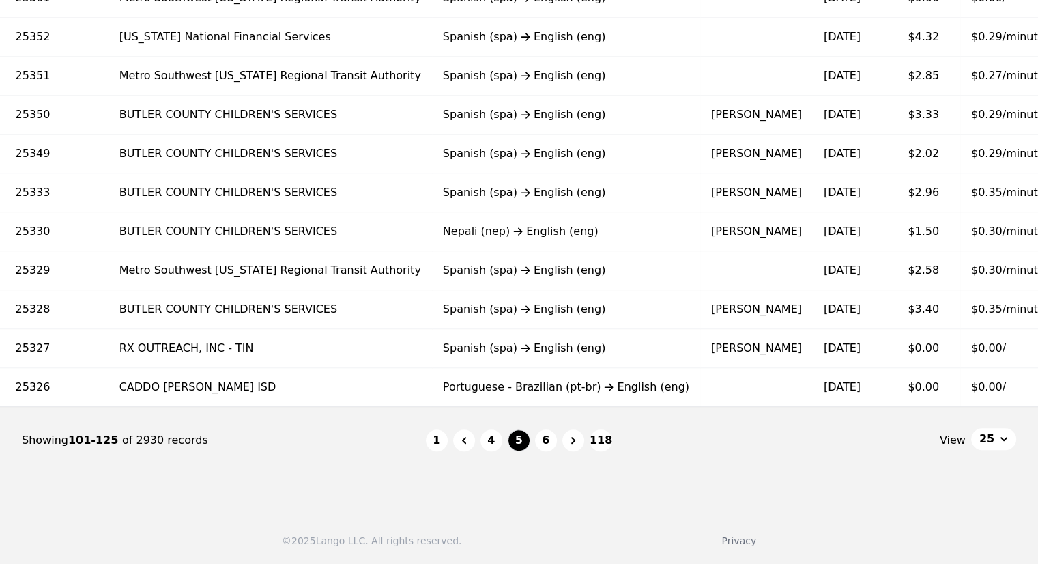
click at [551, 450] on li "6" at bounding box center [546, 440] width 22 height 22
click at [543, 440] on button "6" at bounding box center [546, 440] width 22 height 22
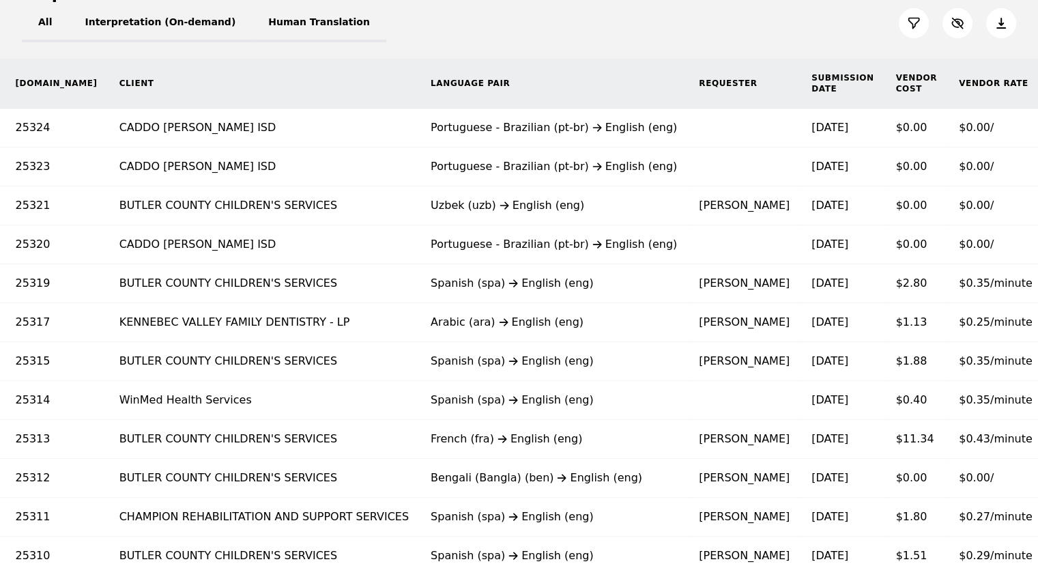
scroll to position [165, 0]
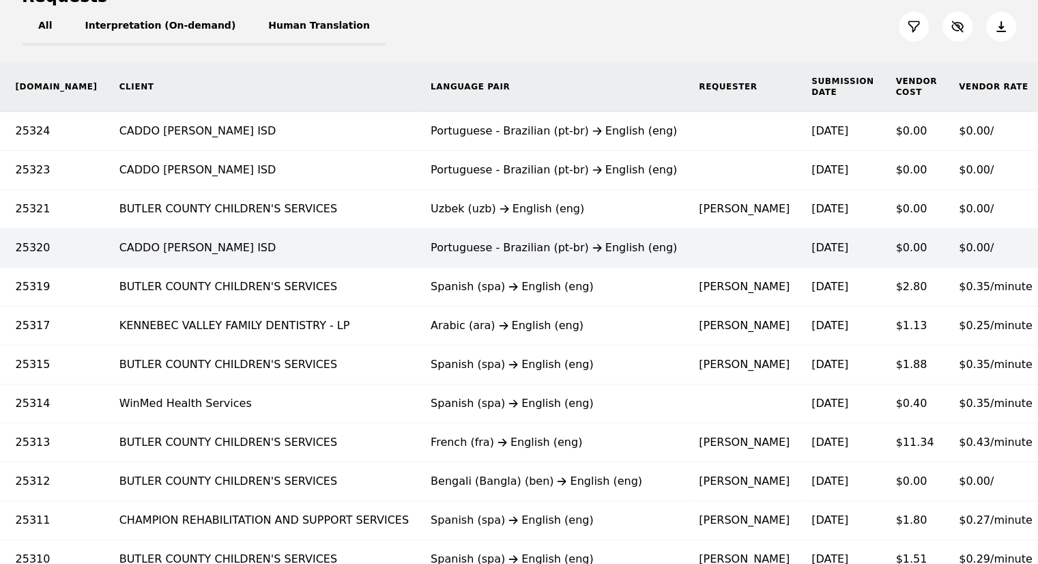
click at [688, 238] on td at bounding box center [744, 248] width 113 height 39
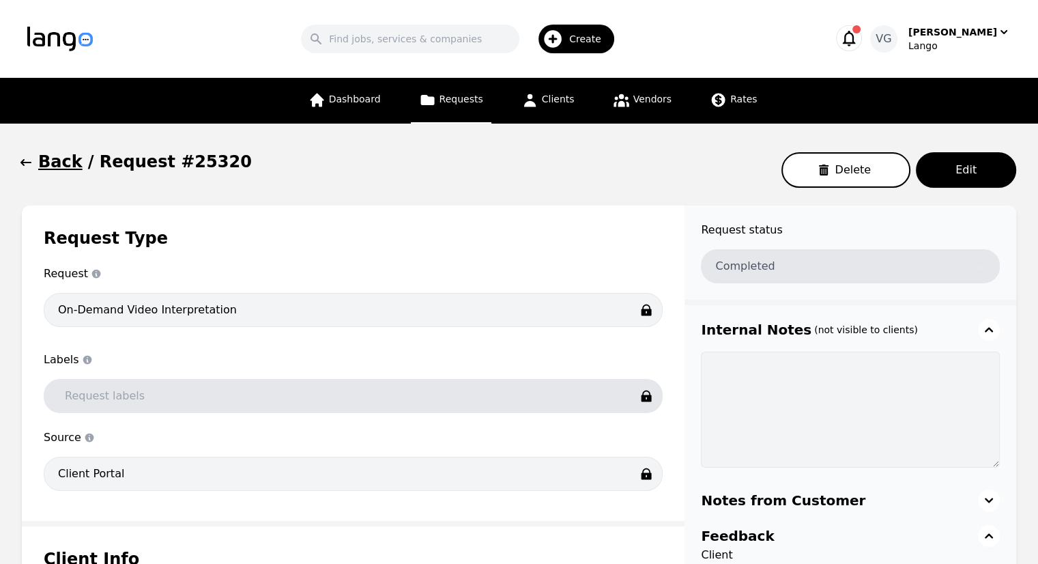
click at [52, 164] on h1 "Back" at bounding box center [60, 162] width 44 height 22
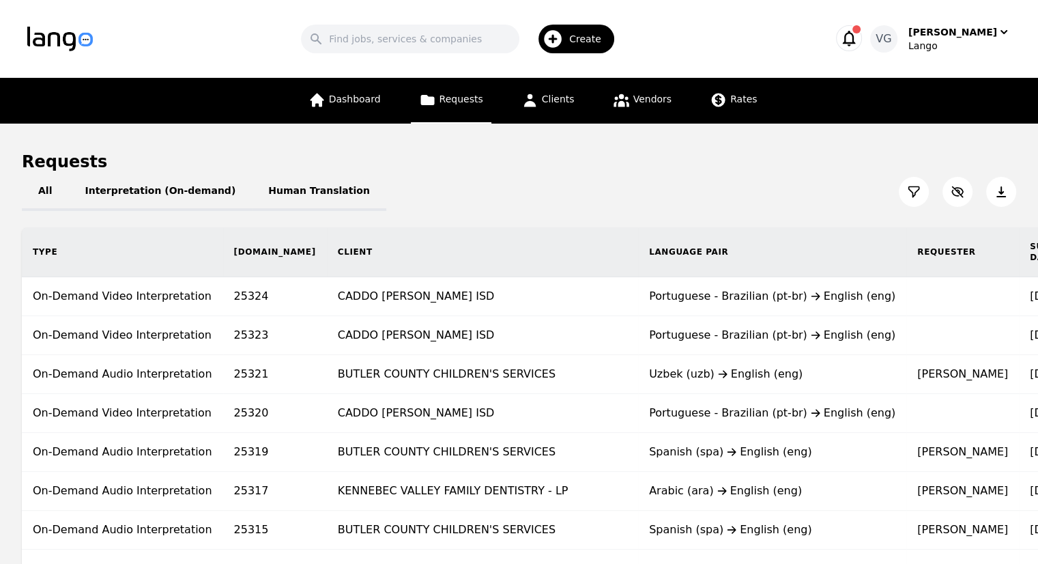
click at [775, 194] on div "All Interpretation (On-demand) Human Translation" at bounding box center [519, 192] width 994 height 38
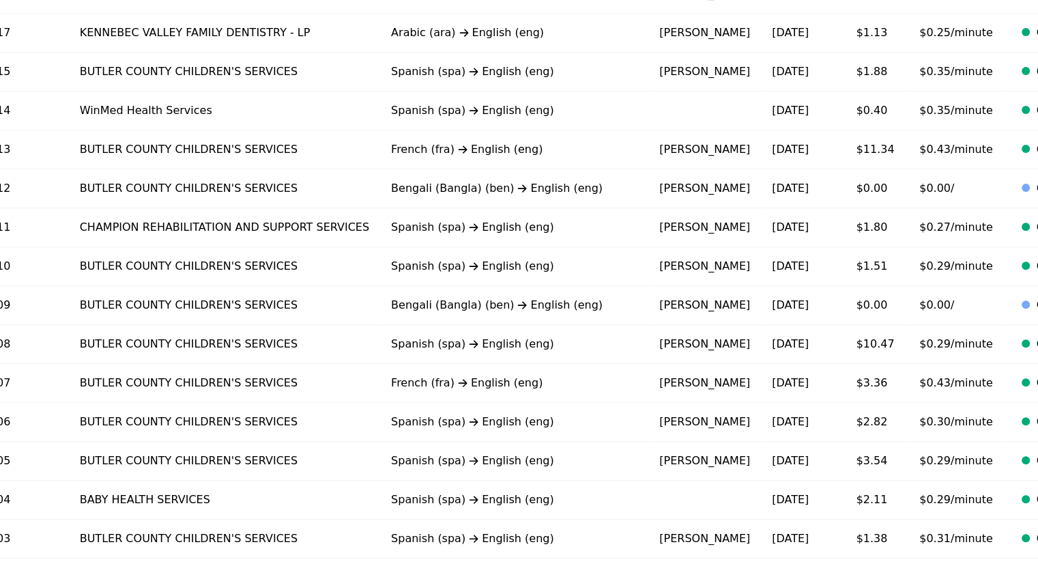
scroll to position [461, 0]
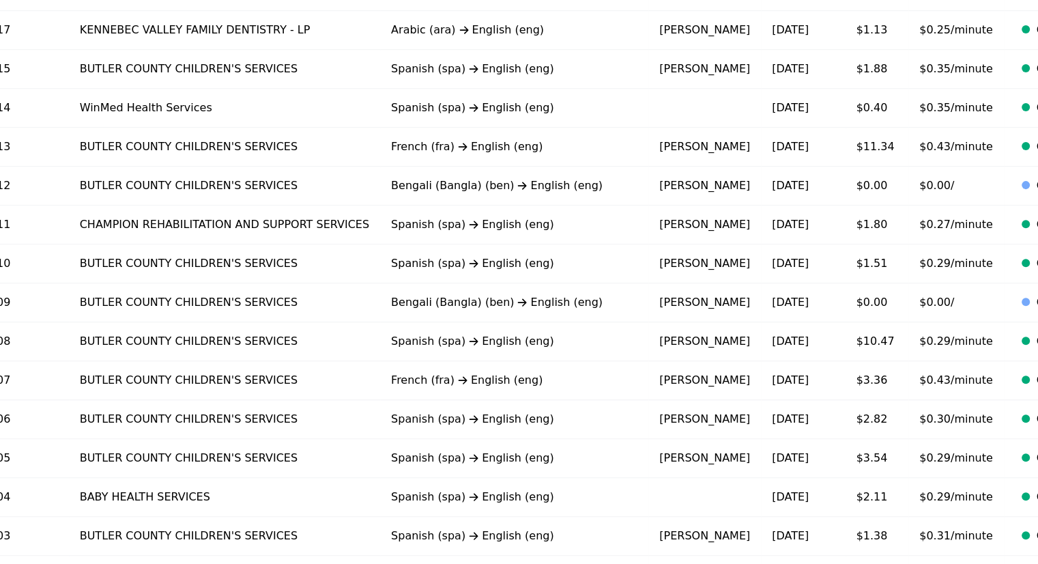
drag, startPoint x: 1048, startPoint y: 251, endPoint x: 596, endPoint y: 188, distance: 456.1
click at [648, 188] on td "[PERSON_NAME]" at bounding box center [704, 186] width 113 height 39
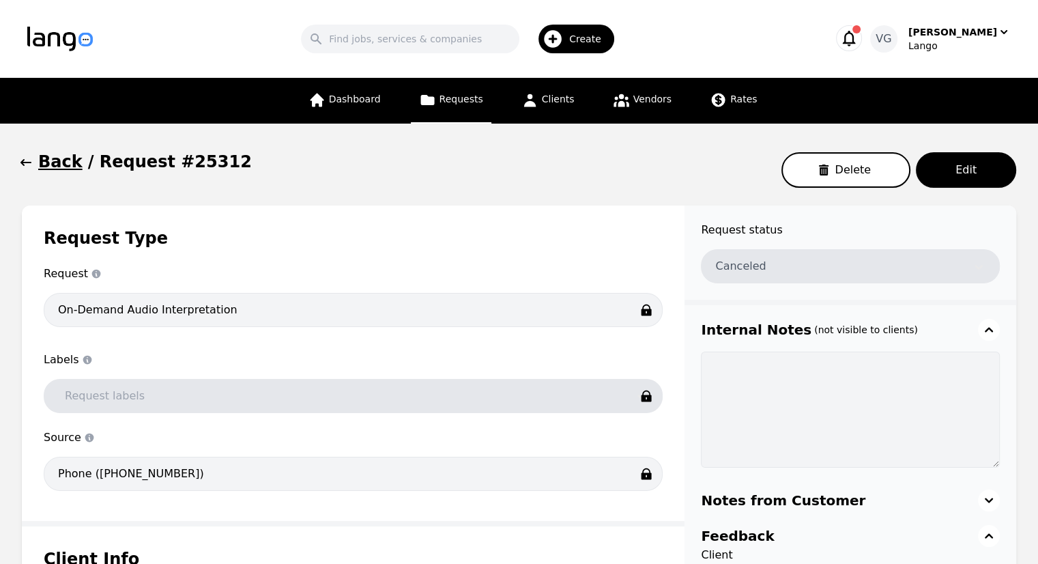
click at [49, 154] on h1 "Back" at bounding box center [60, 162] width 44 height 22
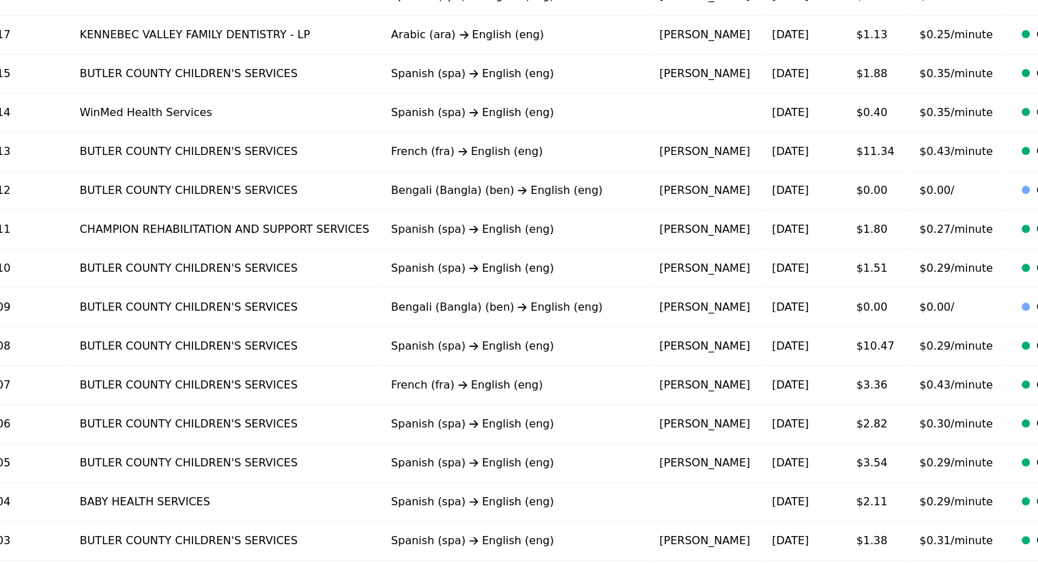
scroll to position [461, 0]
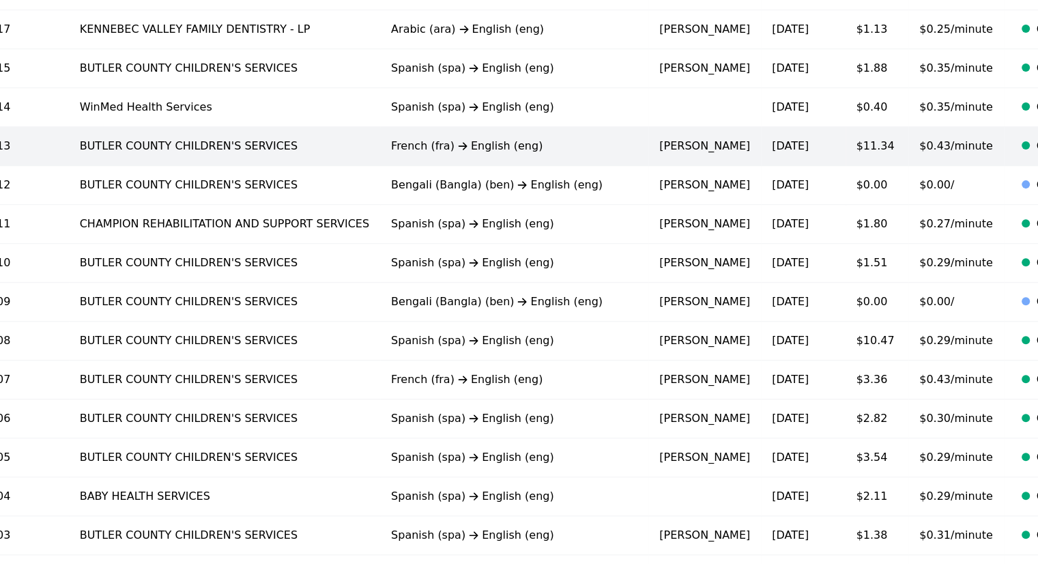
click at [502, 145] on div "French (fra) English (eng)" at bounding box center [514, 146] width 246 height 16
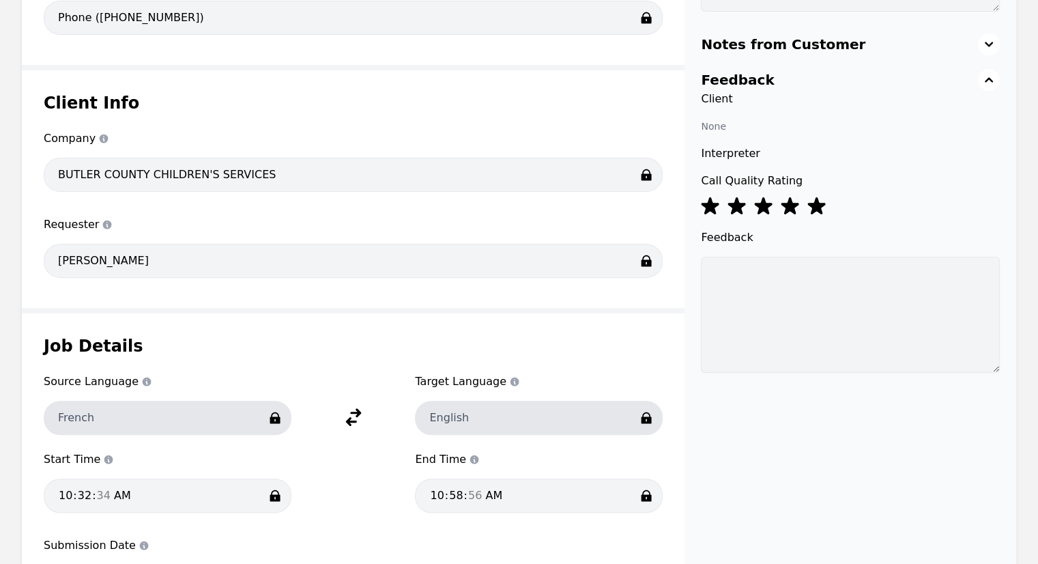
scroll to position [470, 0]
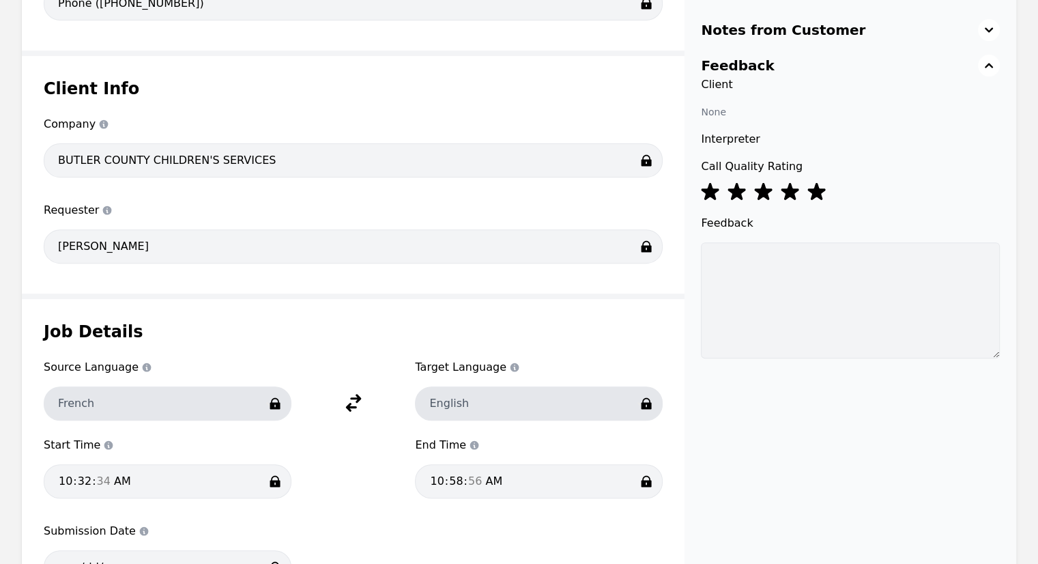
click at [381, 485] on div at bounding box center [353, 472] width 124 height 70
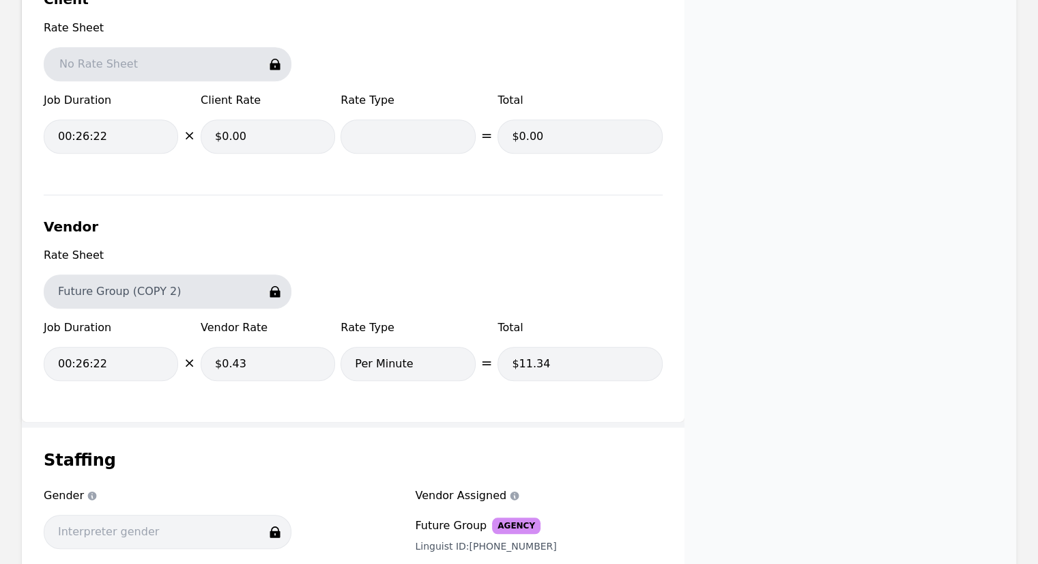
scroll to position [1187, 0]
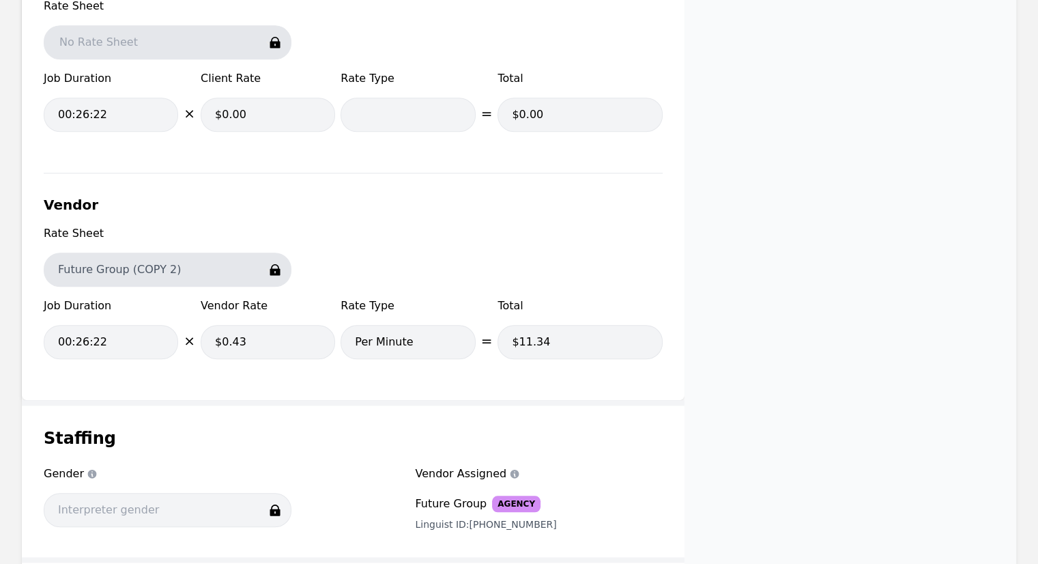
click at [657, 532] on div "Staffing Gender Gender Vendor Assigned Vendor Assigned Future Group Agency Ling…" at bounding box center [353, 481] width 663 height 152
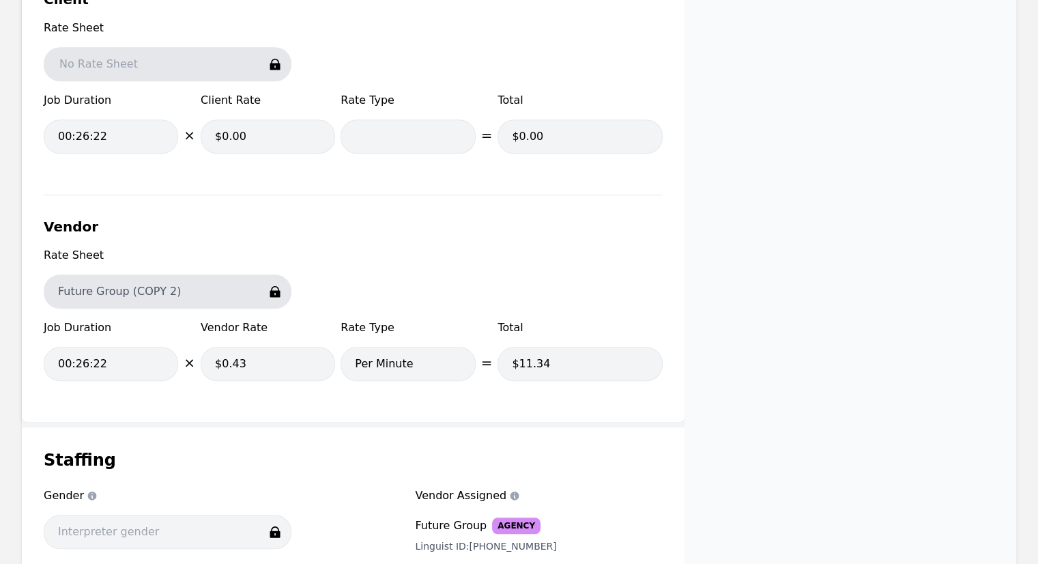
scroll to position [1160, 0]
